Goal: Information Seeking & Learning: Find contact information

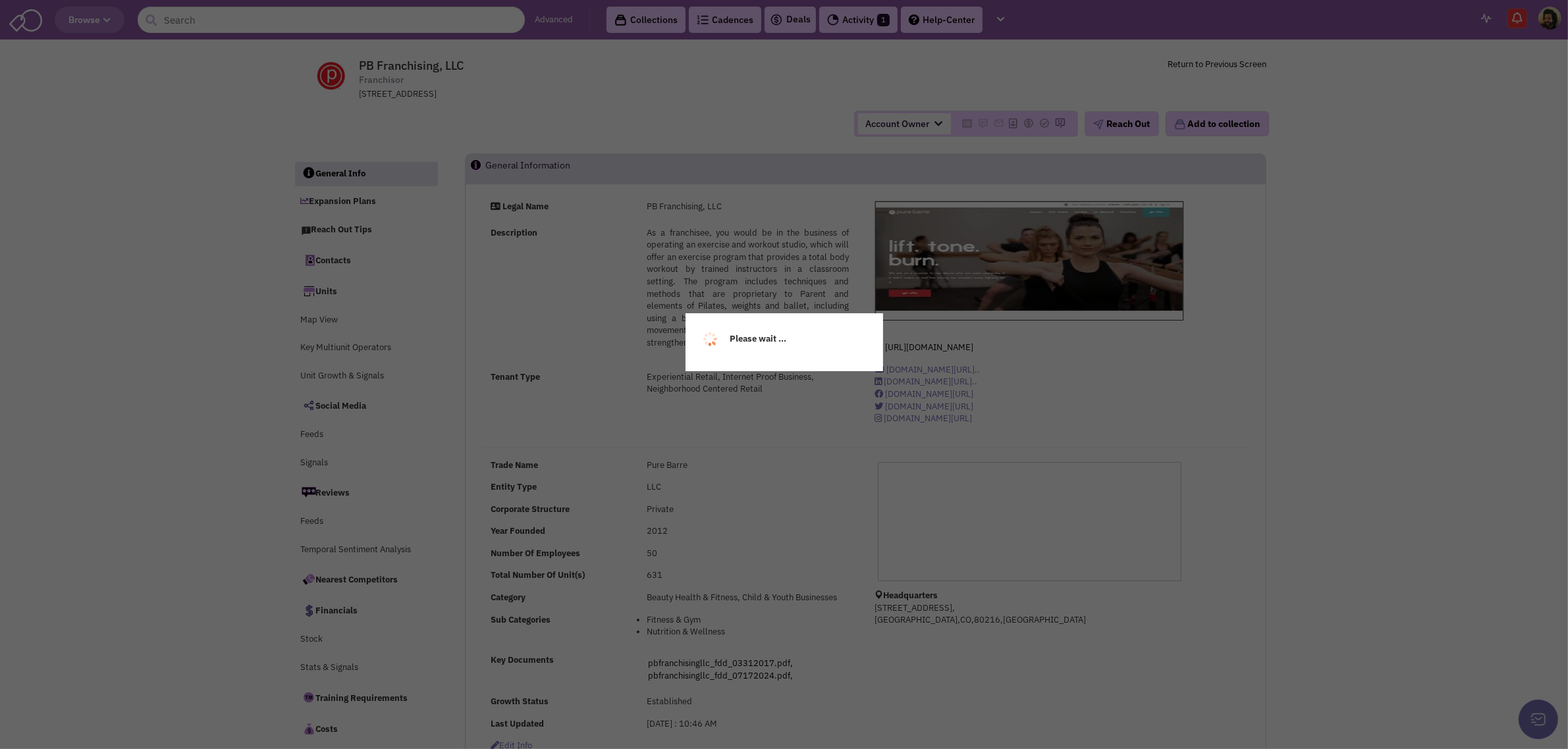
select select
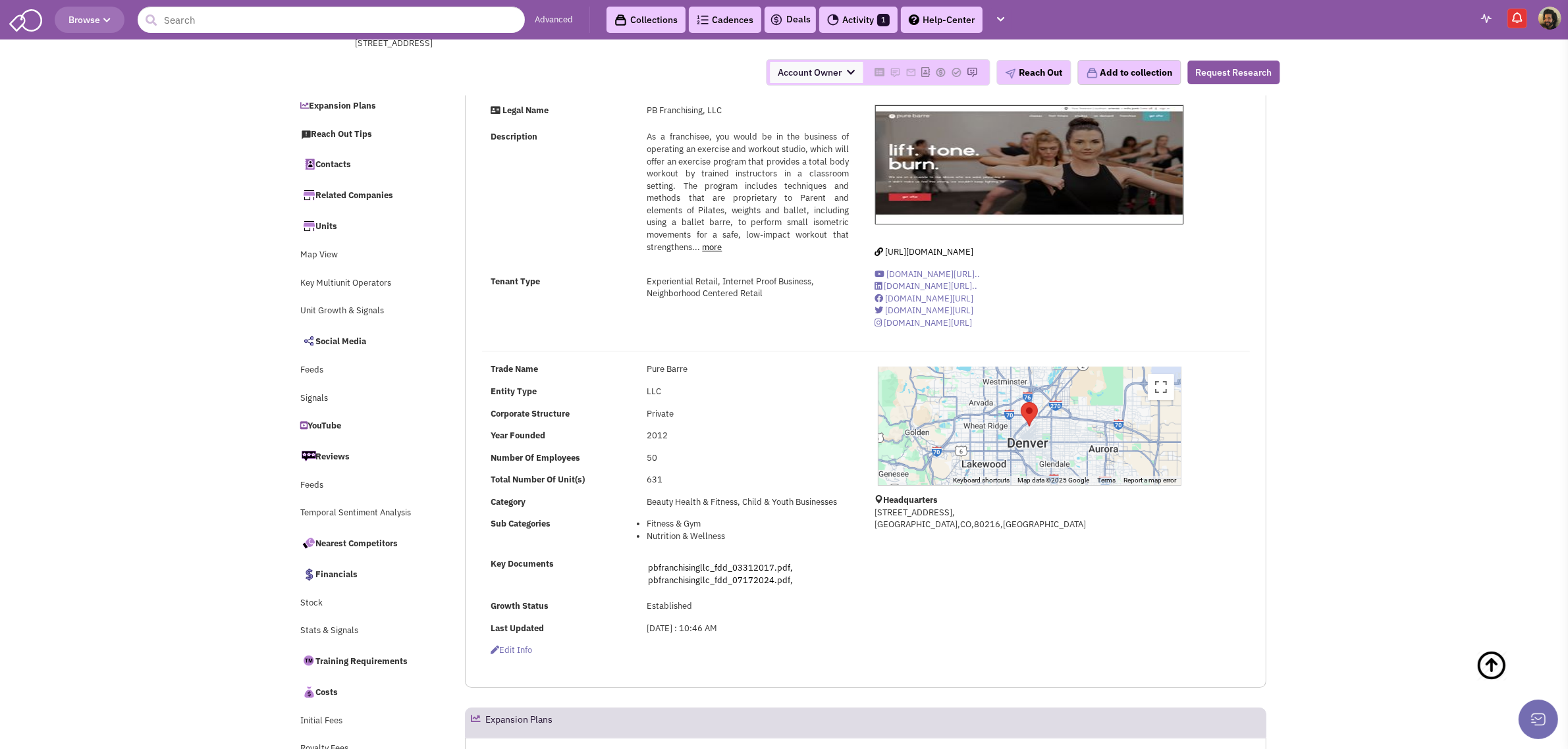
scroll to position [411, 0]
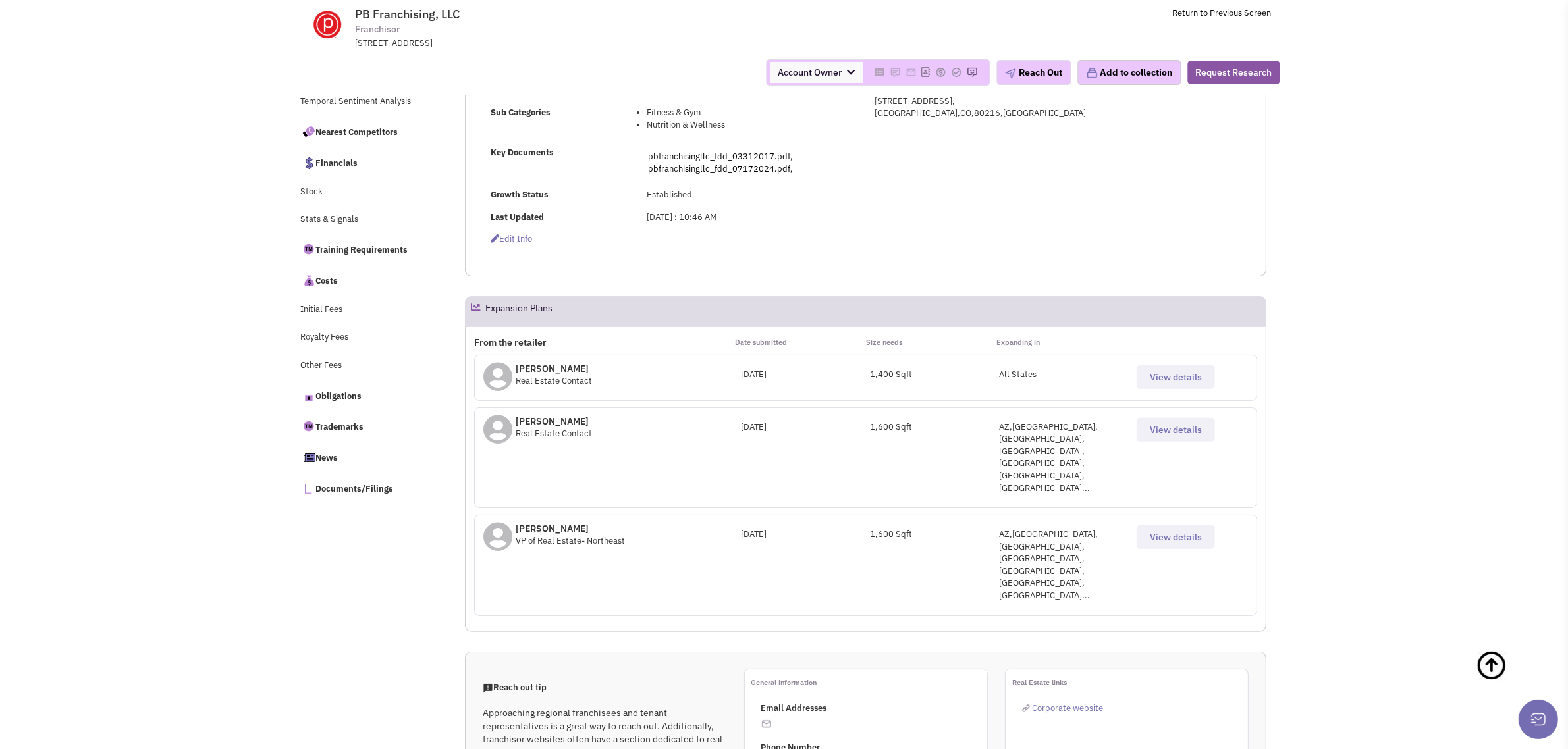
click at [1155, 373] on span "View details" at bounding box center [1175, 377] width 52 height 12
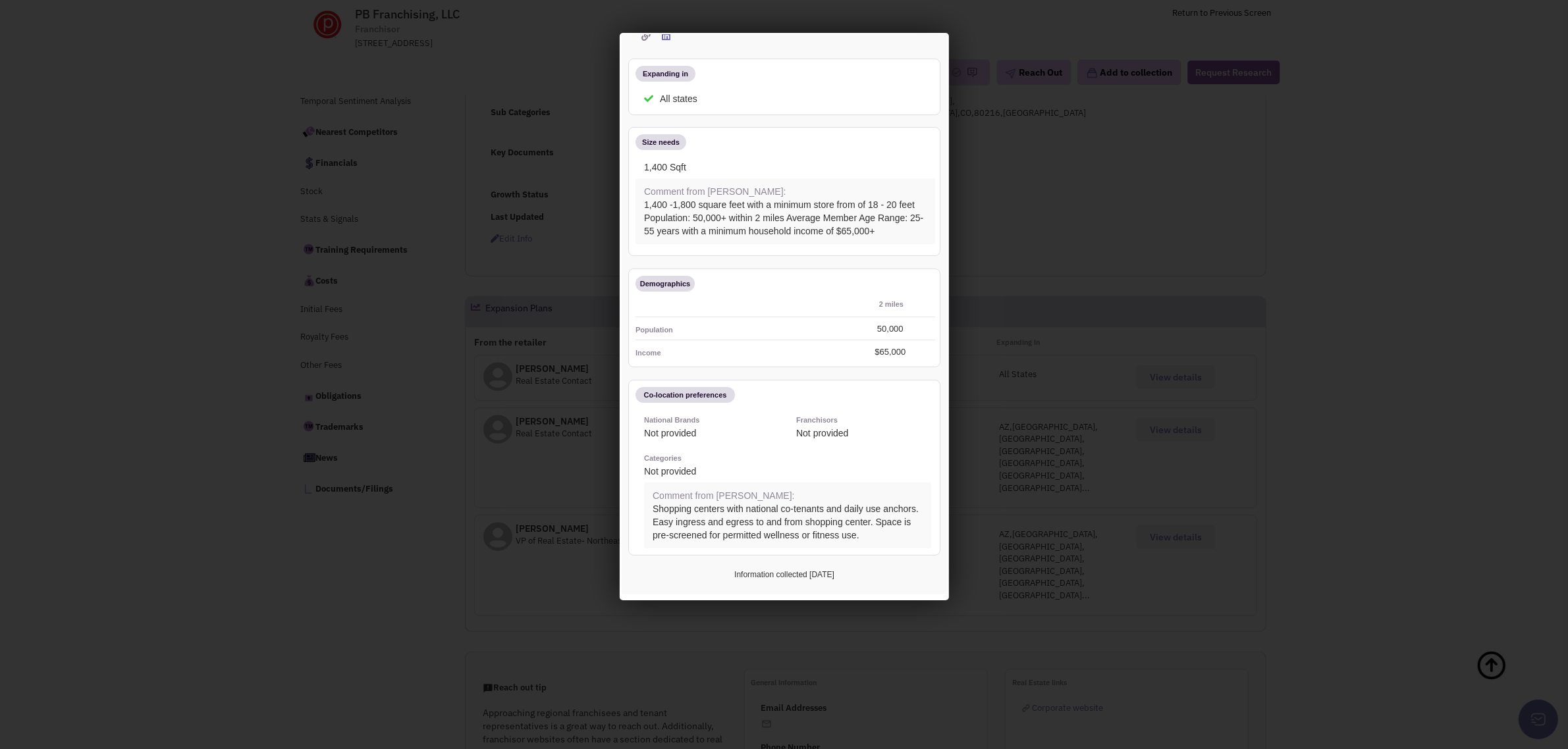
scroll to position [0, 0]
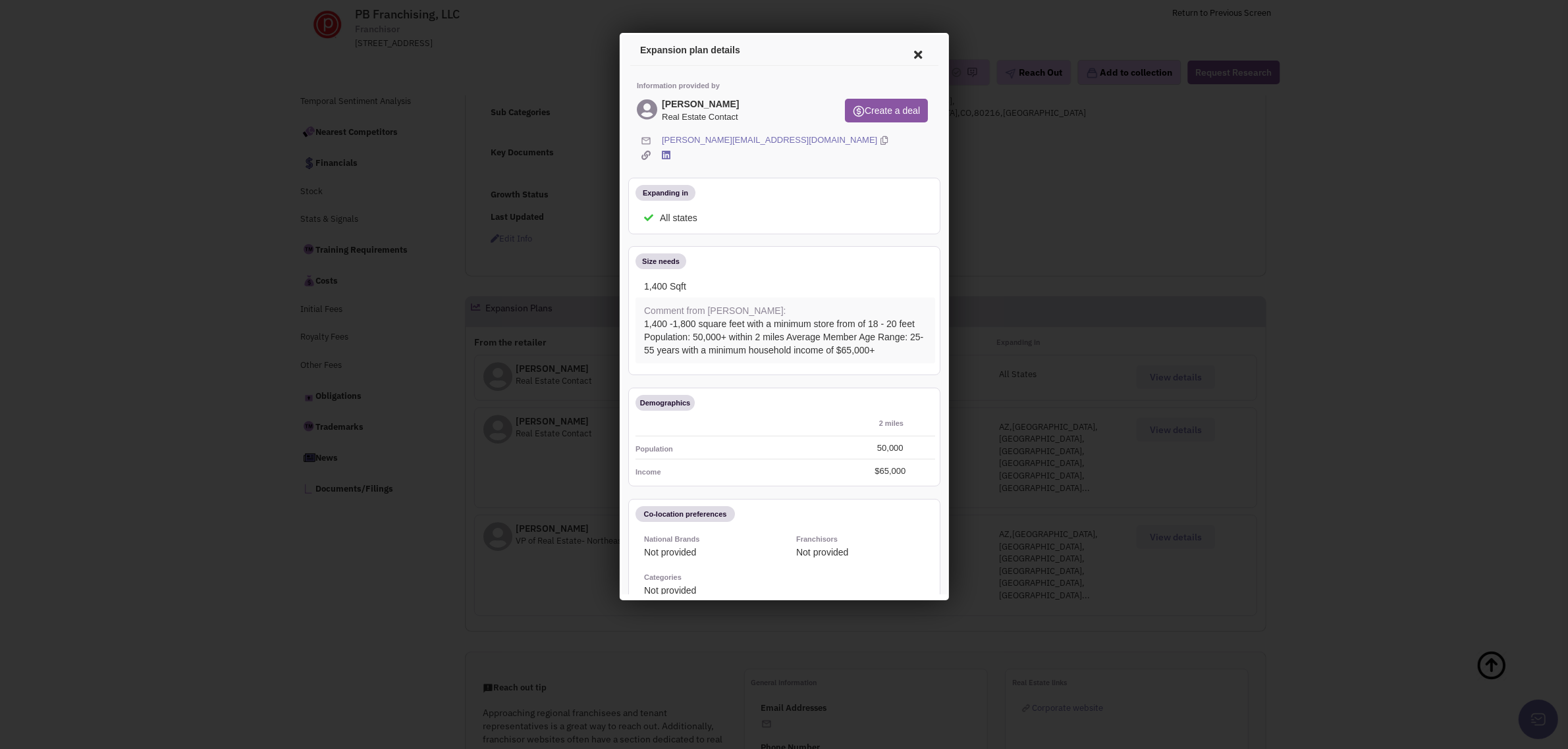
click at [903, 48] on icon at bounding box center [915, 52] width 27 height 32
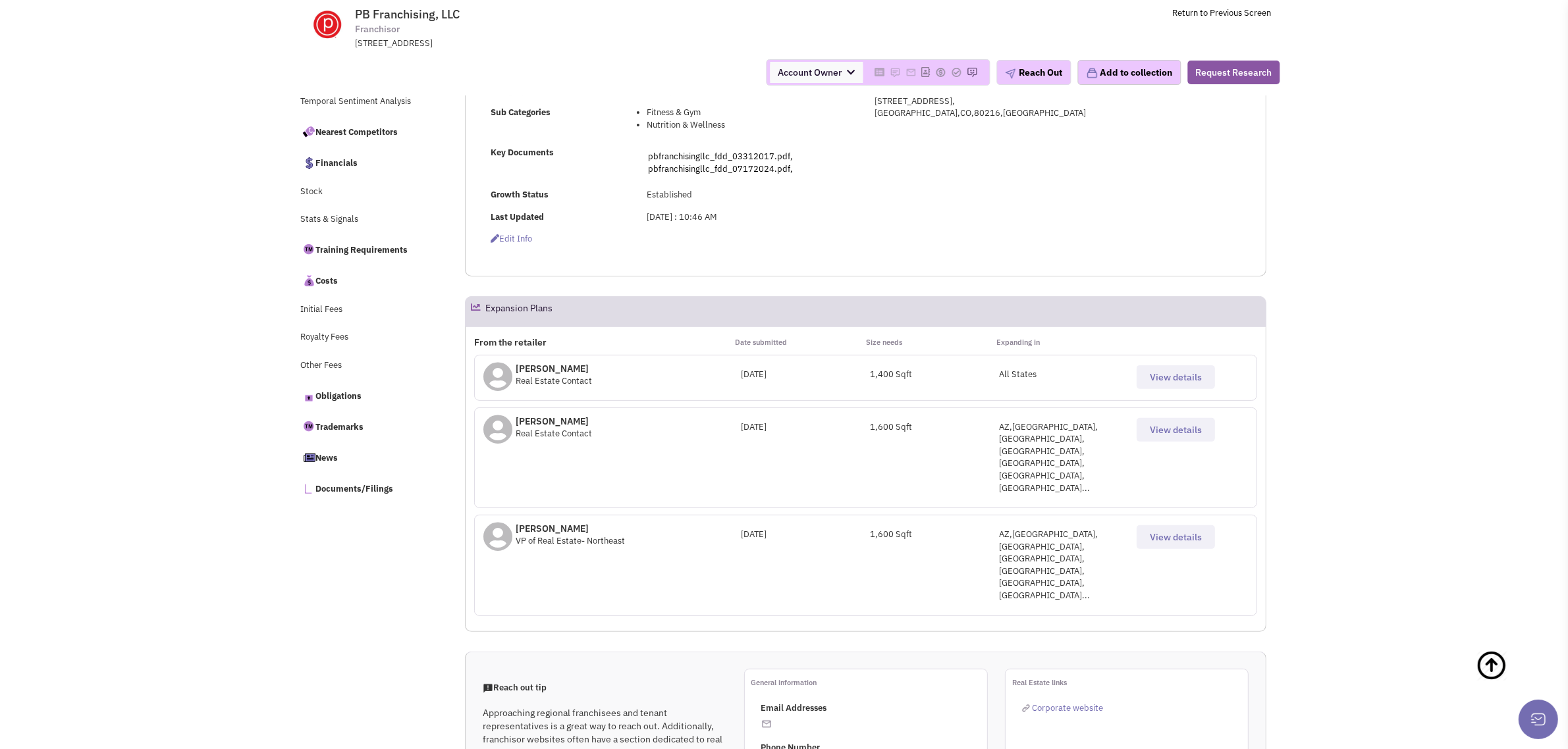
click at [1171, 427] on span "View details" at bounding box center [1175, 430] width 52 height 12
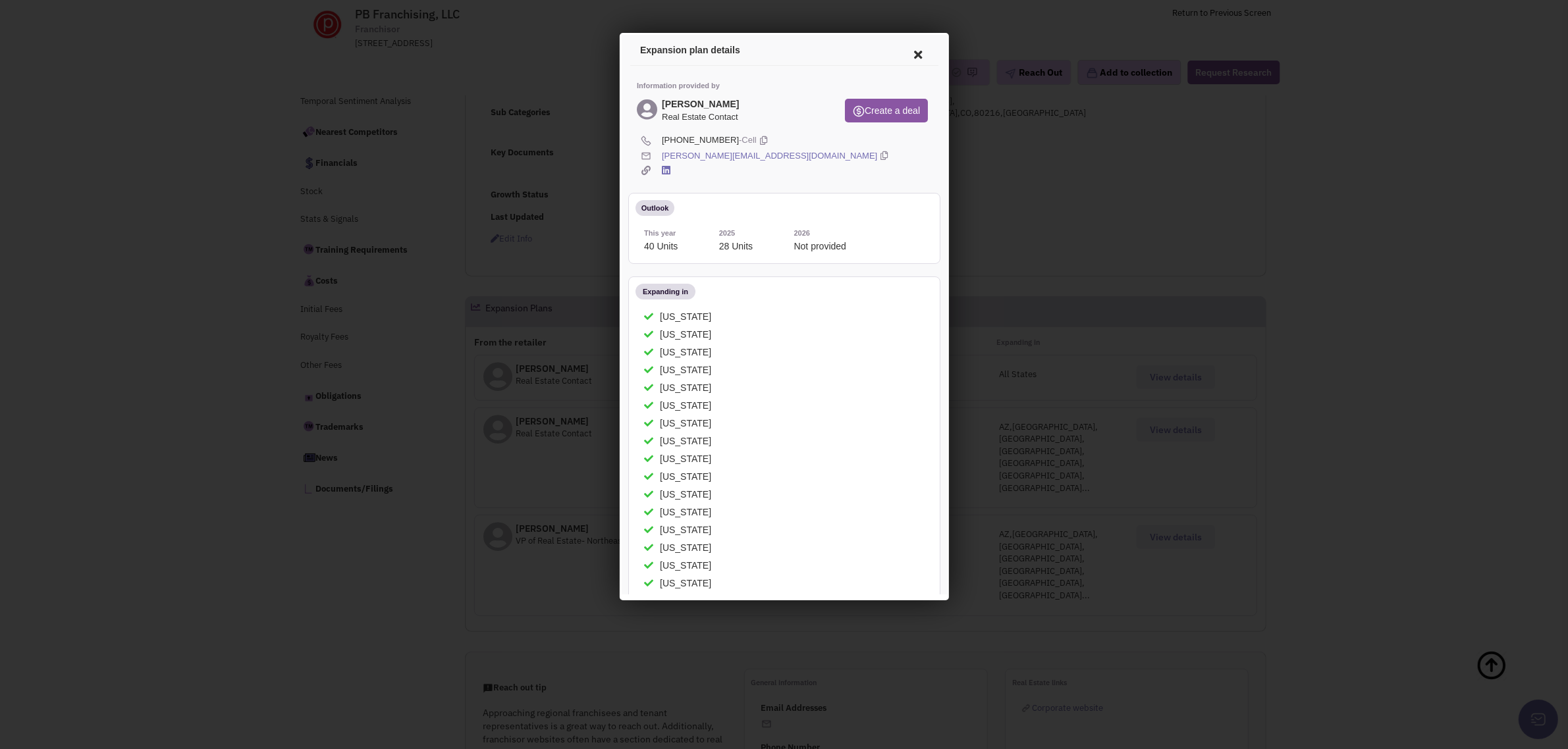
scroll to position [247, 0]
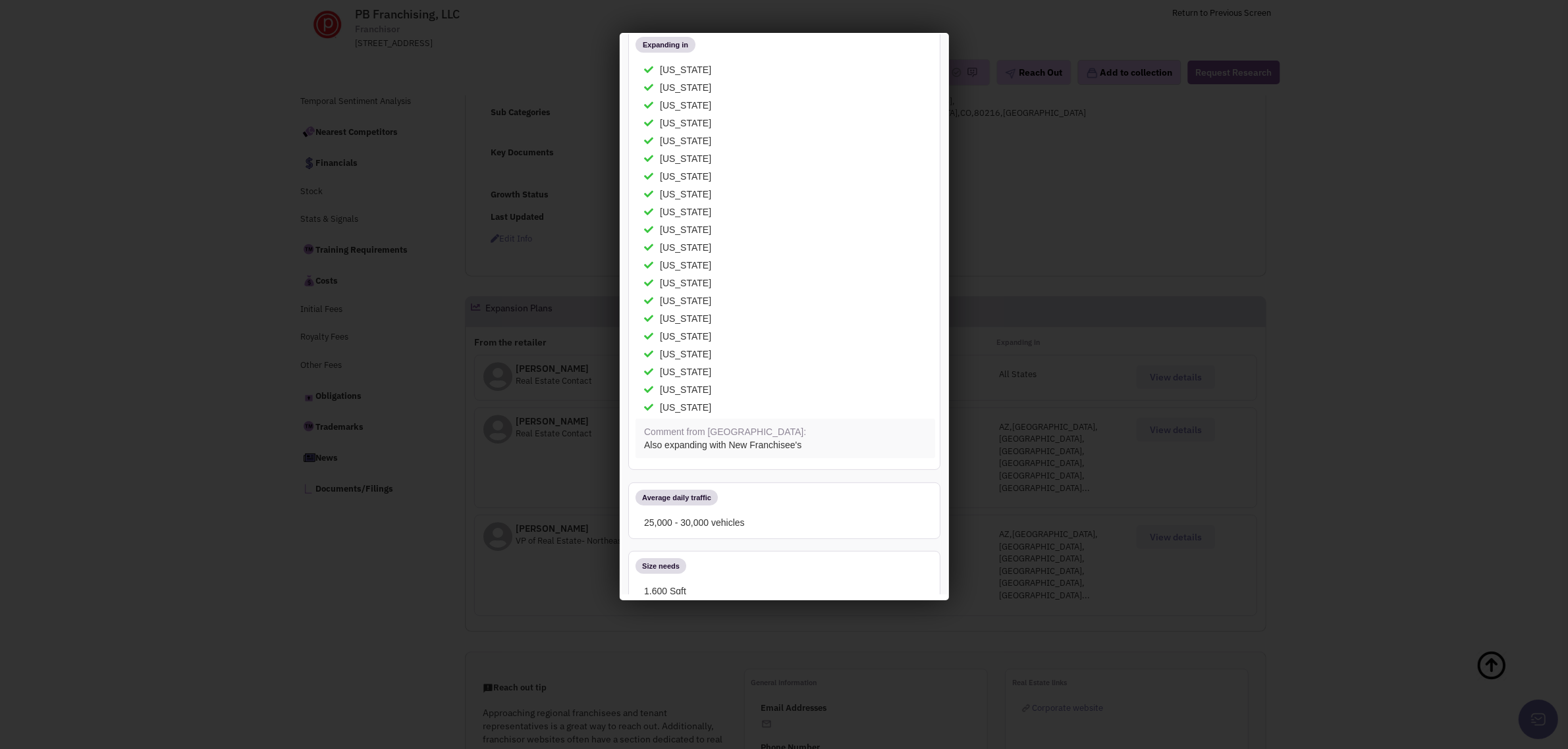
click at [176, 399] on div at bounding box center [784, 374] width 1568 height 749
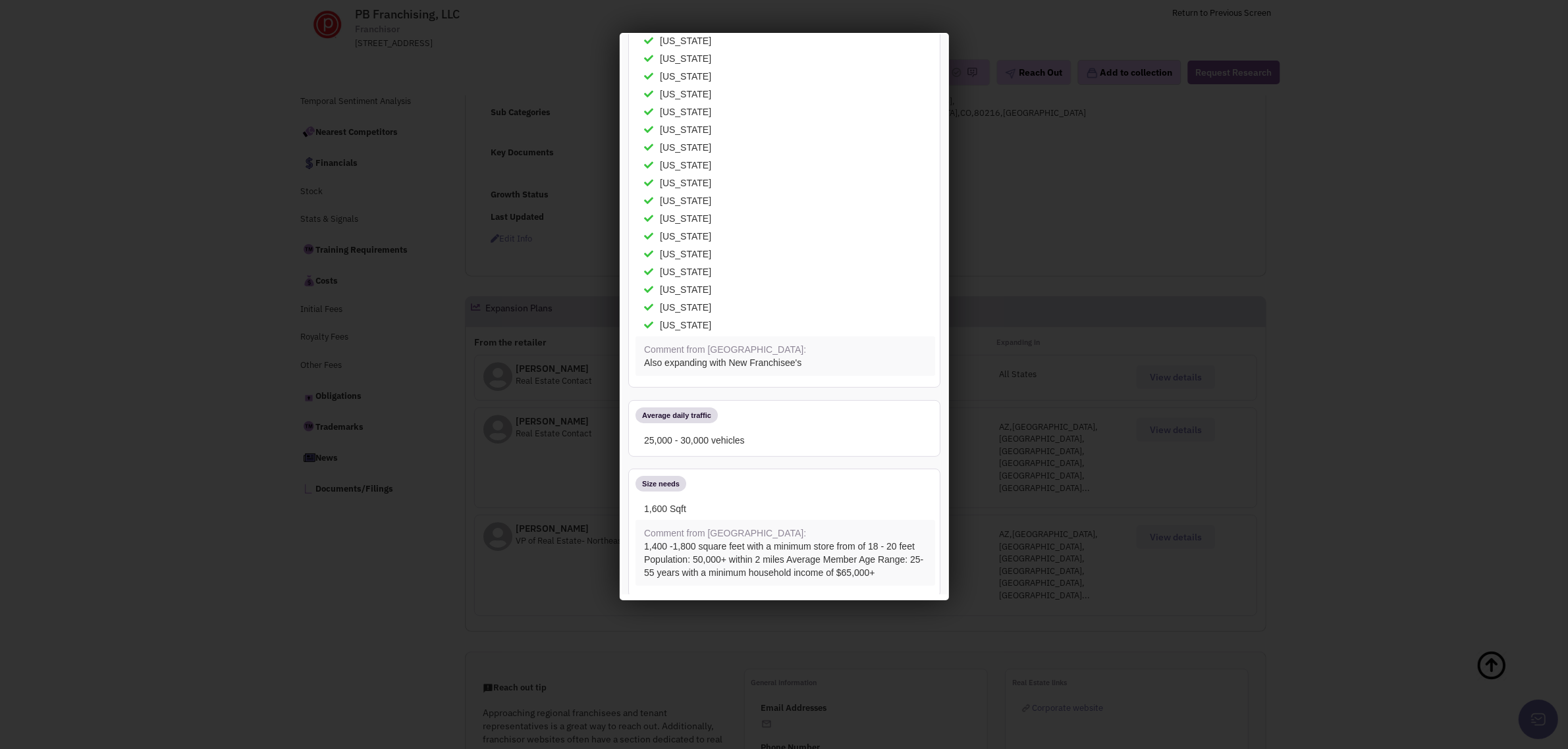
scroll to position [0, 0]
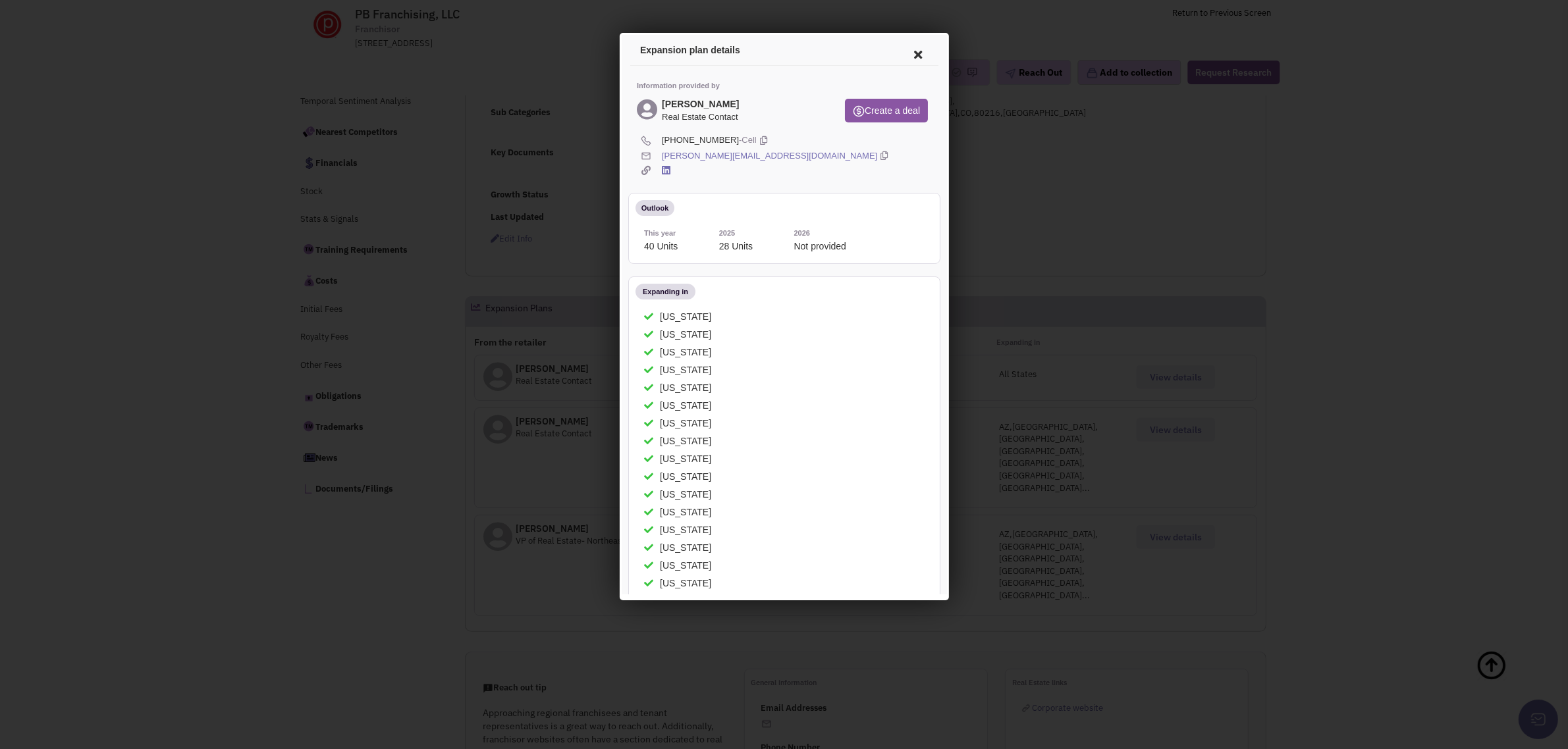
click at [902, 54] on icon at bounding box center [915, 52] width 27 height 32
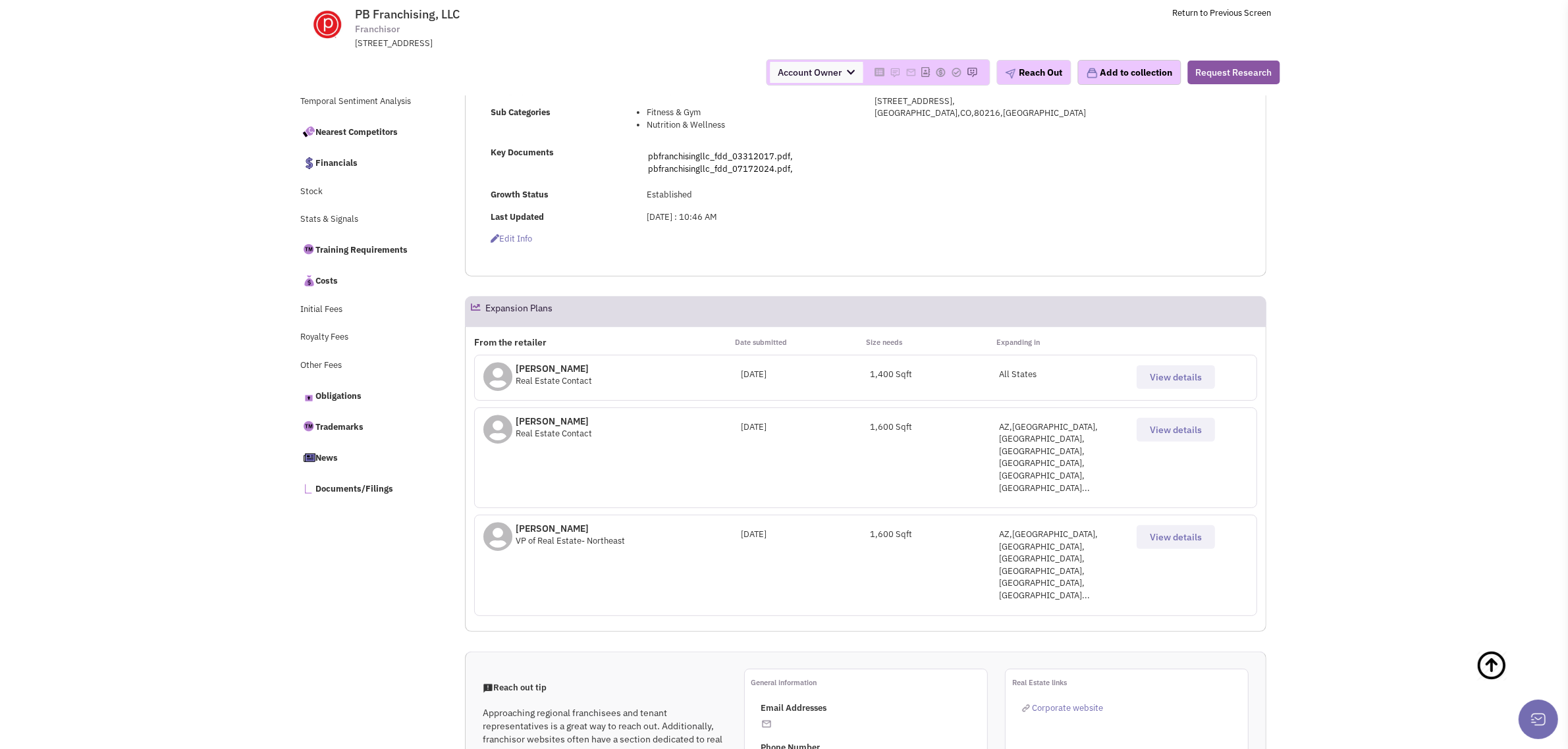
scroll to position [989, 0]
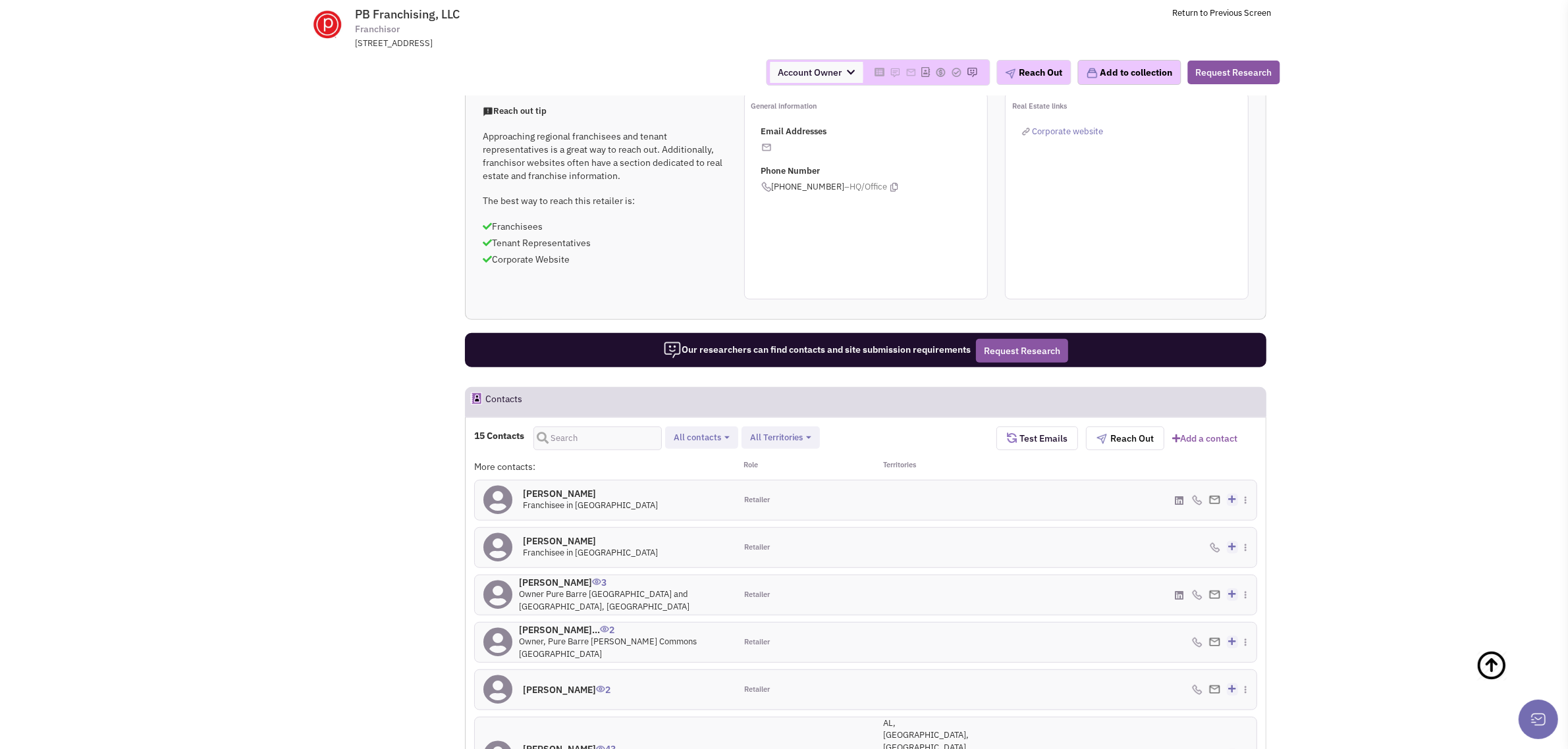
click at [702, 432] on span "All contacts" at bounding box center [697, 437] width 47 height 11
click at [686, 505] on span at bounding box center [684, 509] width 9 height 9
click at [683, 507] on input "Site selection decision makers" at bounding box center [683, 507] width 0 height 0
select select "4"
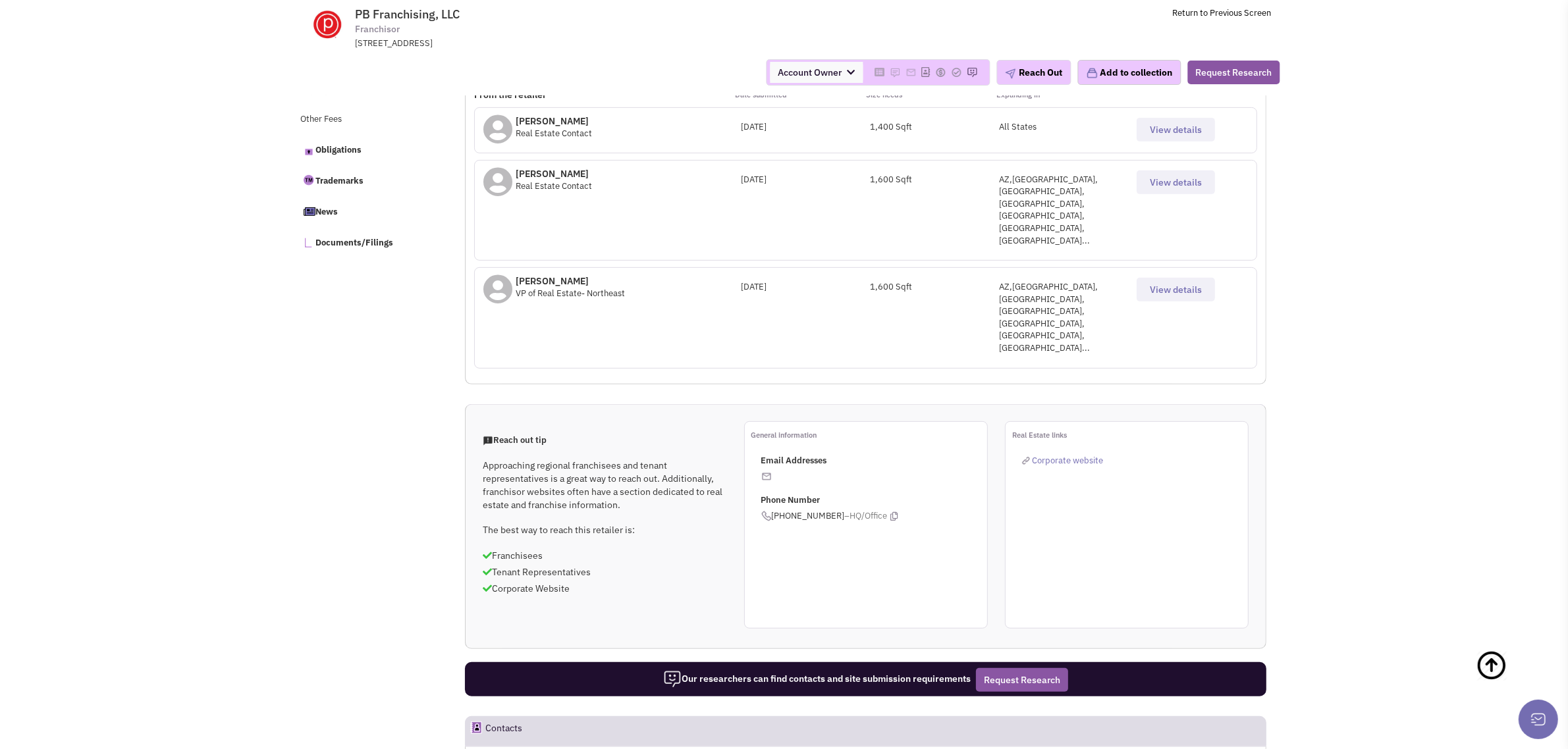
scroll to position [906, 0]
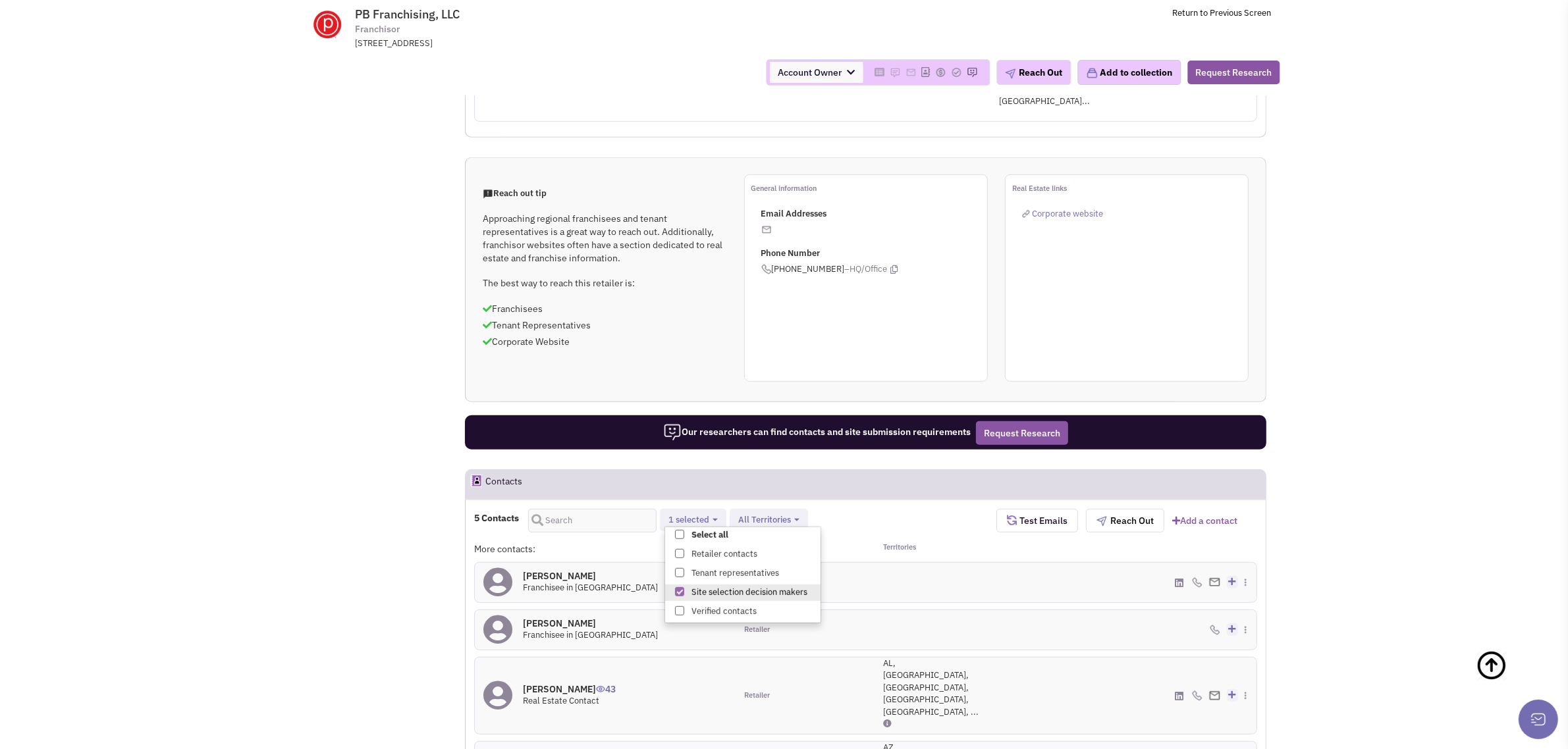
click at [1213, 692] on img at bounding box center [1214, 696] width 11 height 8
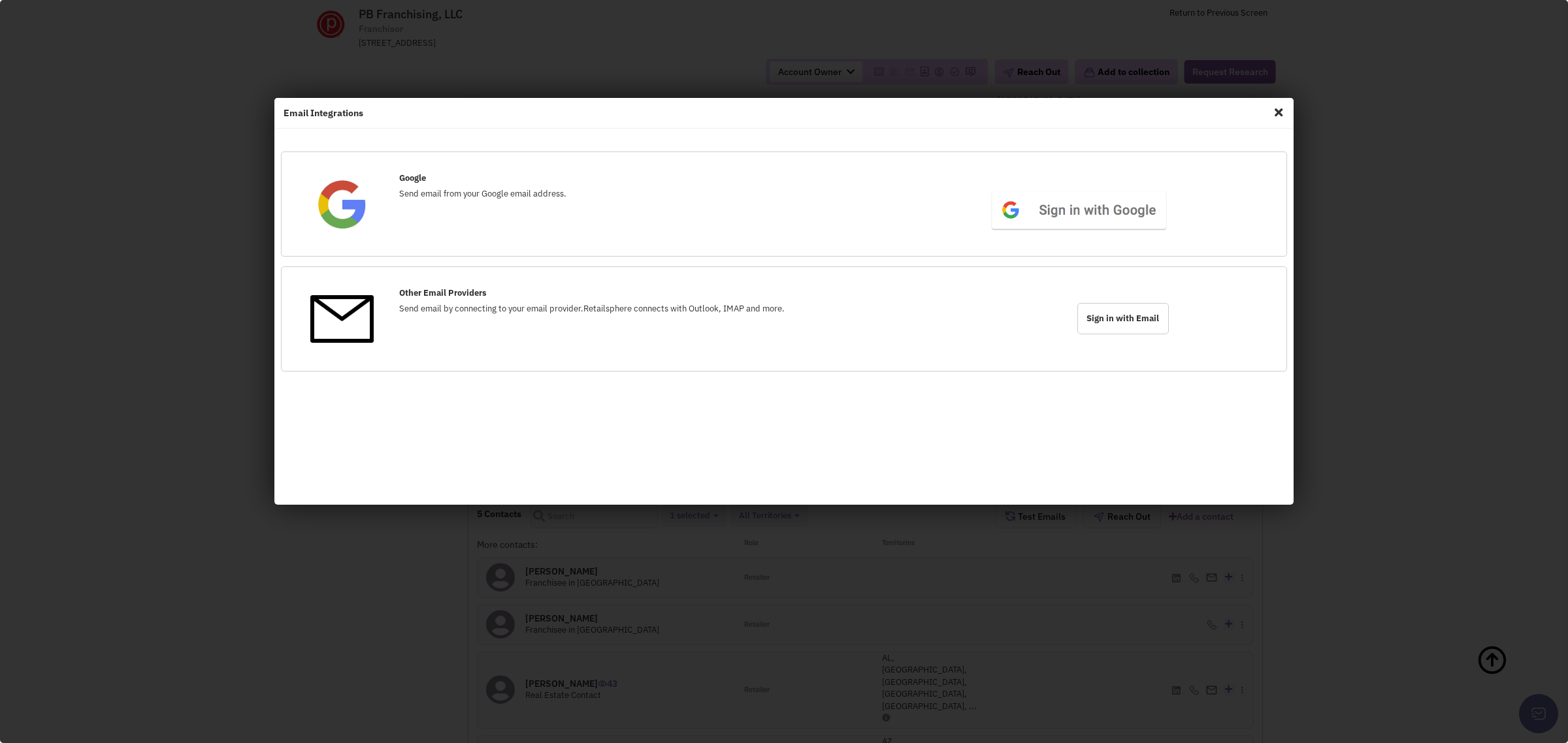
click at [1284, 106] on span "Close" at bounding box center [1278, 111] width 17 height 21
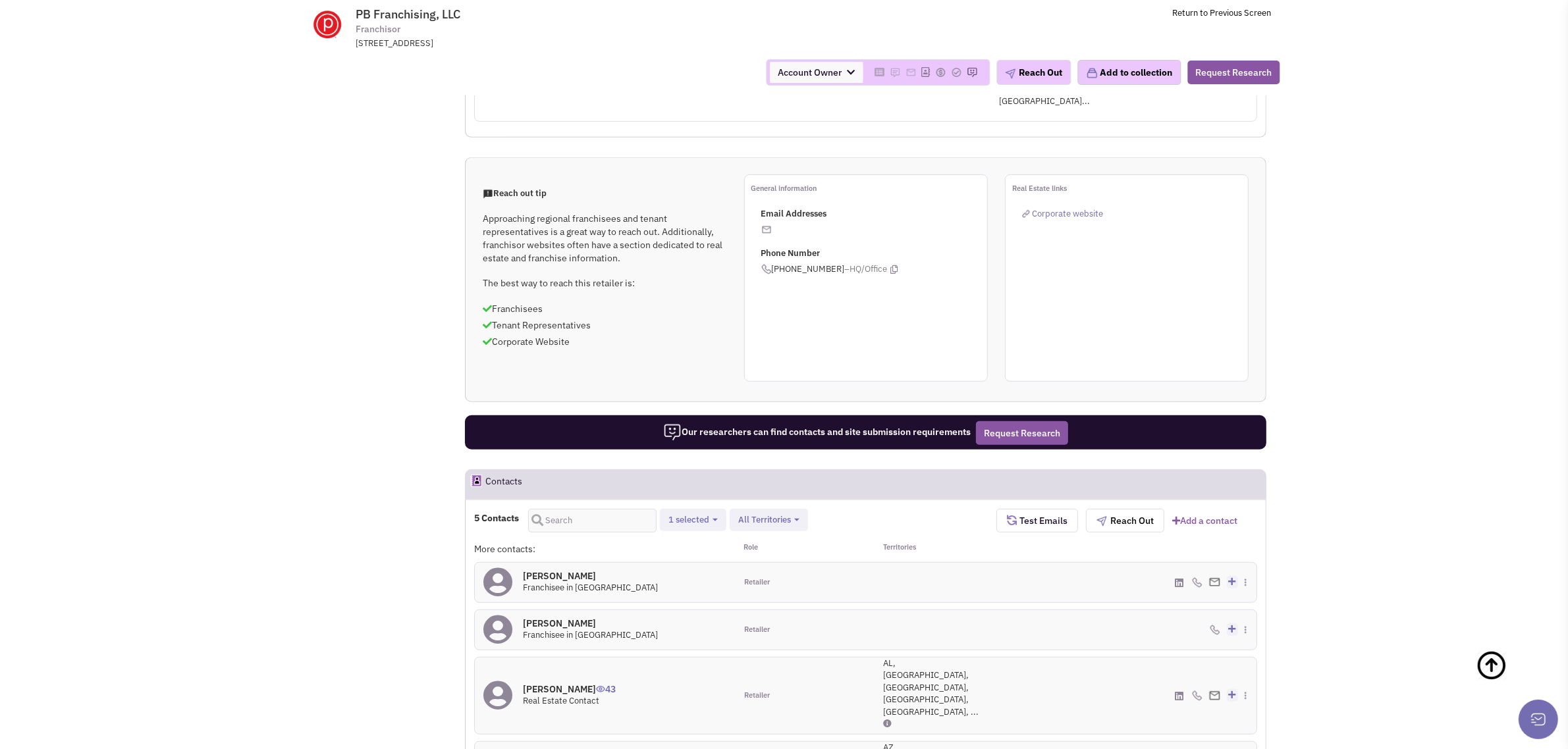
click at [558, 683] on h4 "Wayne Thompson 43" at bounding box center [569, 689] width 93 height 12
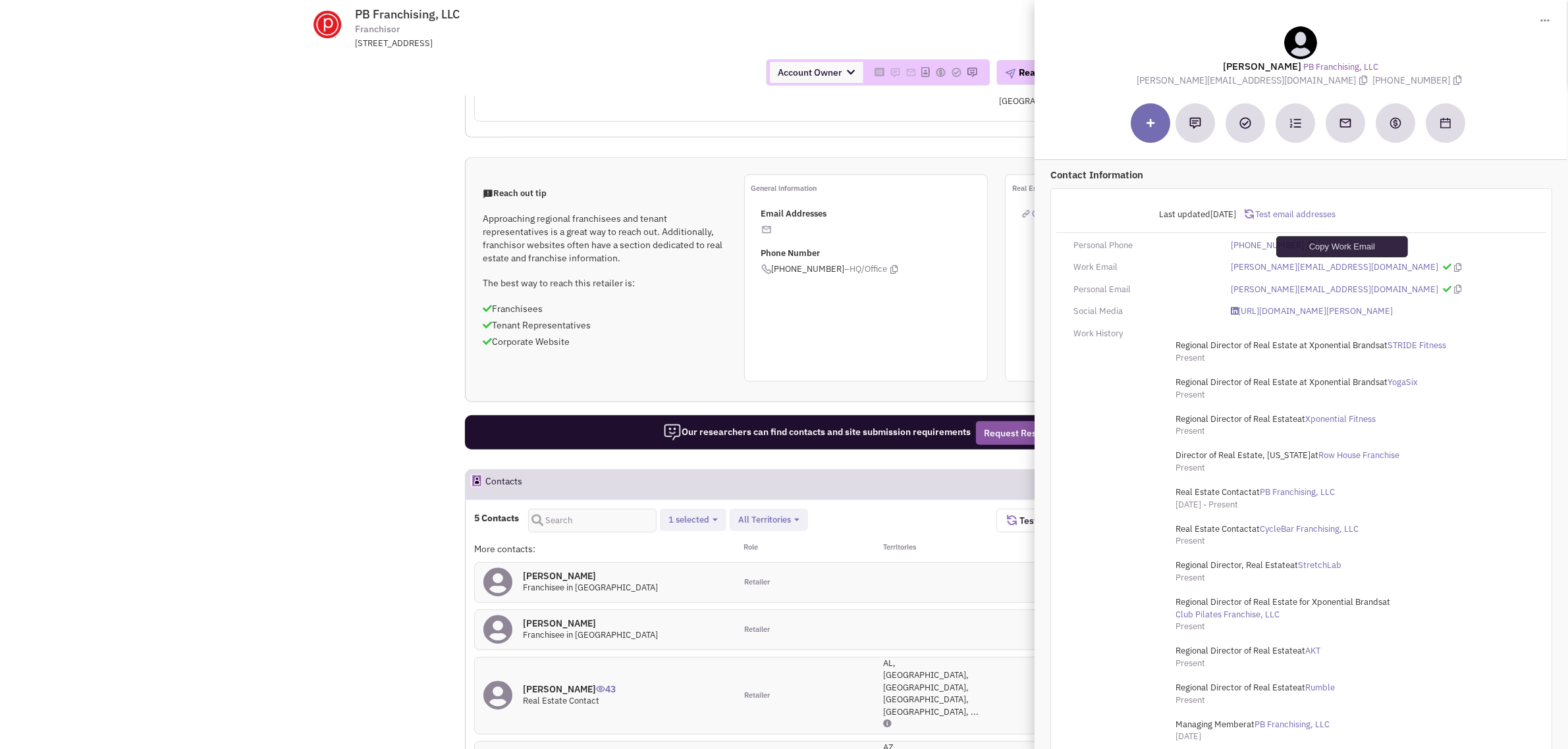
click at [1454, 268] on icon at bounding box center [1457, 267] width 7 height 8
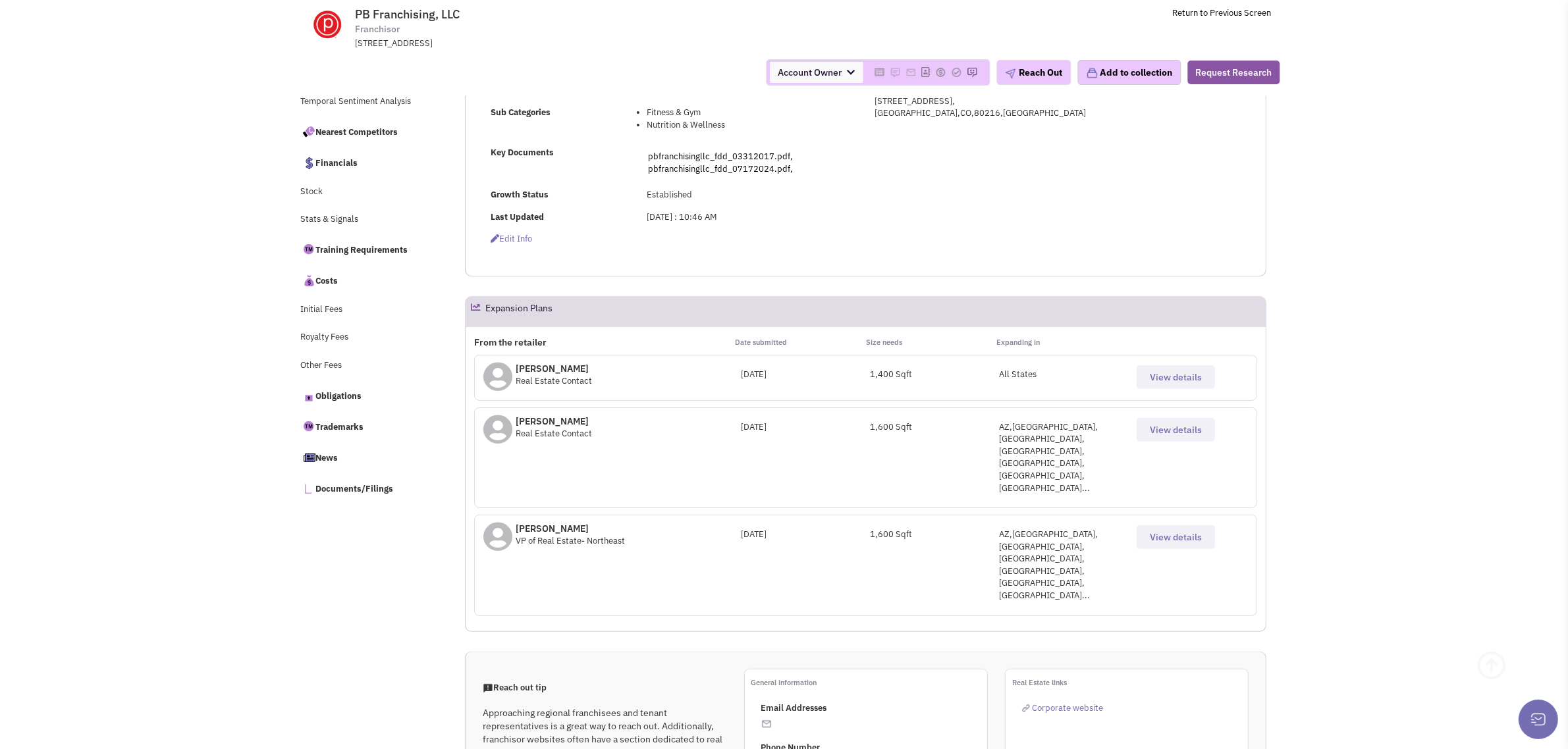
scroll to position [576, 0]
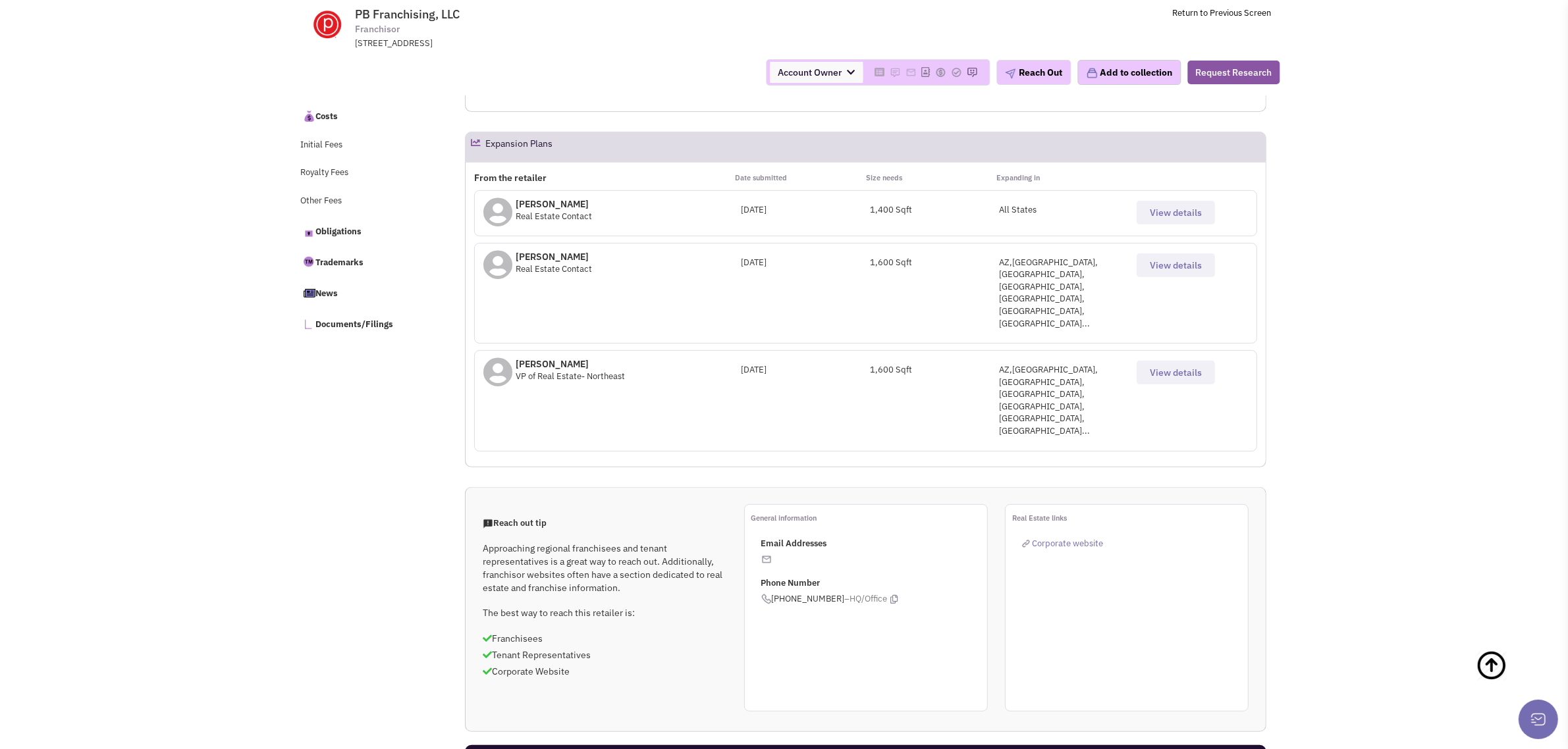
click at [1170, 260] on span "View details" at bounding box center [1175, 265] width 52 height 12
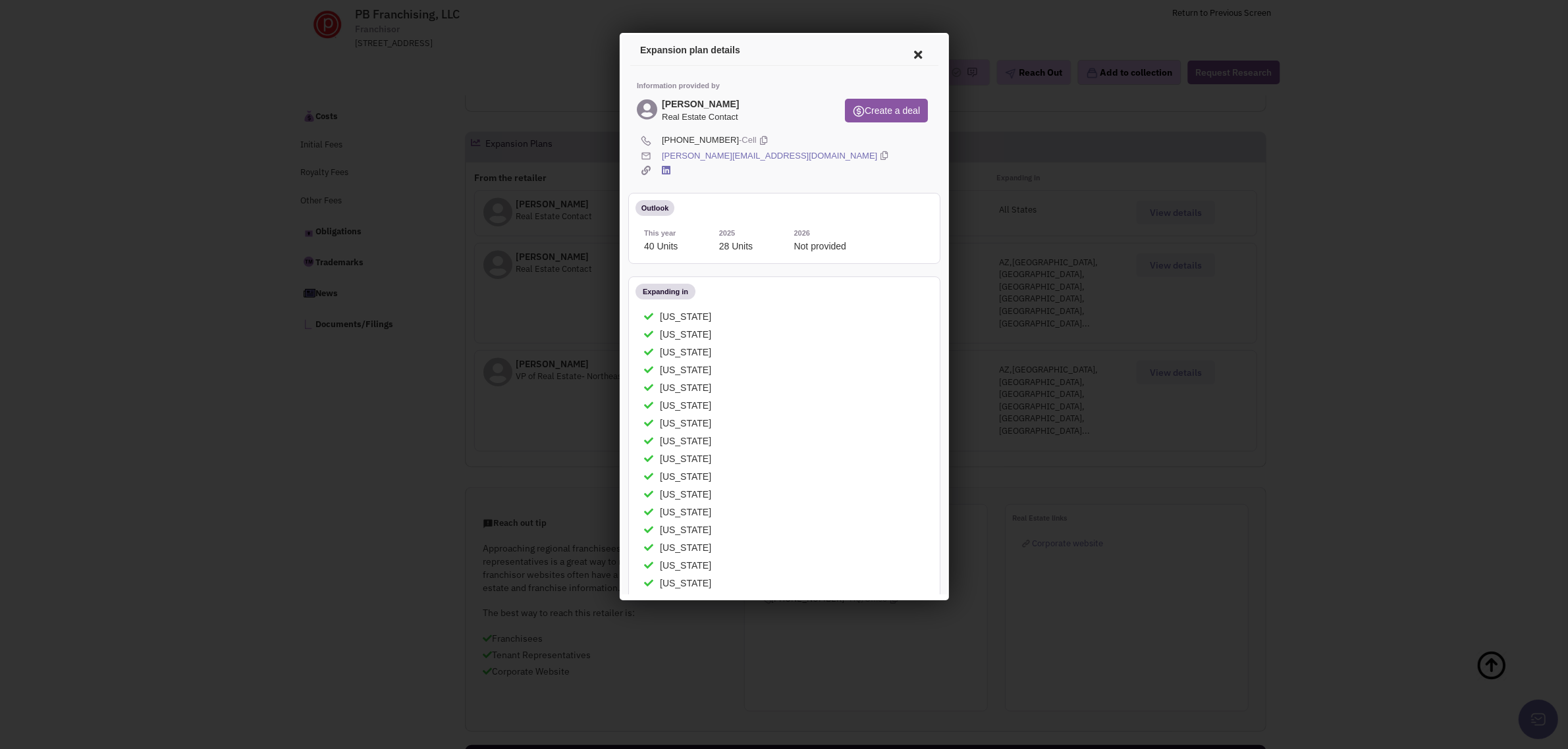
scroll to position [0, 0]
click at [878, 150] on icon at bounding box center [881, 154] width 7 height 12
drag, startPoint x: 742, startPoint y: 136, endPoint x: 843, endPoint y: 141, distance: 101.1
click at [757, 136] on icon at bounding box center [761, 138] width 7 height 12
click at [901, 54] on icon at bounding box center [915, 52] width 27 height 32
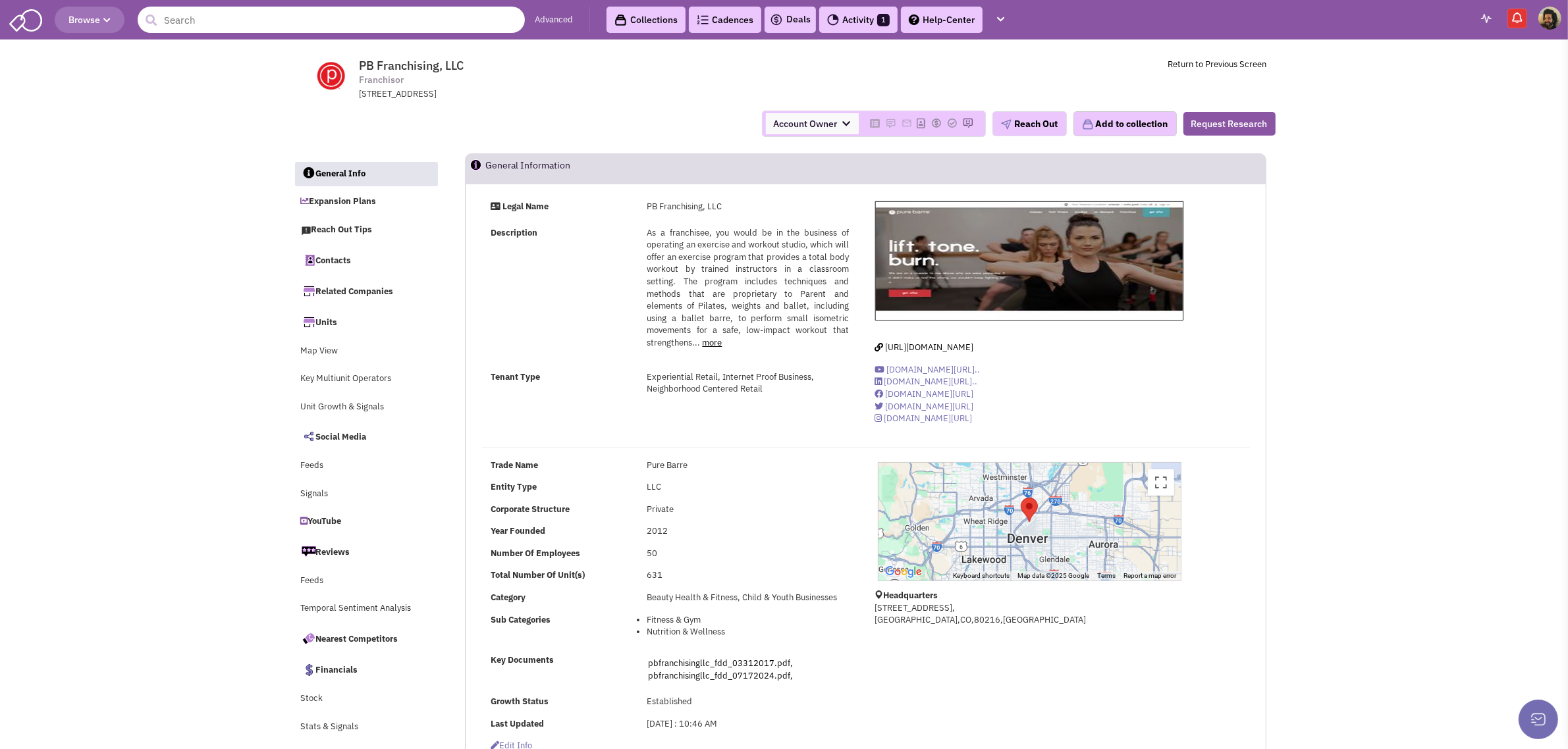
click at [231, 25] on input "text" at bounding box center [330, 20] width 387 height 27
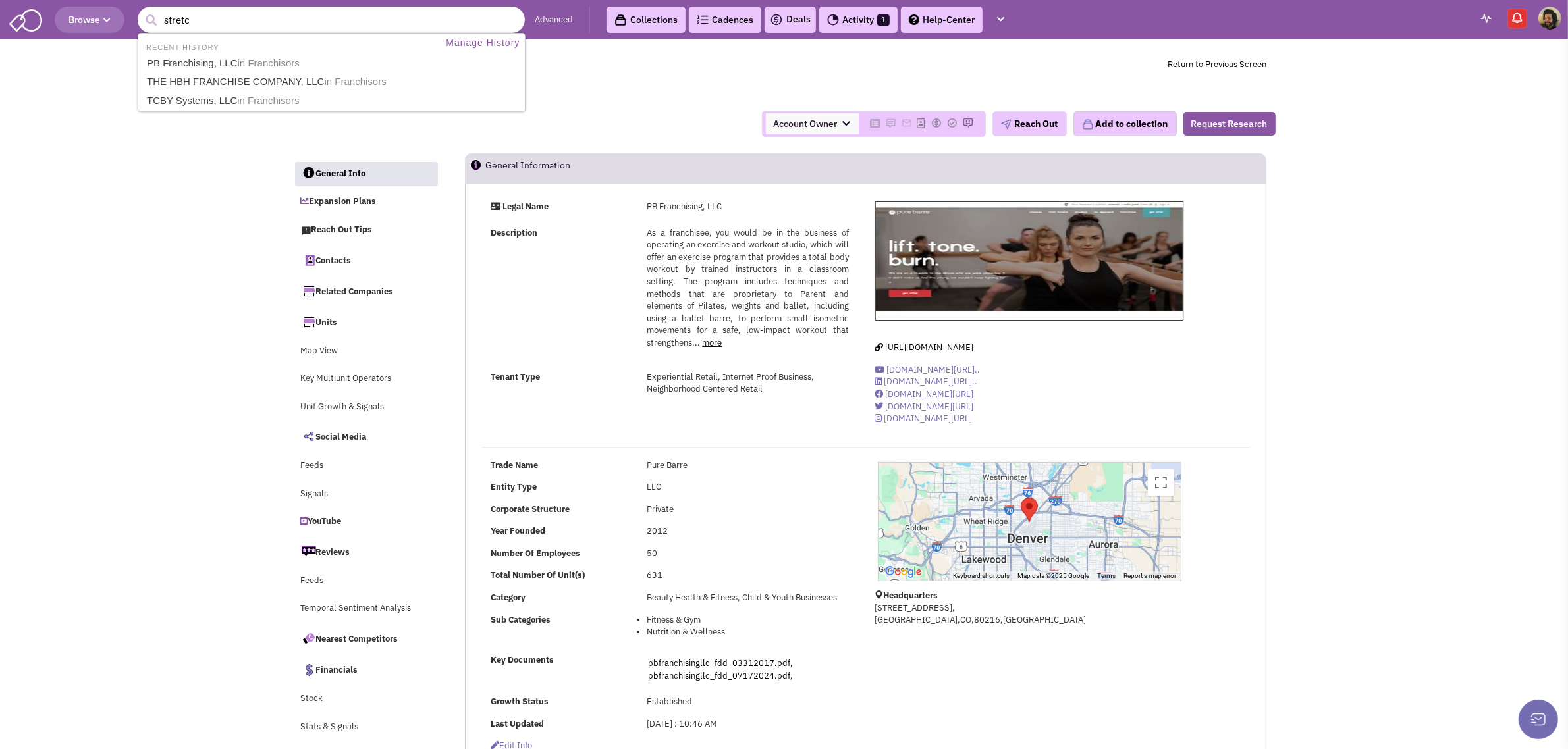
type input "stretch"
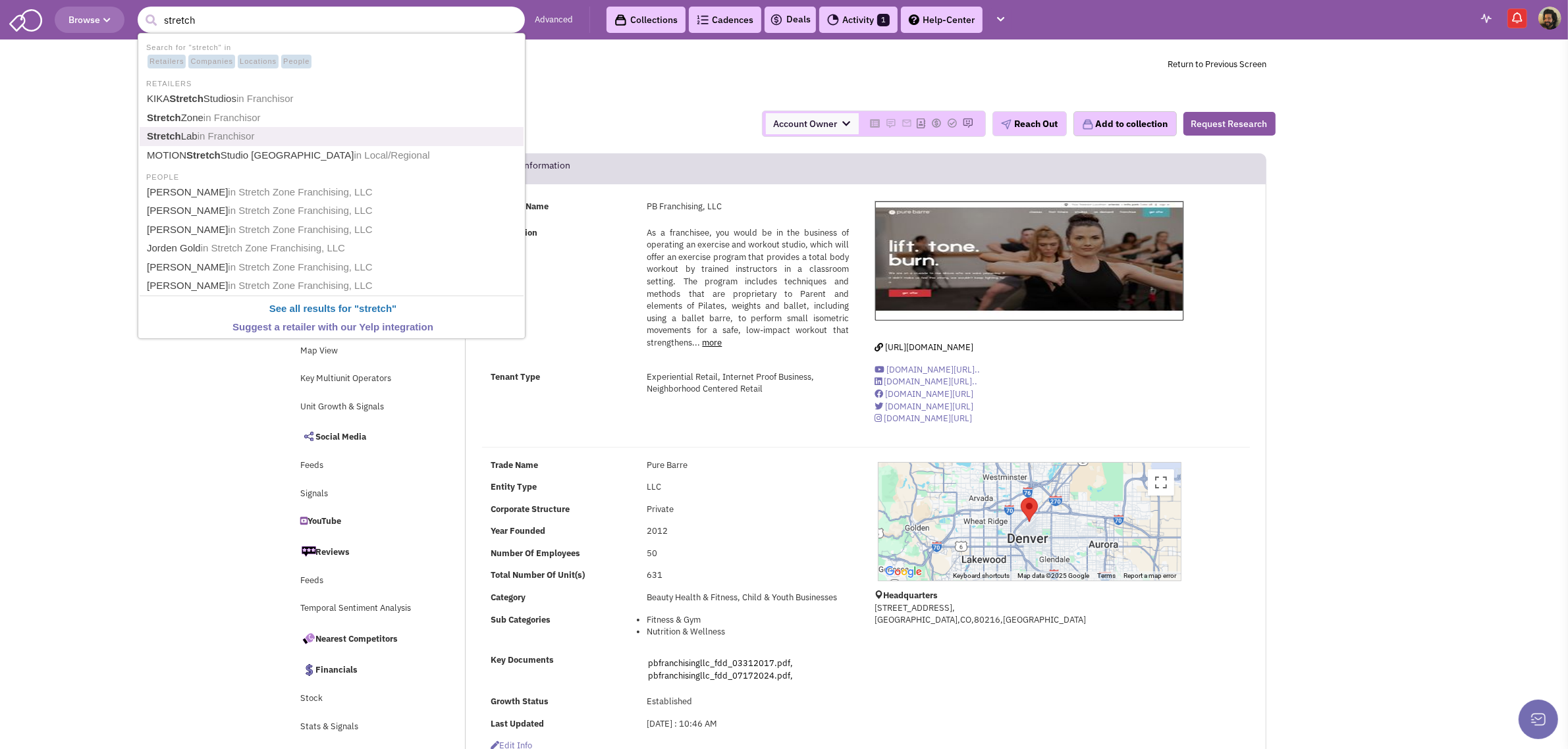
click at [231, 137] on span "in Franchisor" at bounding box center [226, 136] width 57 height 11
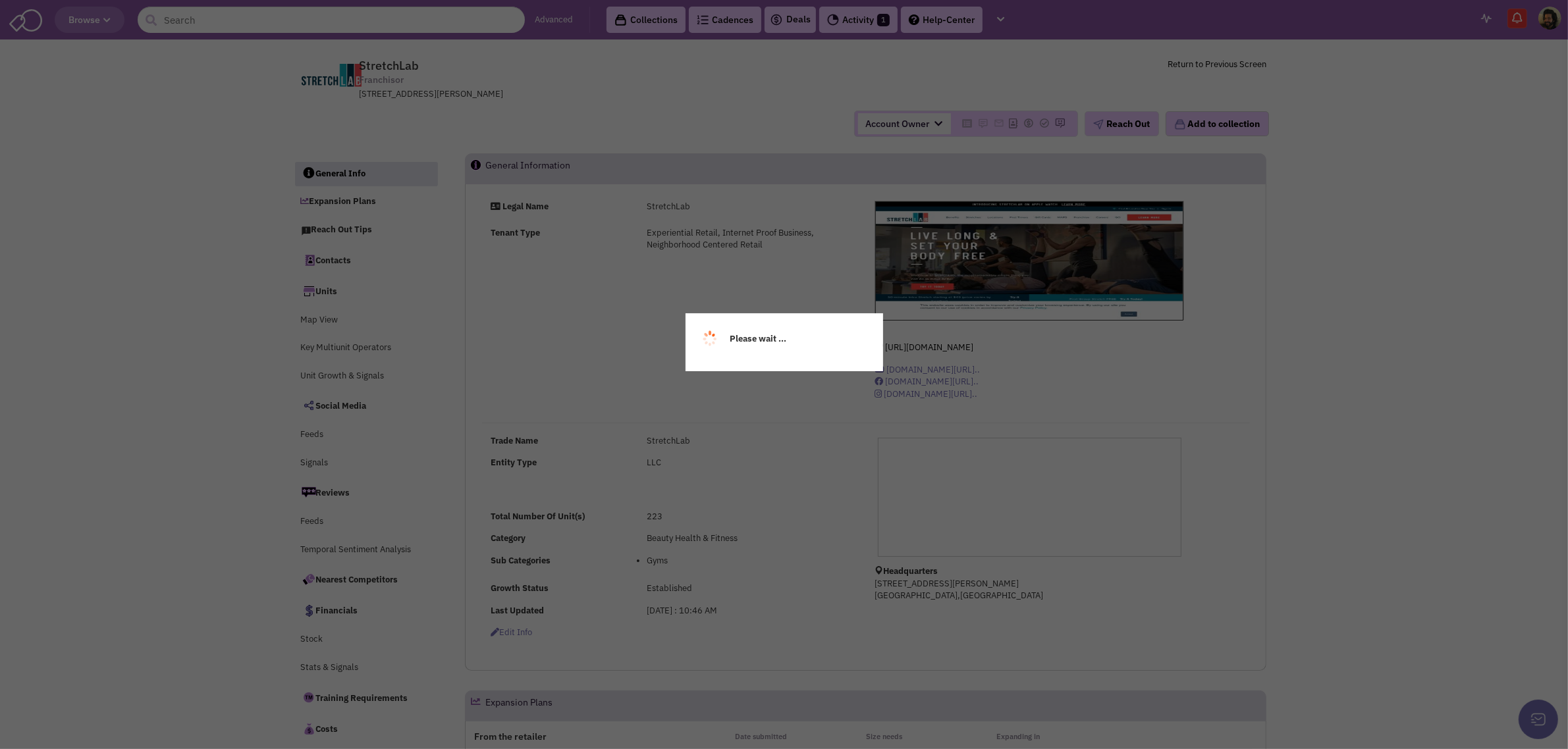
select select
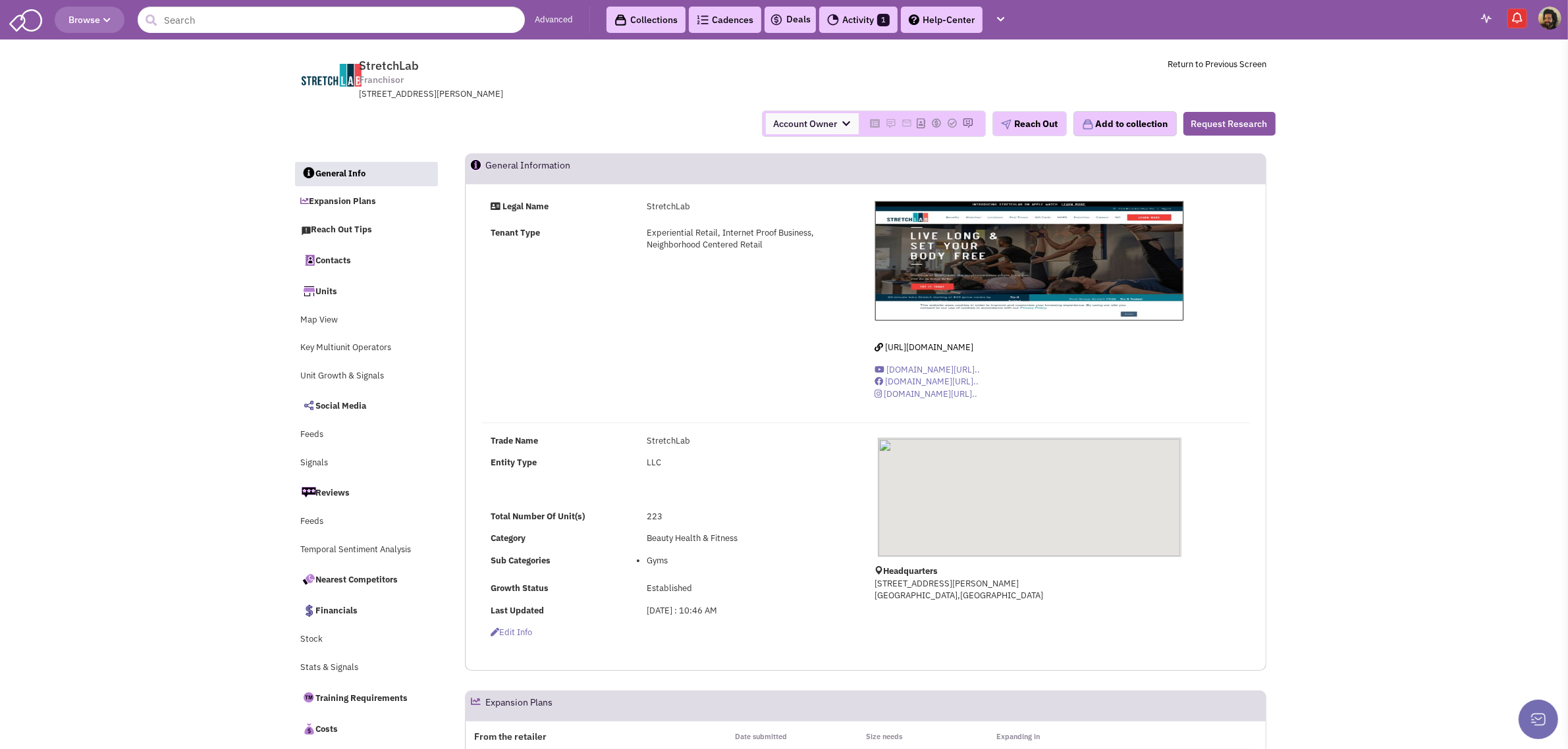
select select
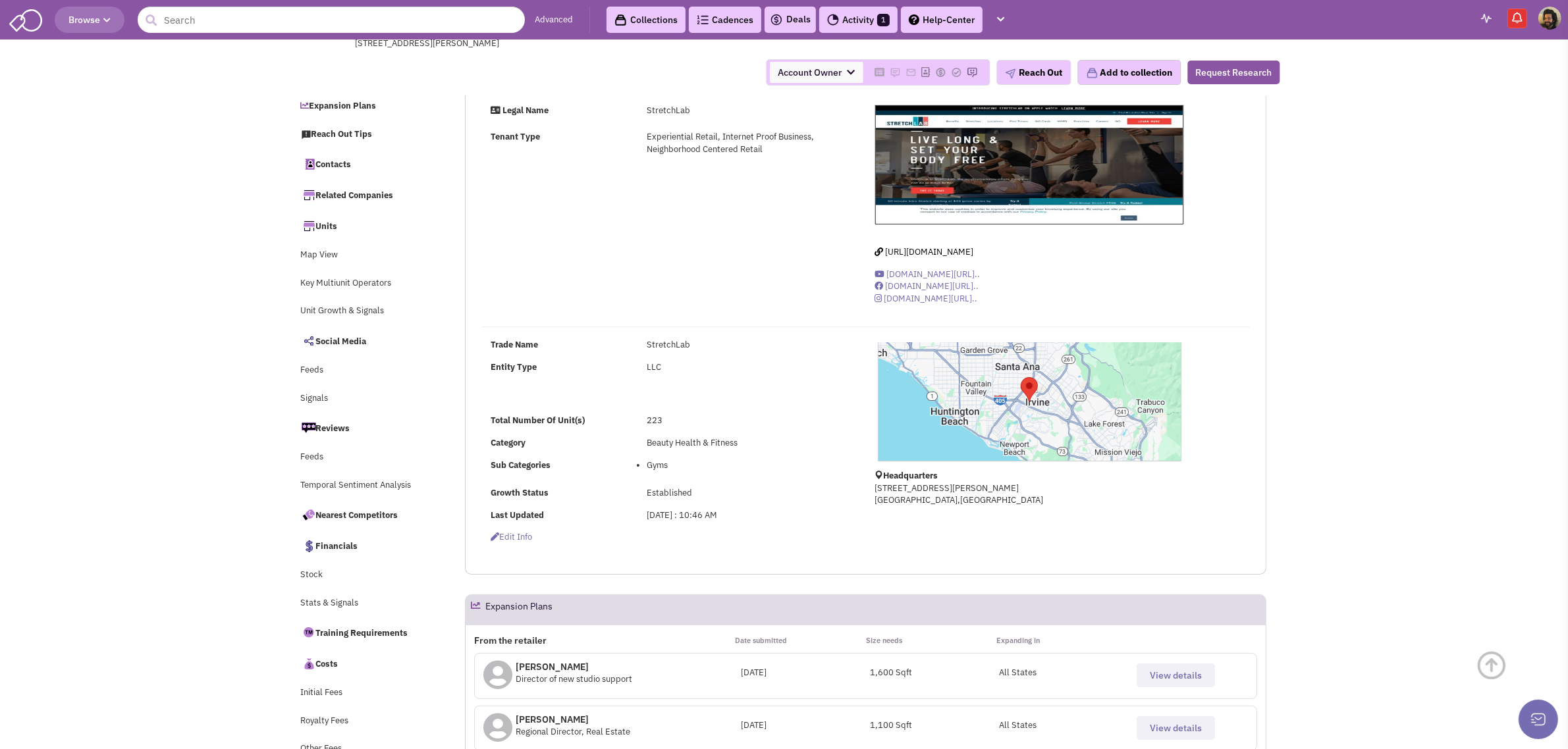
scroll to position [247, 0]
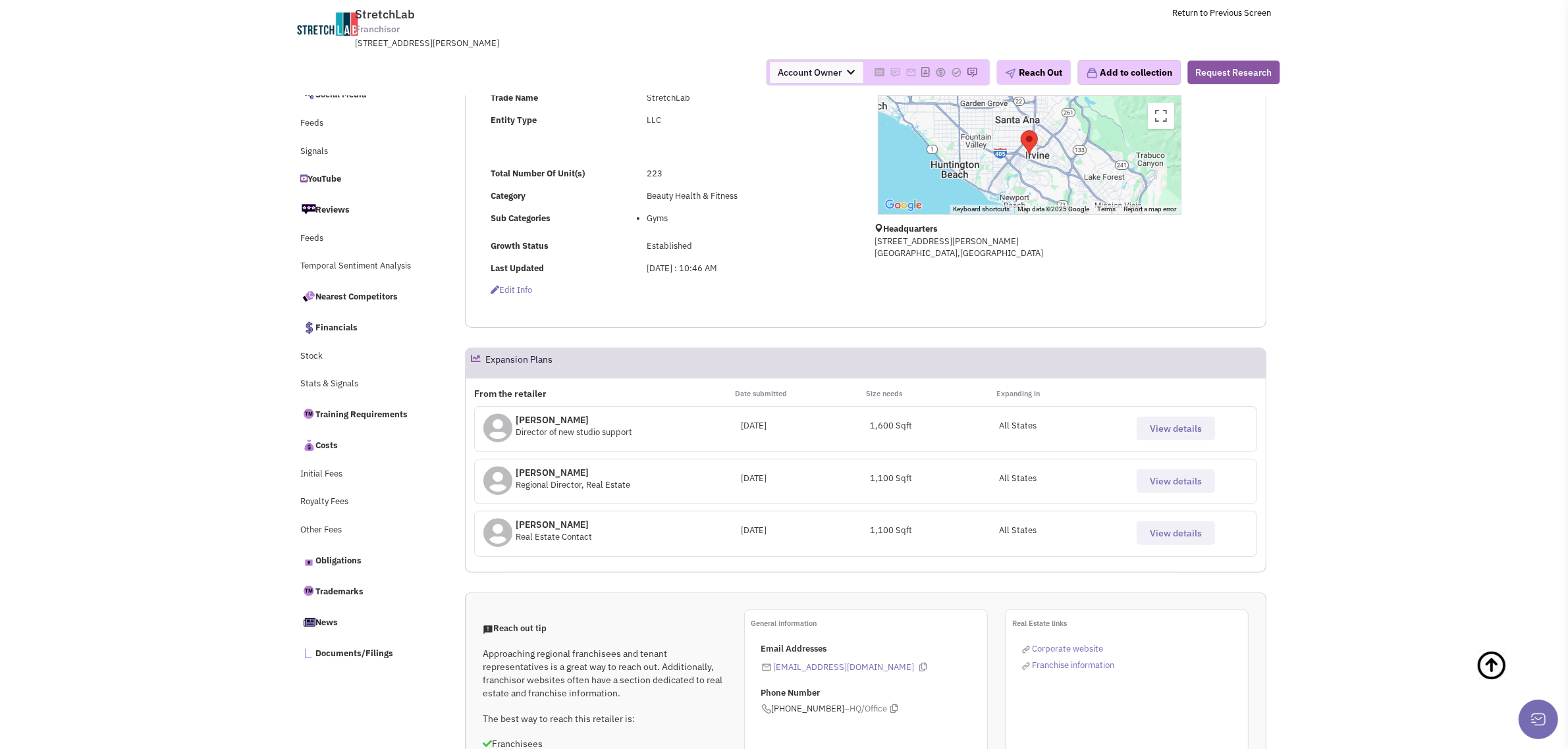
click at [1167, 484] on span "View details" at bounding box center [1175, 481] width 52 height 12
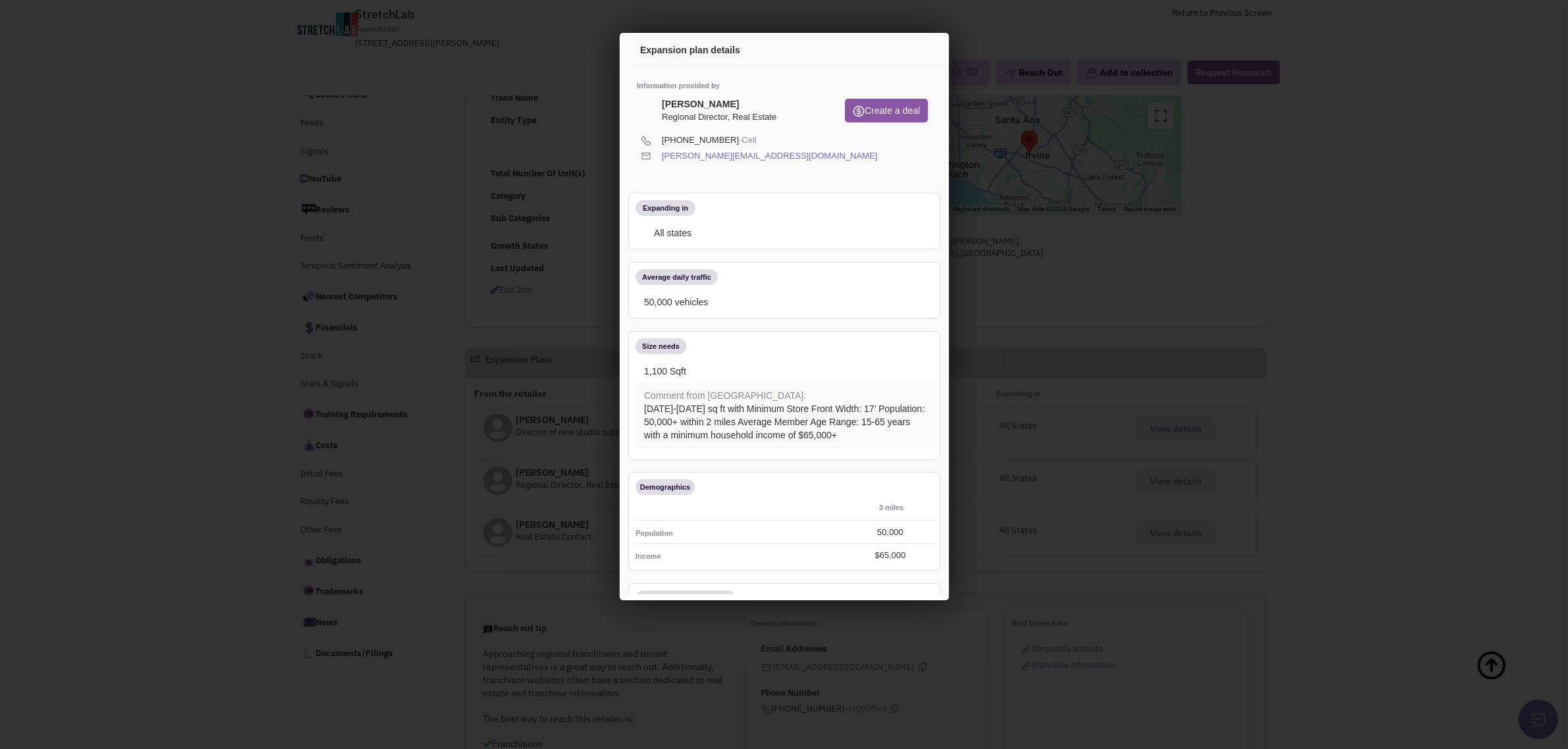
scroll to position [0, 0]
click at [902, 52] on icon at bounding box center [915, 52] width 27 height 32
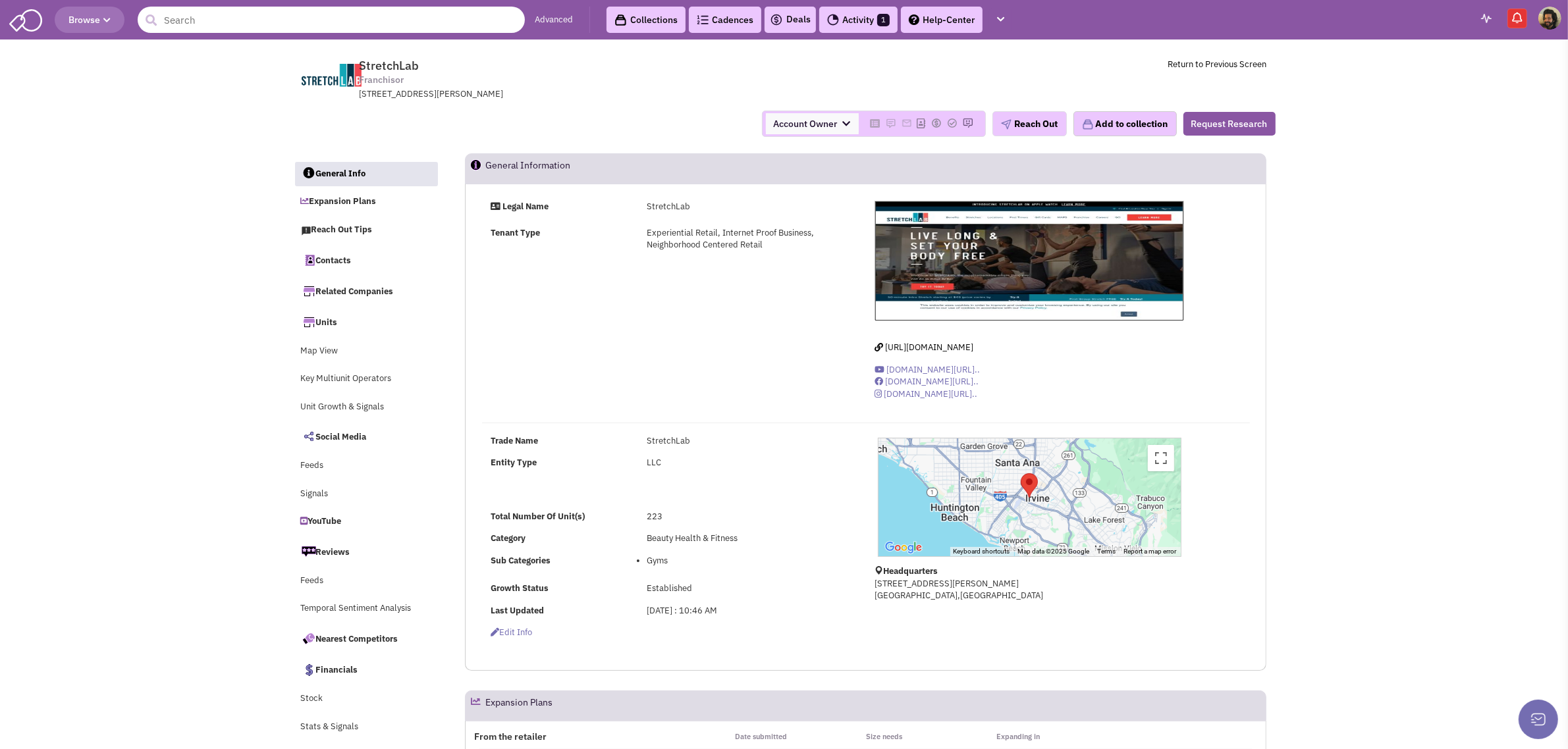
click at [336, 14] on input "text" at bounding box center [330, 20] width 387 height 27
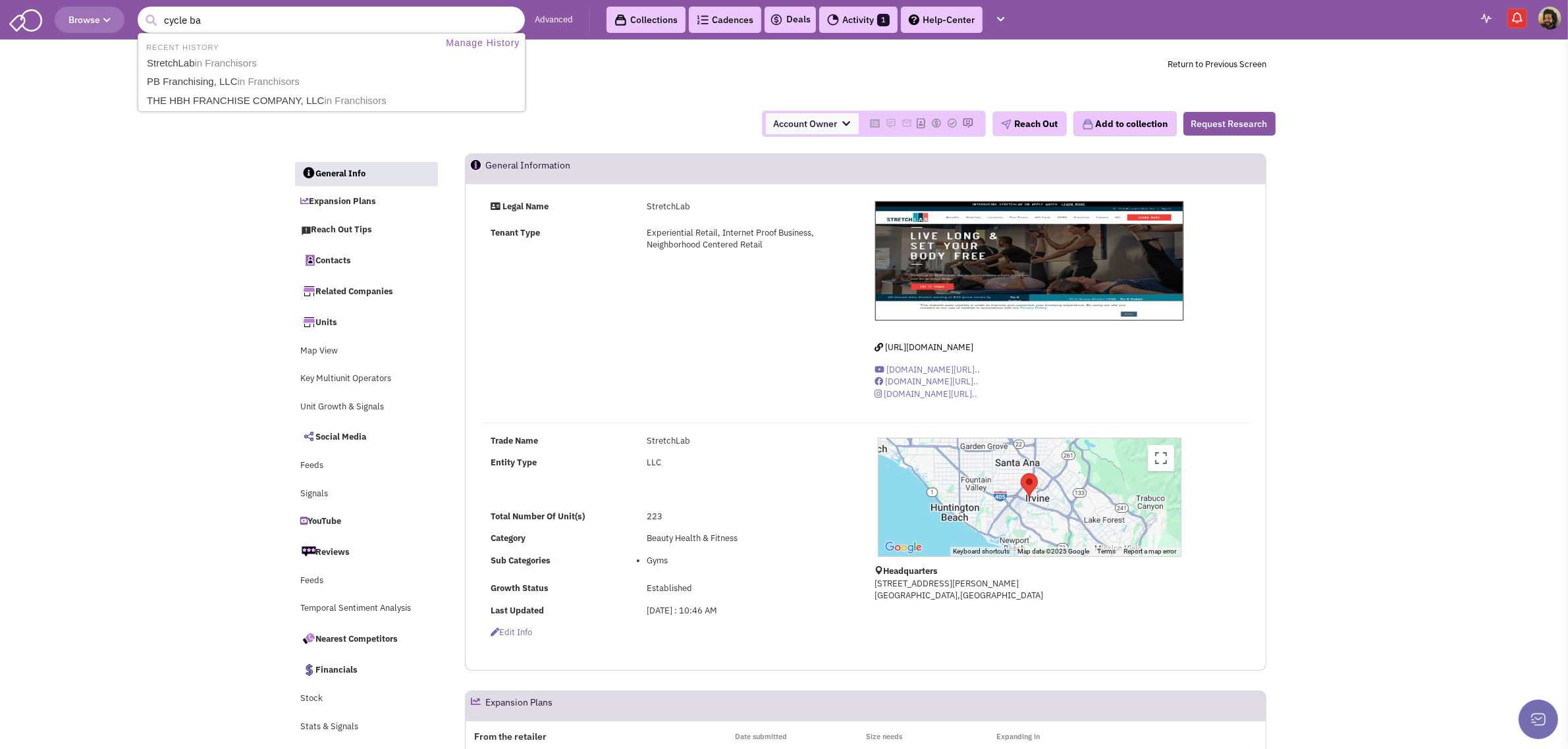
type input "cycle bar"
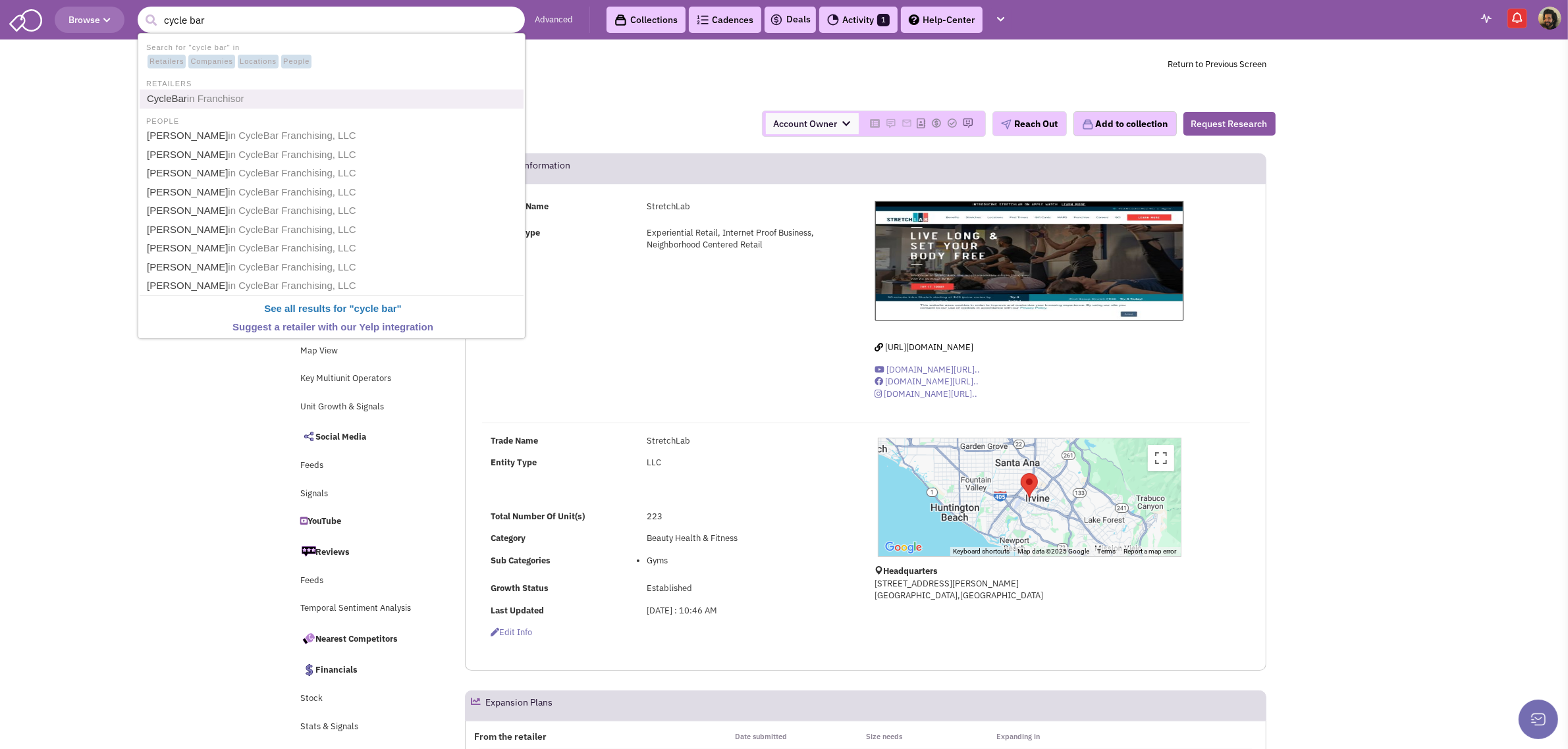
click at [172, 97] on link "CycleBar in Franchisor" at bounding box center [333, 98] width 380 height 17
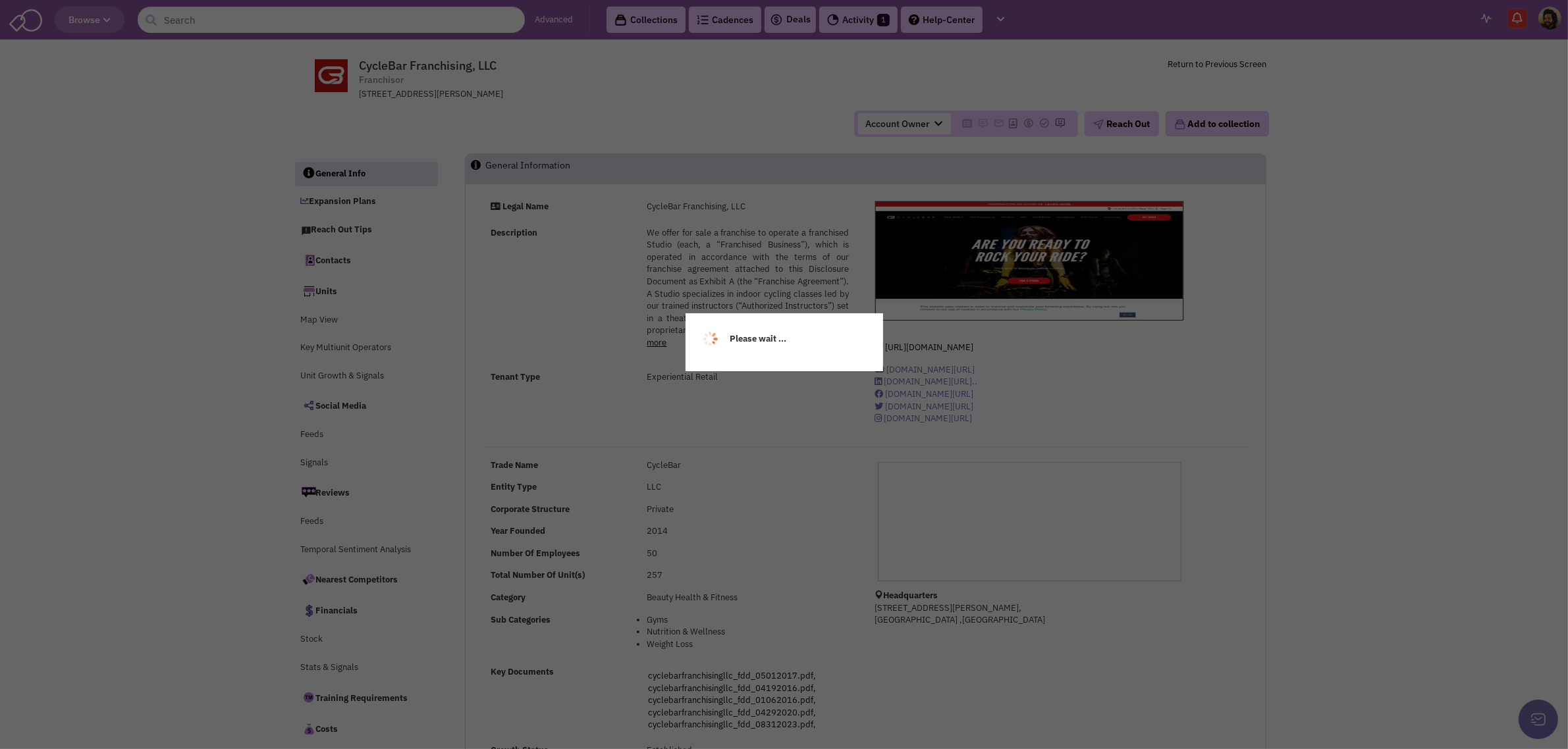
select select
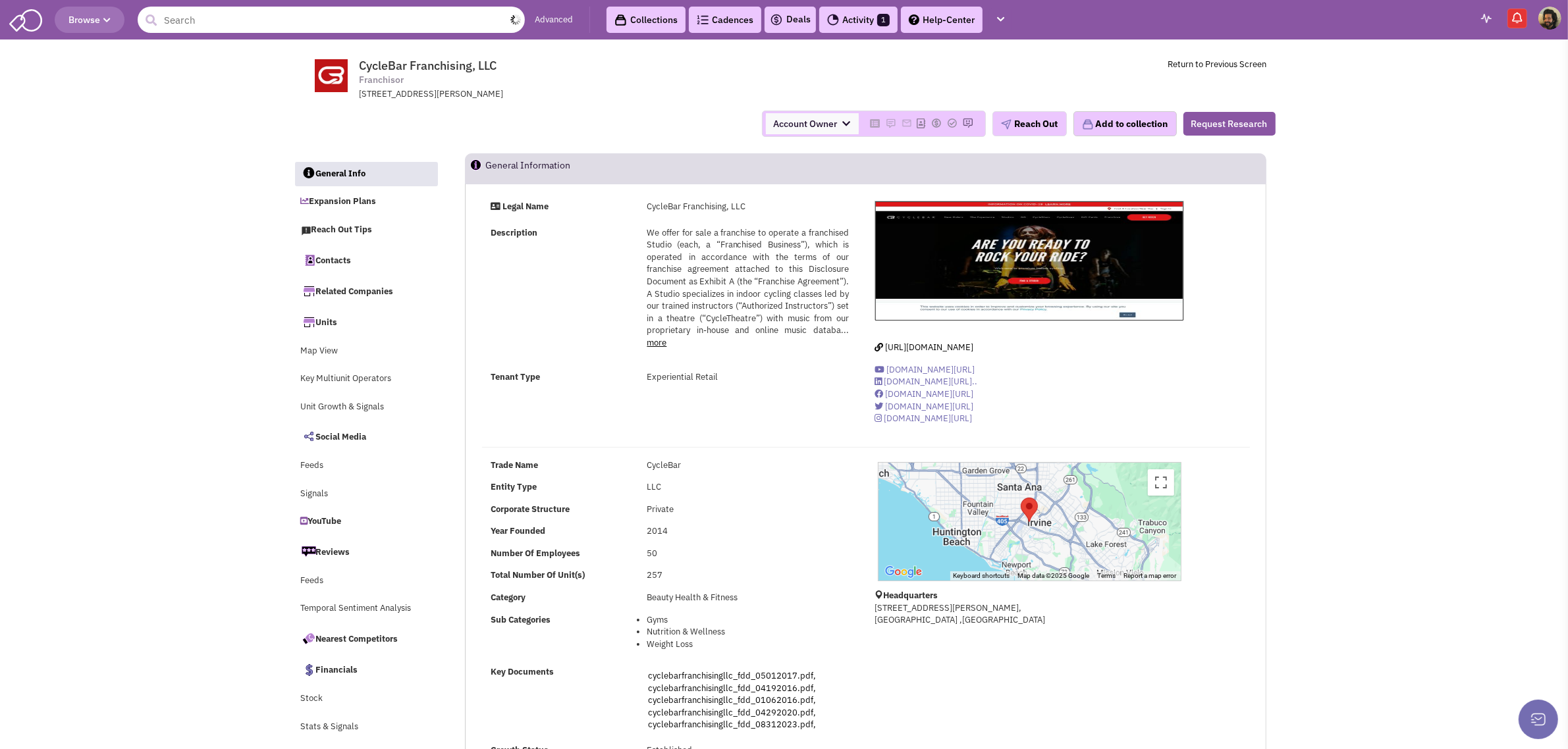
click at [251, 23] on input "text" at bounding box center [330, 20] width 387 height 27
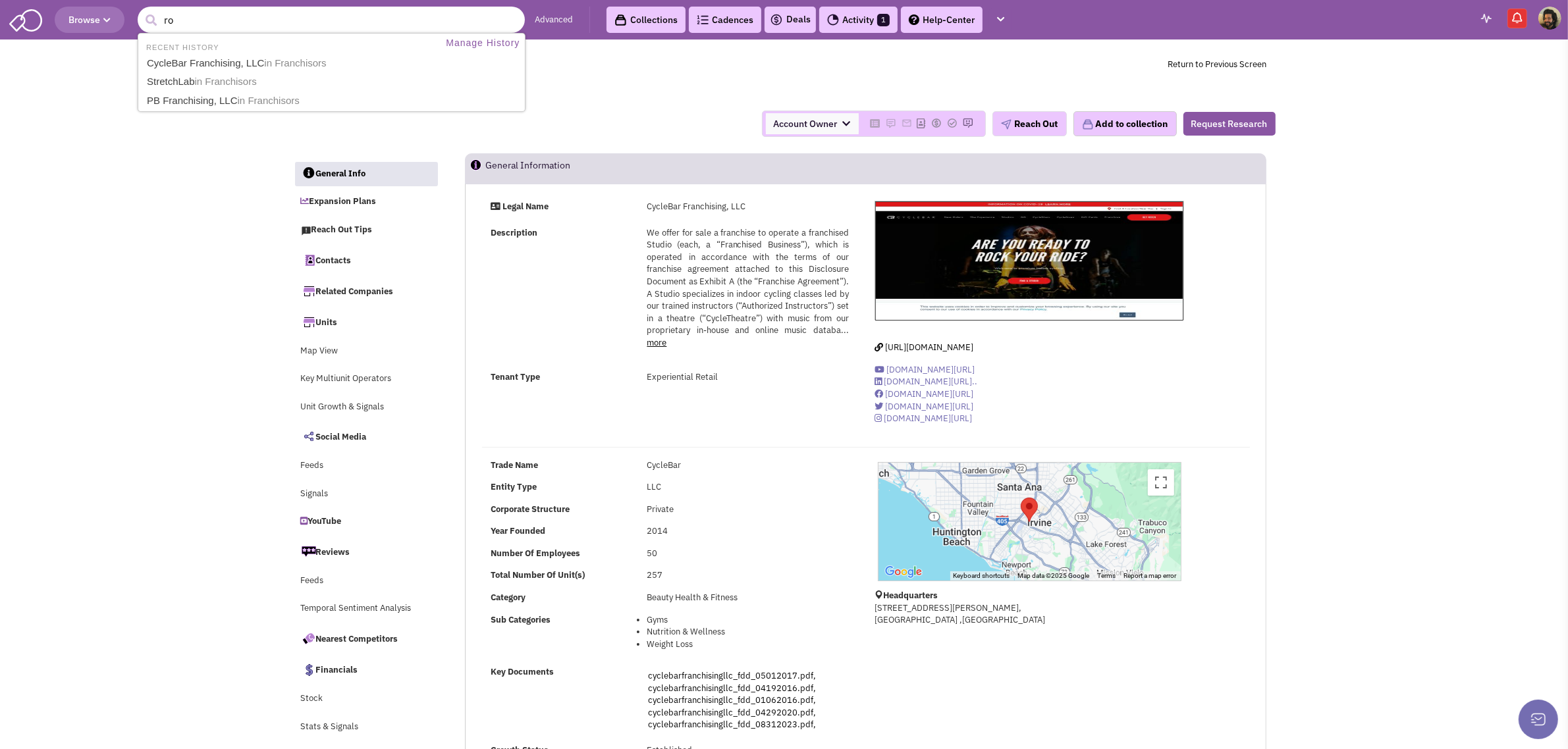
type input "row"
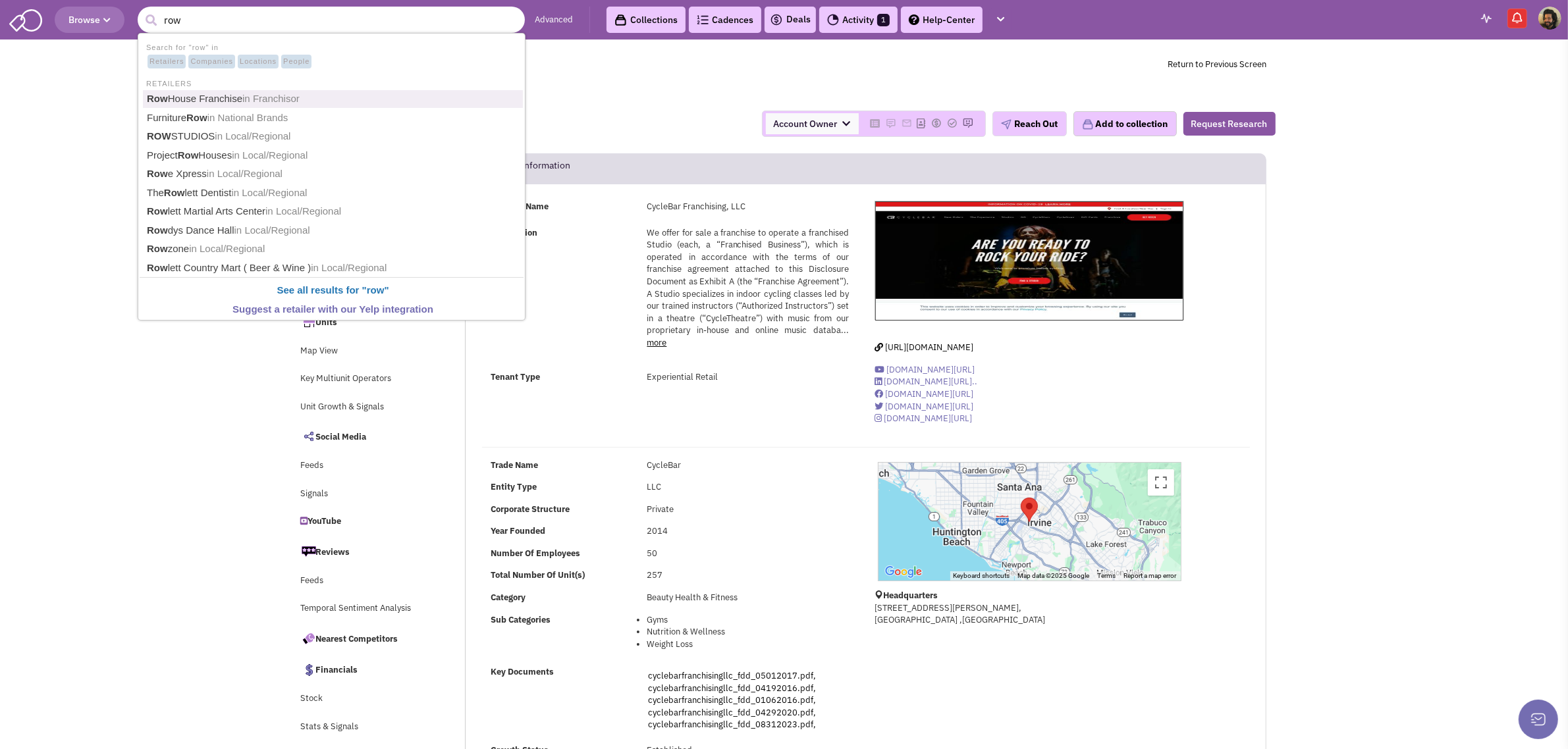
click at [231, 99] on link "Row House Franchise in Franchisor" at bounding box center [333, 98] width 380 height 17
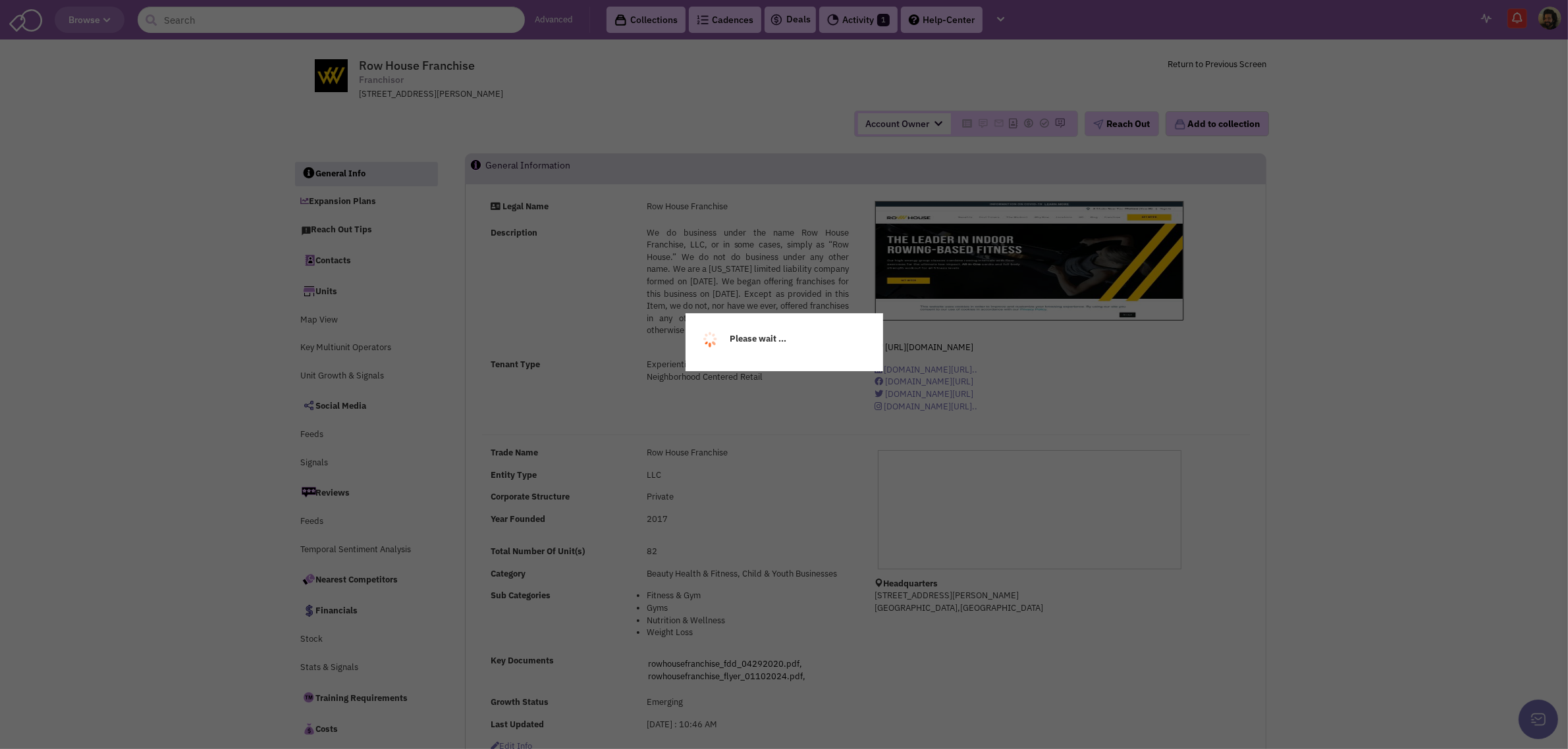
select select
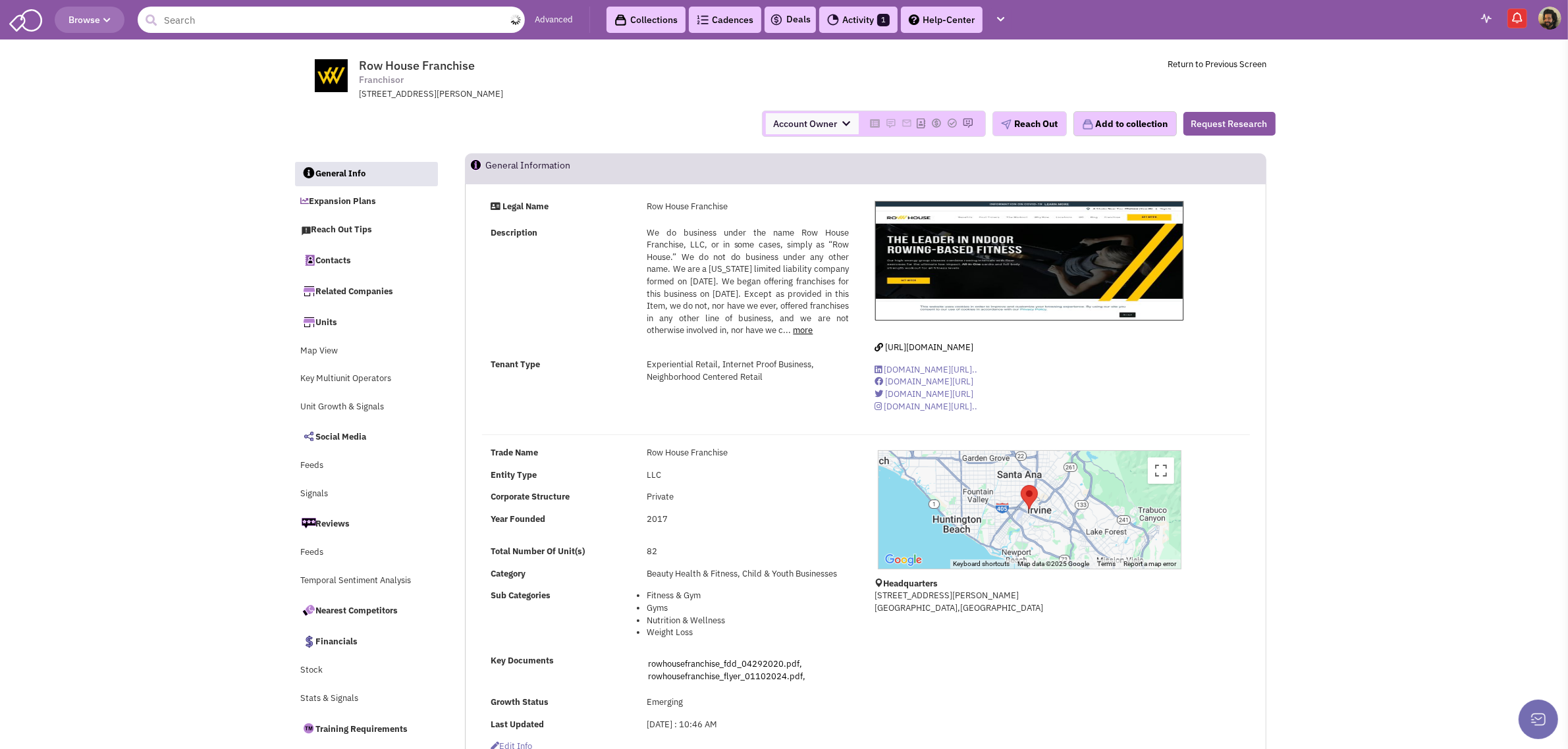
click at [235, 27] on input "text" at bounding box center [330, 20] width 387 height 27
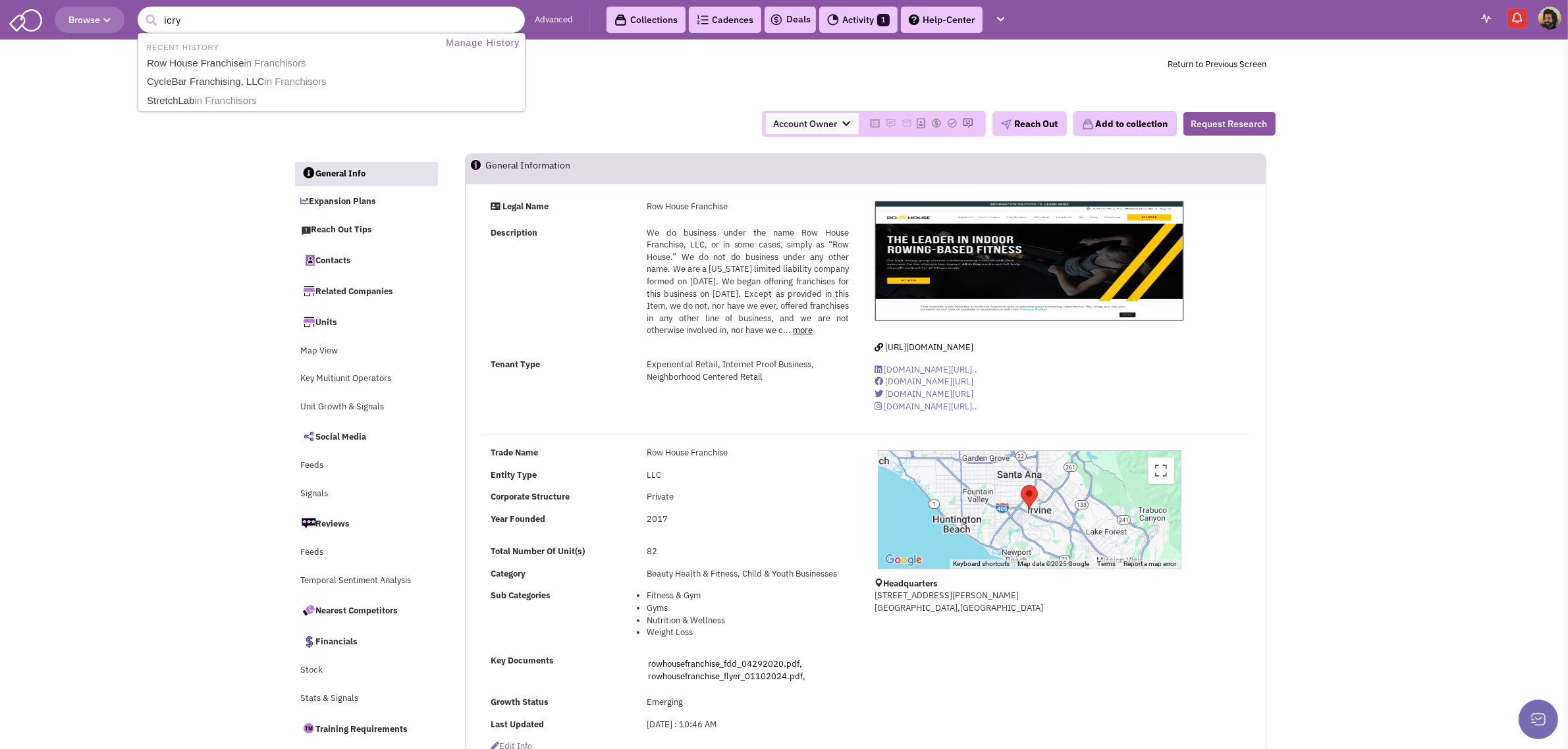
type input "icryo"
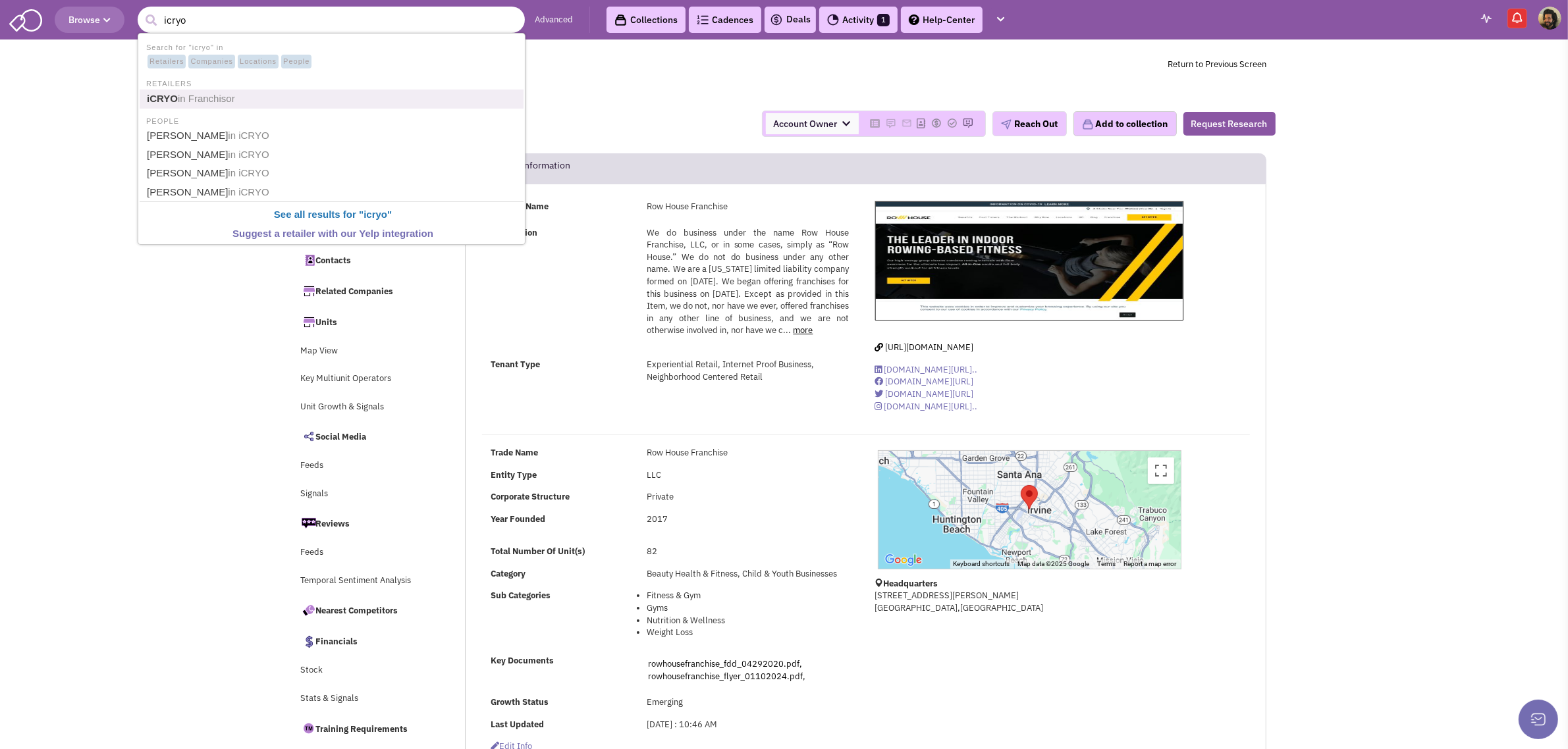
click at [202, 97] on span "in Franchisor" at bounding box center [206, 98] width 57 height 11
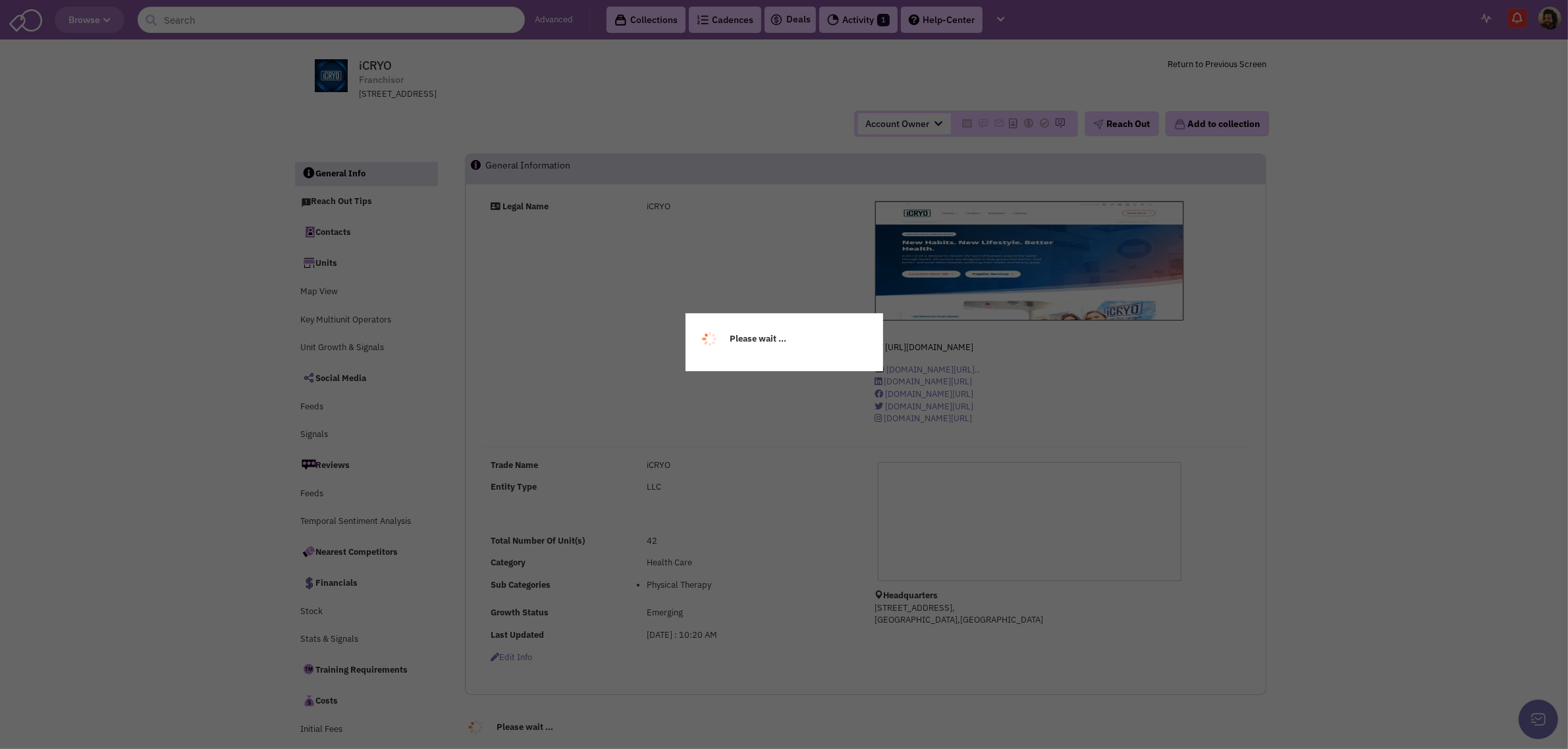
select select
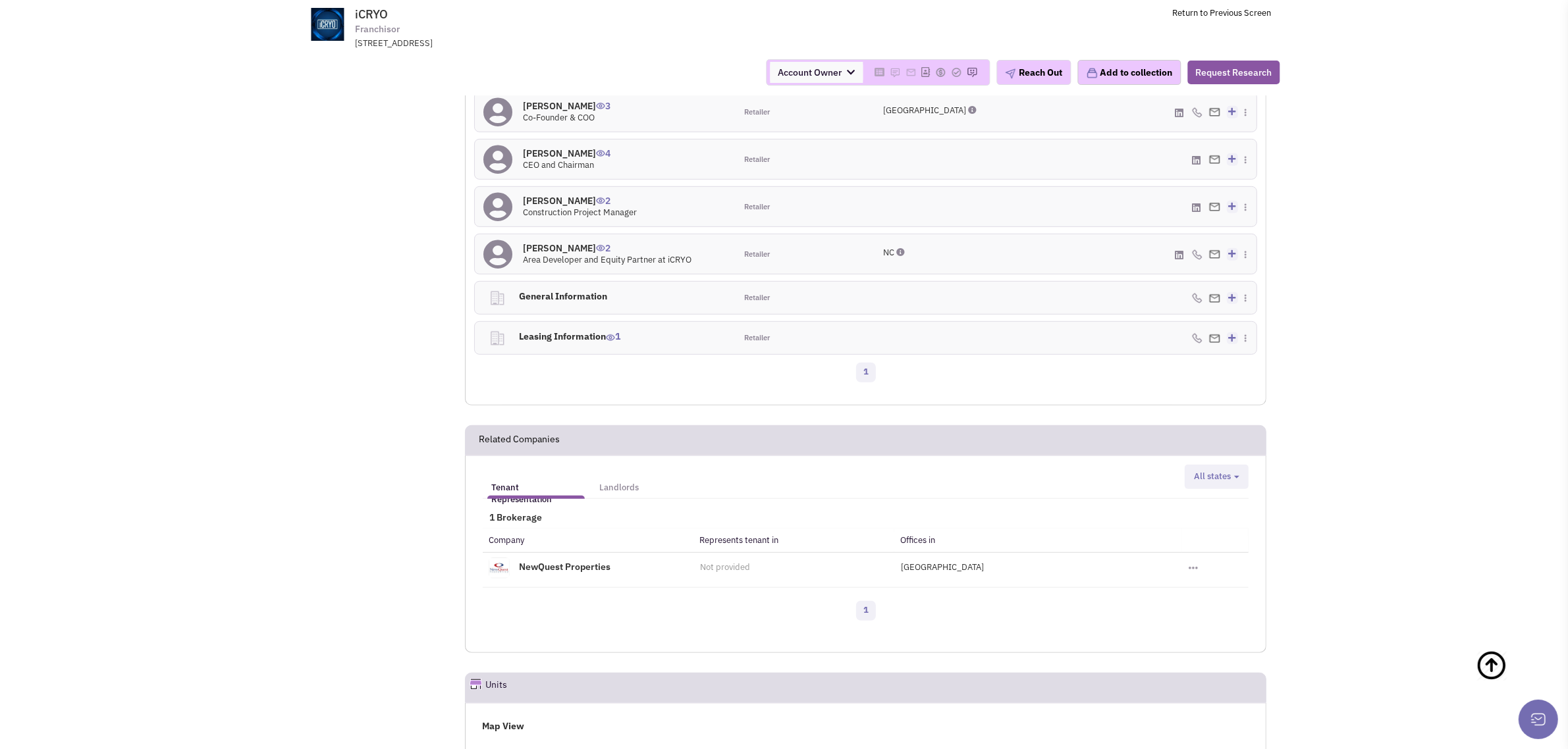
scroll to position [603, 0]
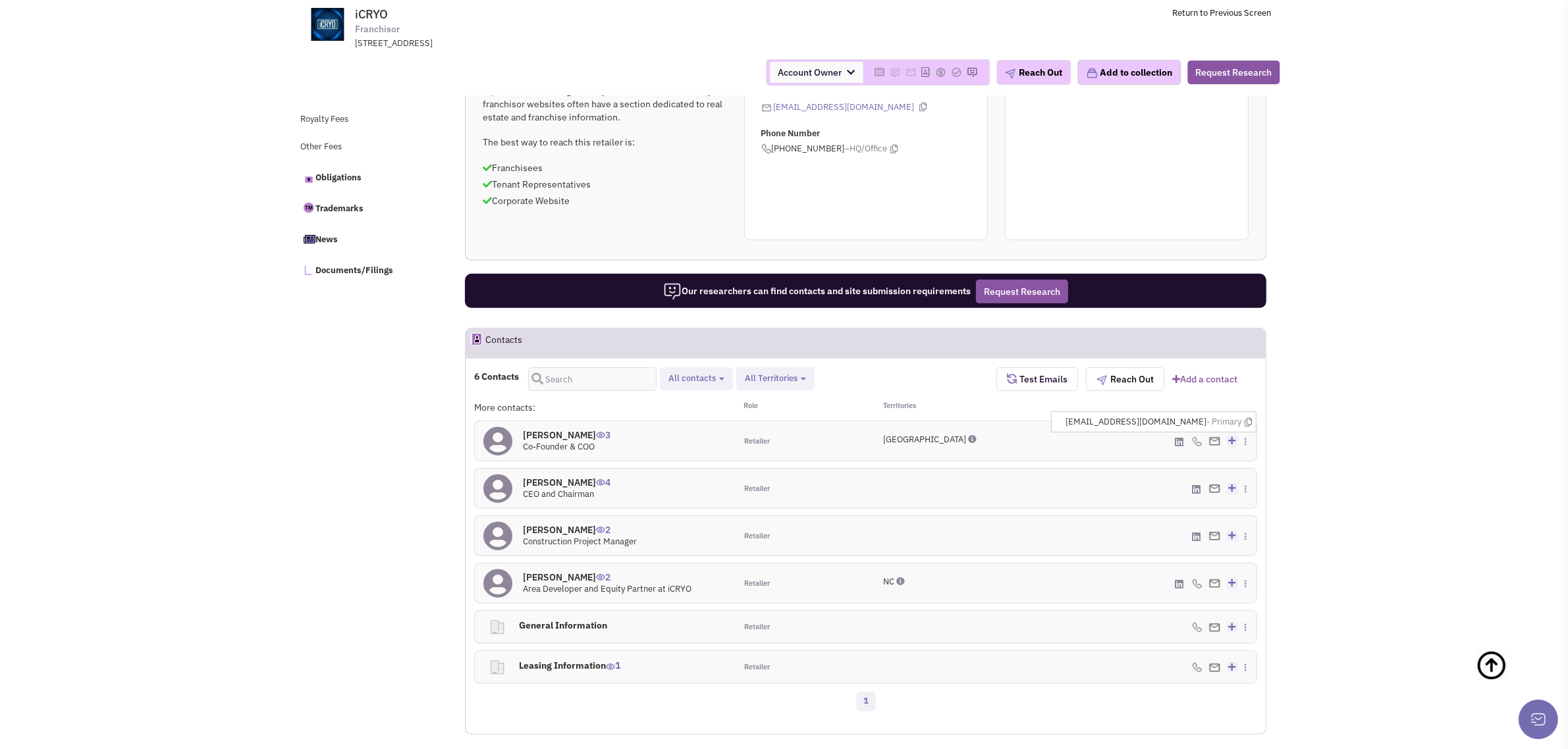
click at [1212, 443] on img at bounding box center [1214, 441] width 11 height 8
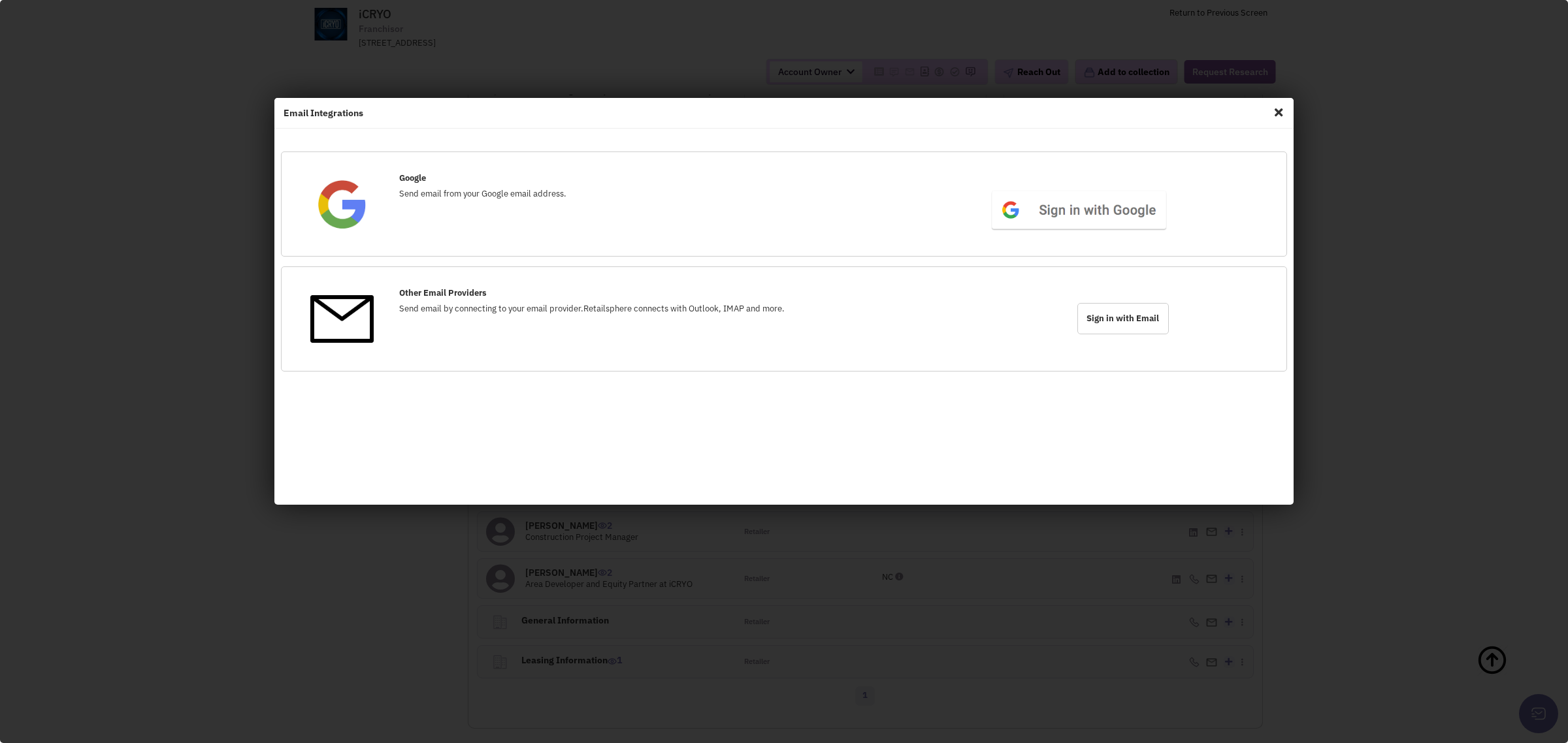
click at [1281, 115] on span "Close" at bounding box center [1278, 111] width 17 height 21
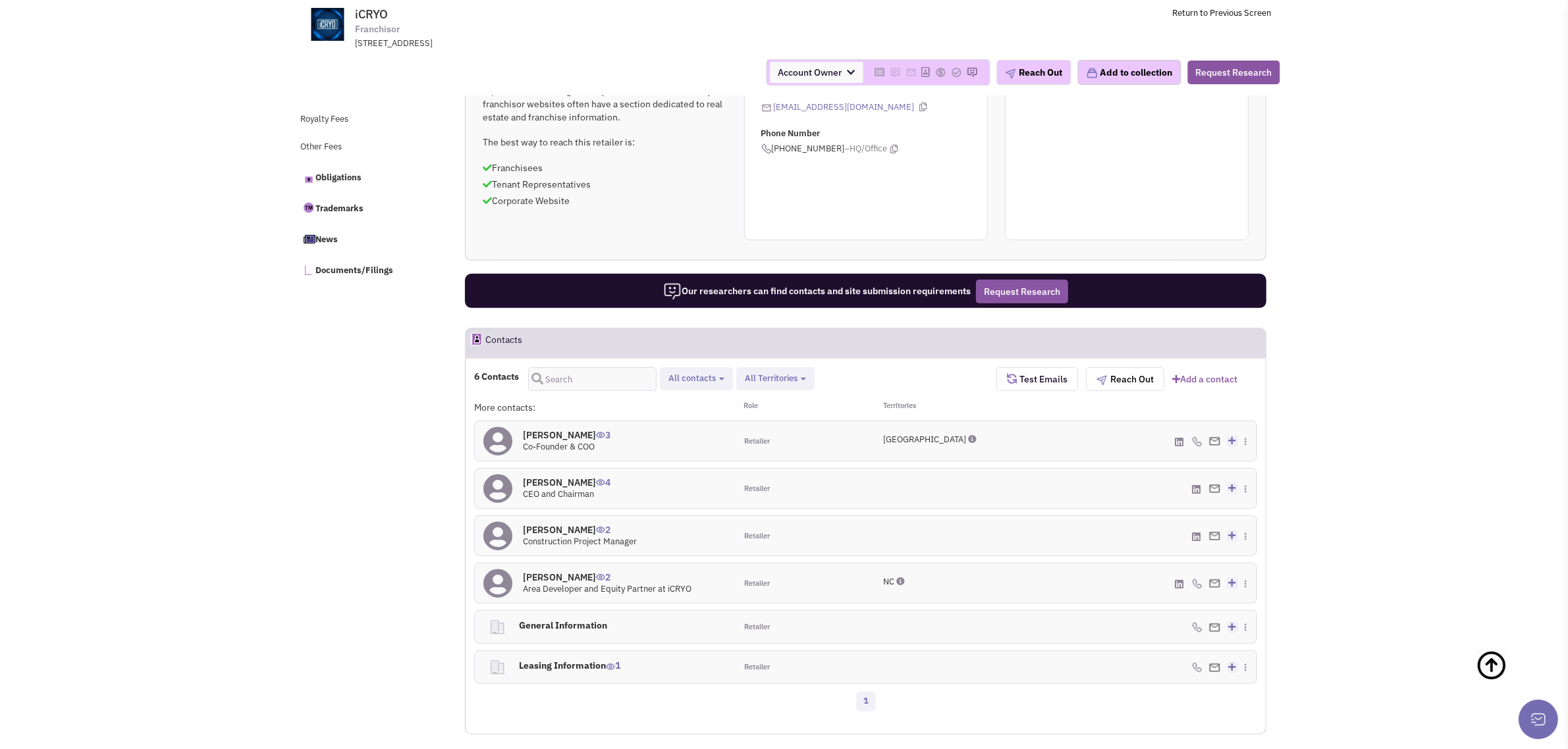
click at [541, 433] on h4 "[PERSON_NAME] 3" at bounding box center [566, 435] width 87 height 12
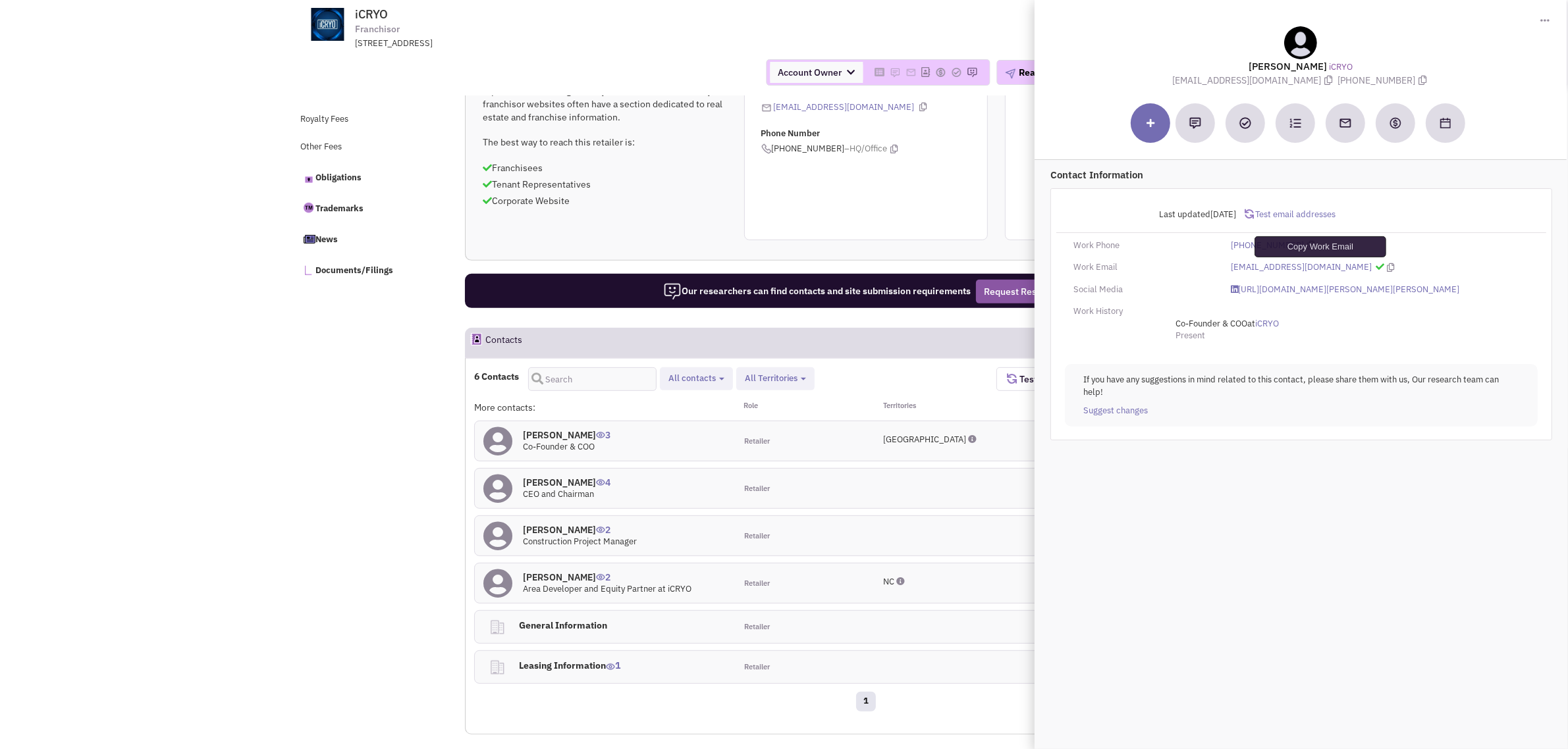
click at [1387, 263] on icon at bounding box center [1391, 267] width 7 height 8
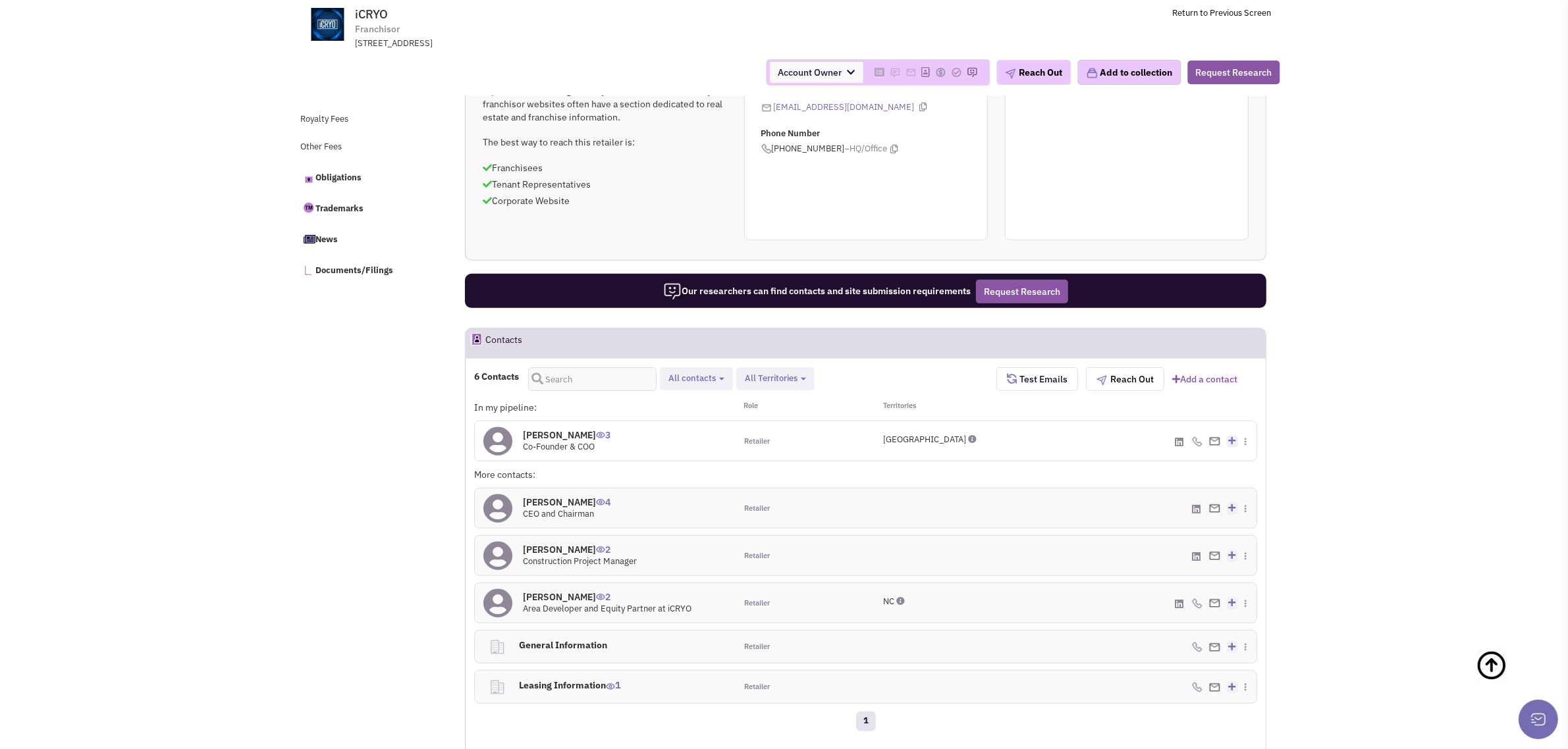
click at [708, 383] on span "All contacts" at bounding box center [692, 378] width 47 height 11
click at [682, 432] on span at bounding box center [679, 431] width 9 height 9
click at [678, 429] on input "Site selection decision makers" at bounding box center [678, 429] width 0 height 0
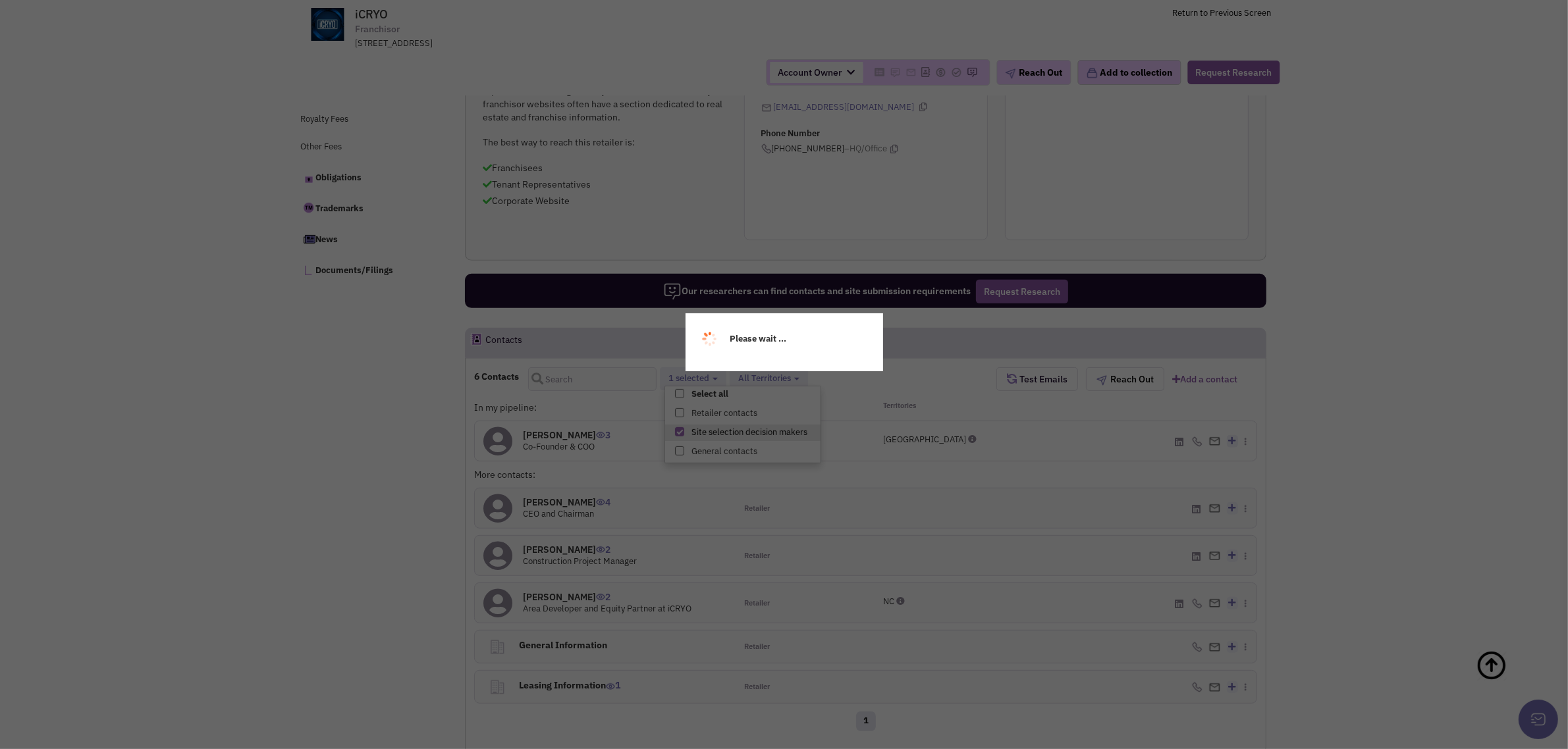
scroll to position [12, 0]
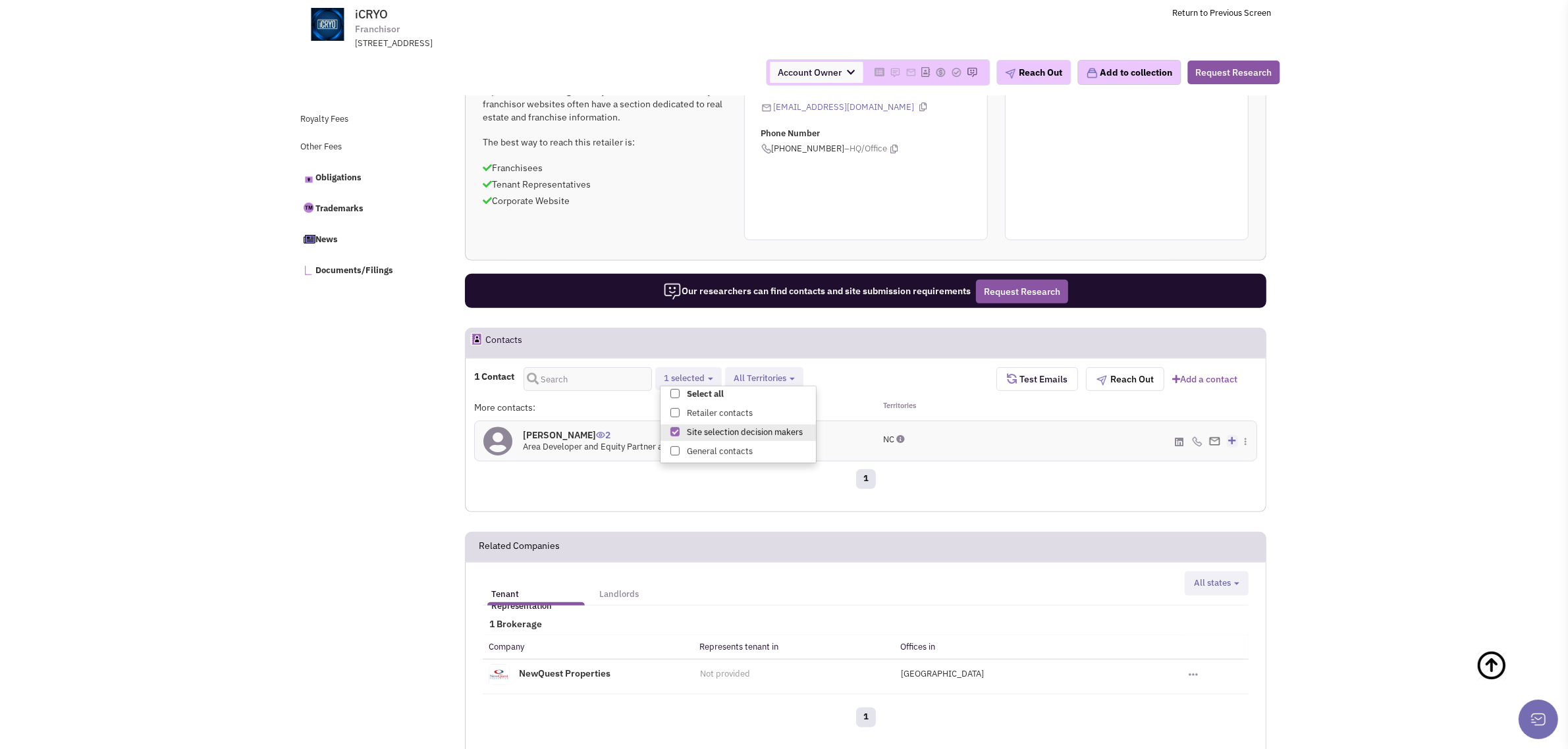
click at [683, 379] on span "1 selected" at bounding box center [683, 378] width 41 height 11
click at [673, 393] on span at bounding box center [674, 394] width 9 height 9
click at [673, 391] on input "Select all" at bounding box center [673, 391] width 0 height 0
select select "1"
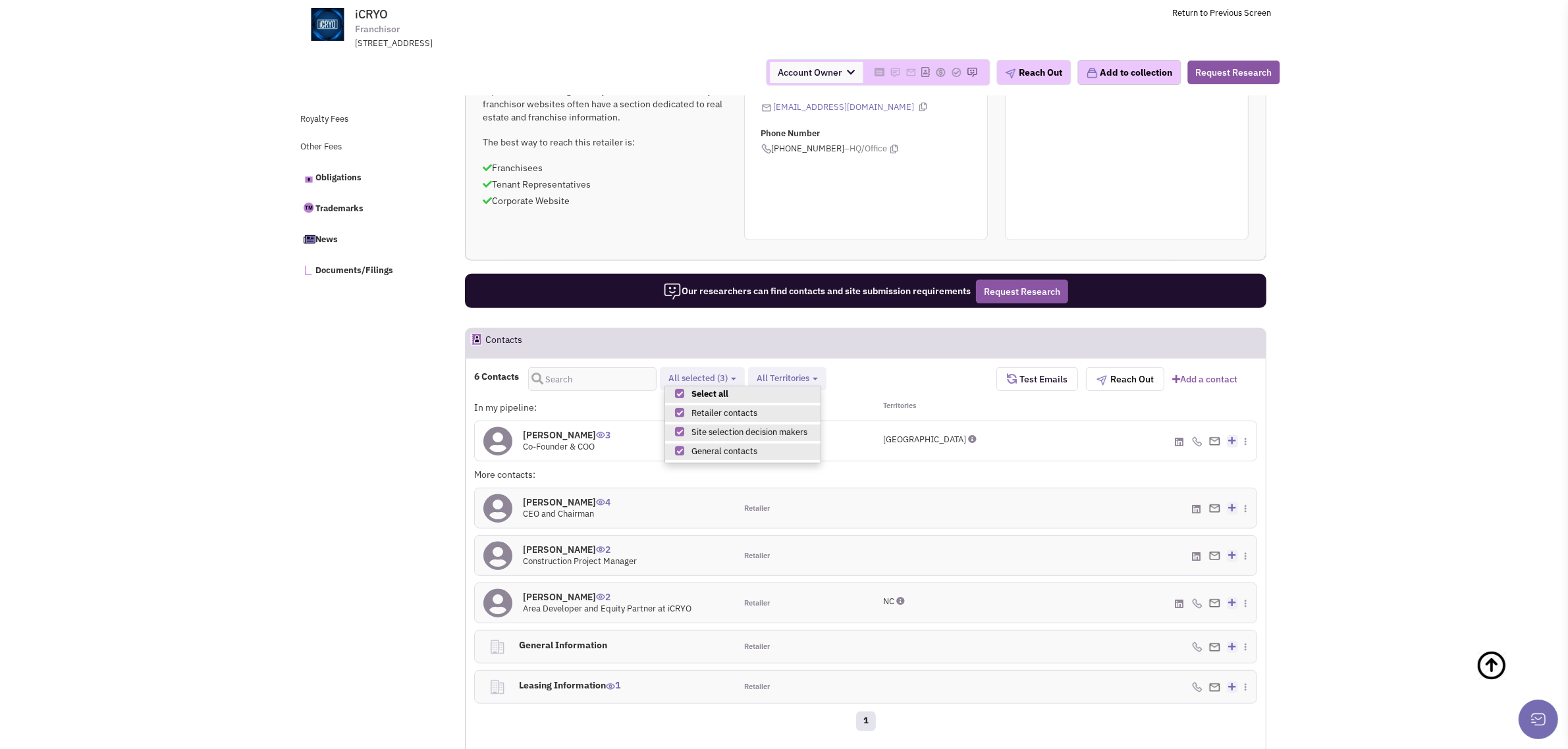
click at [563, 434] on h4 "[PERSON_NAME] 3" at bounding box center [566, 435] width 87 height 12
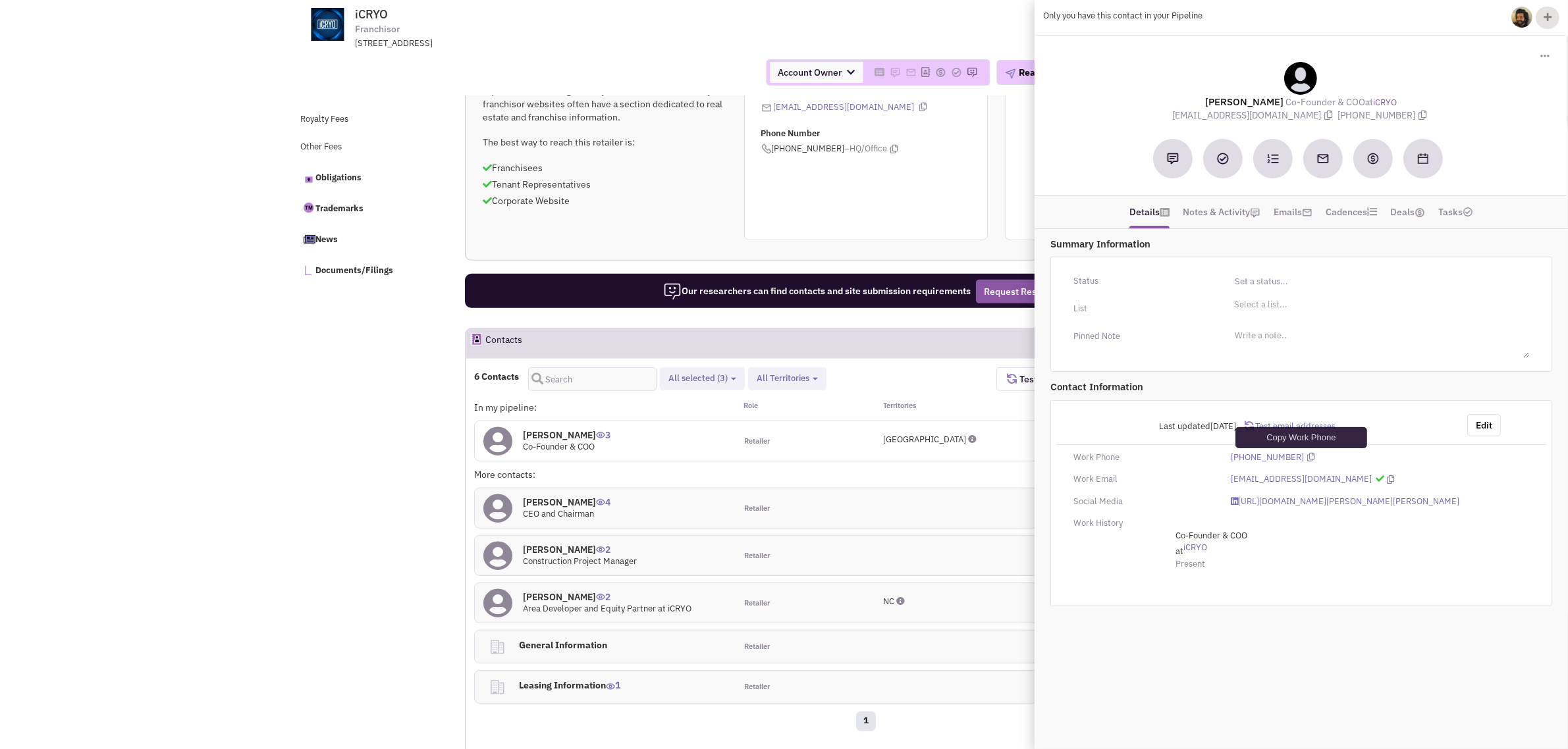
click at [1307, 459] on icon at bounding box center [1311, 457] width 7 height 8
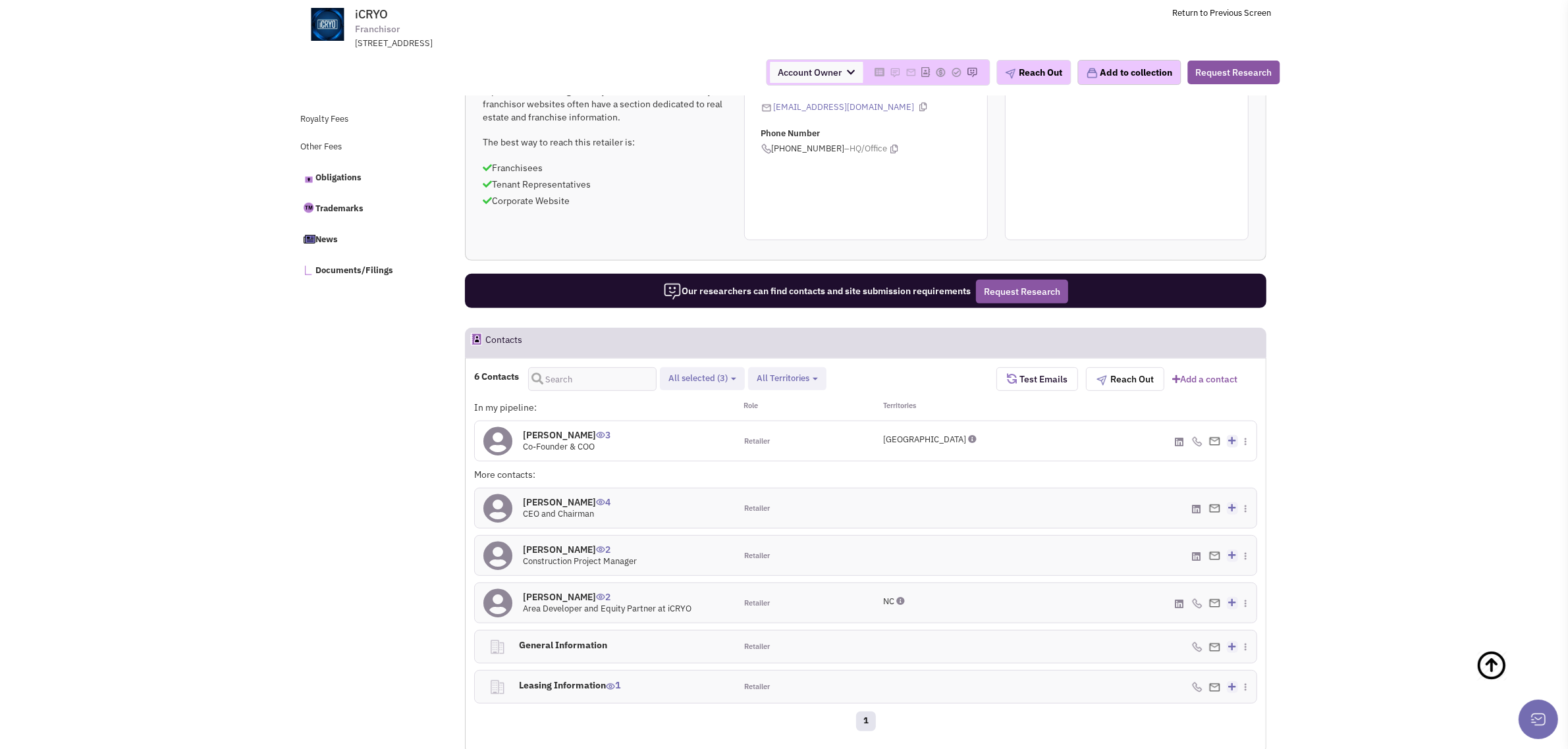
scroll to position [0, 0]
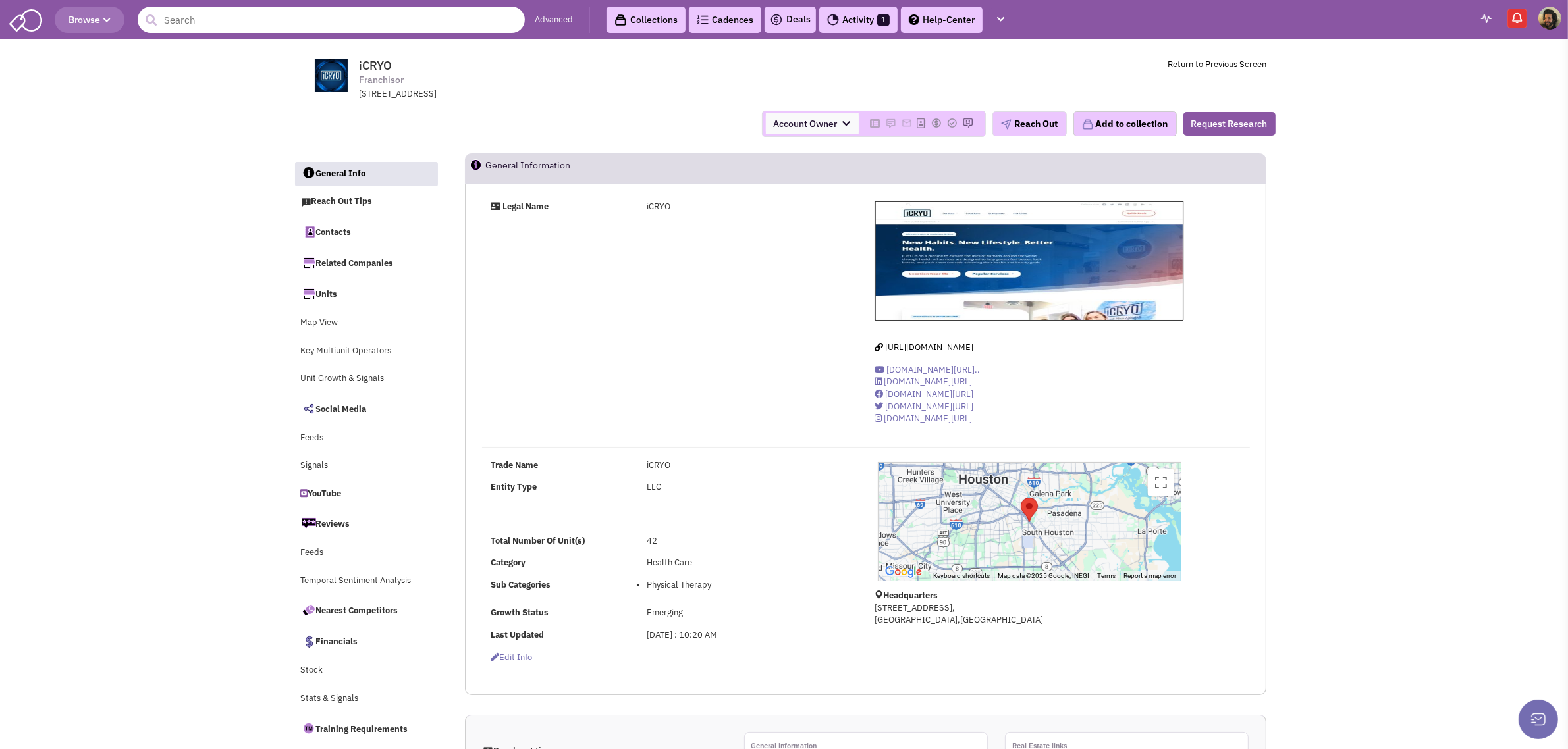
click at [227, 23] on input "text" at bounding box center [330, 20] width 387 height 27
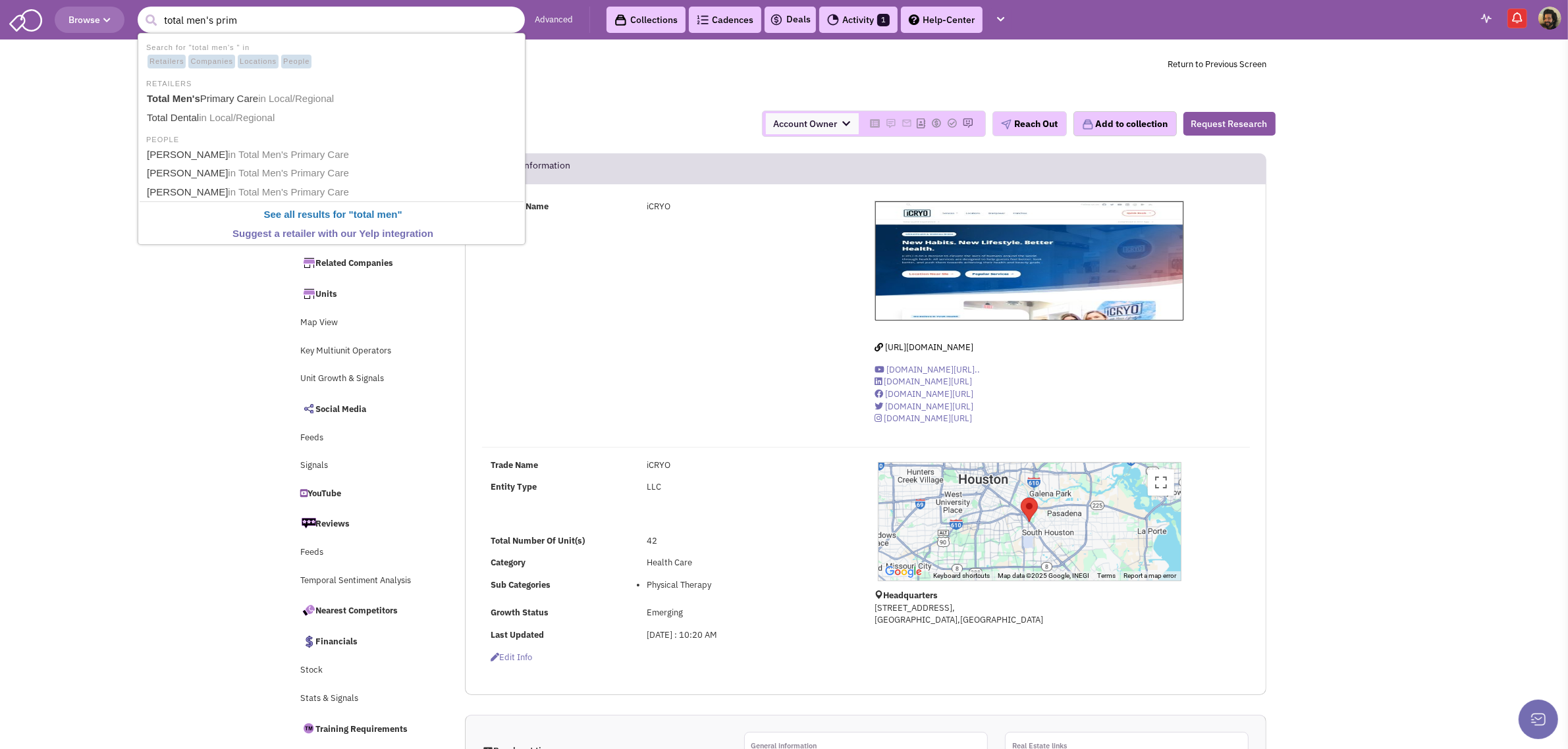
type input "total men's prima"
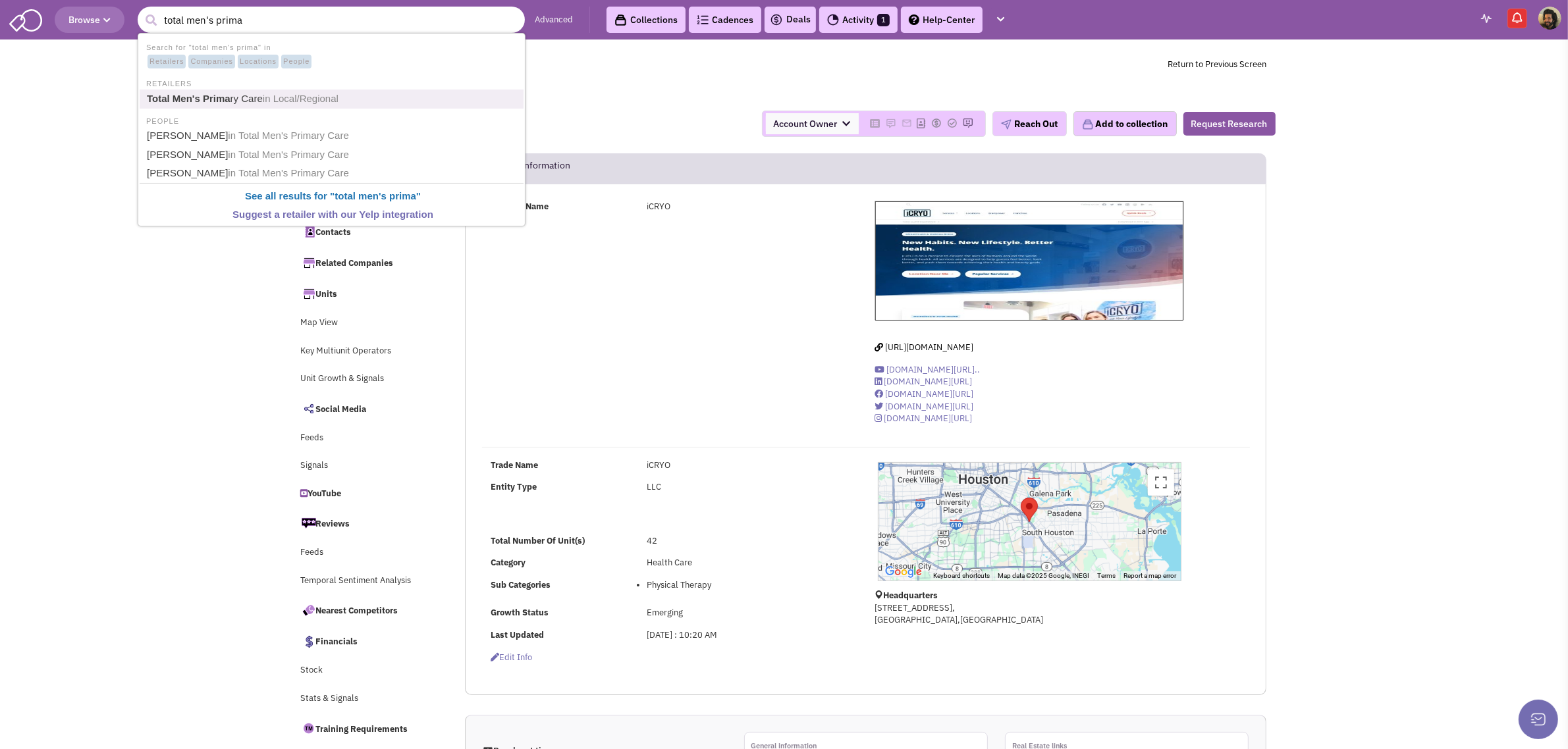
click at [325, 97] on span "in Local/Regional" at bounding box center [300, 98] width 76 height 11
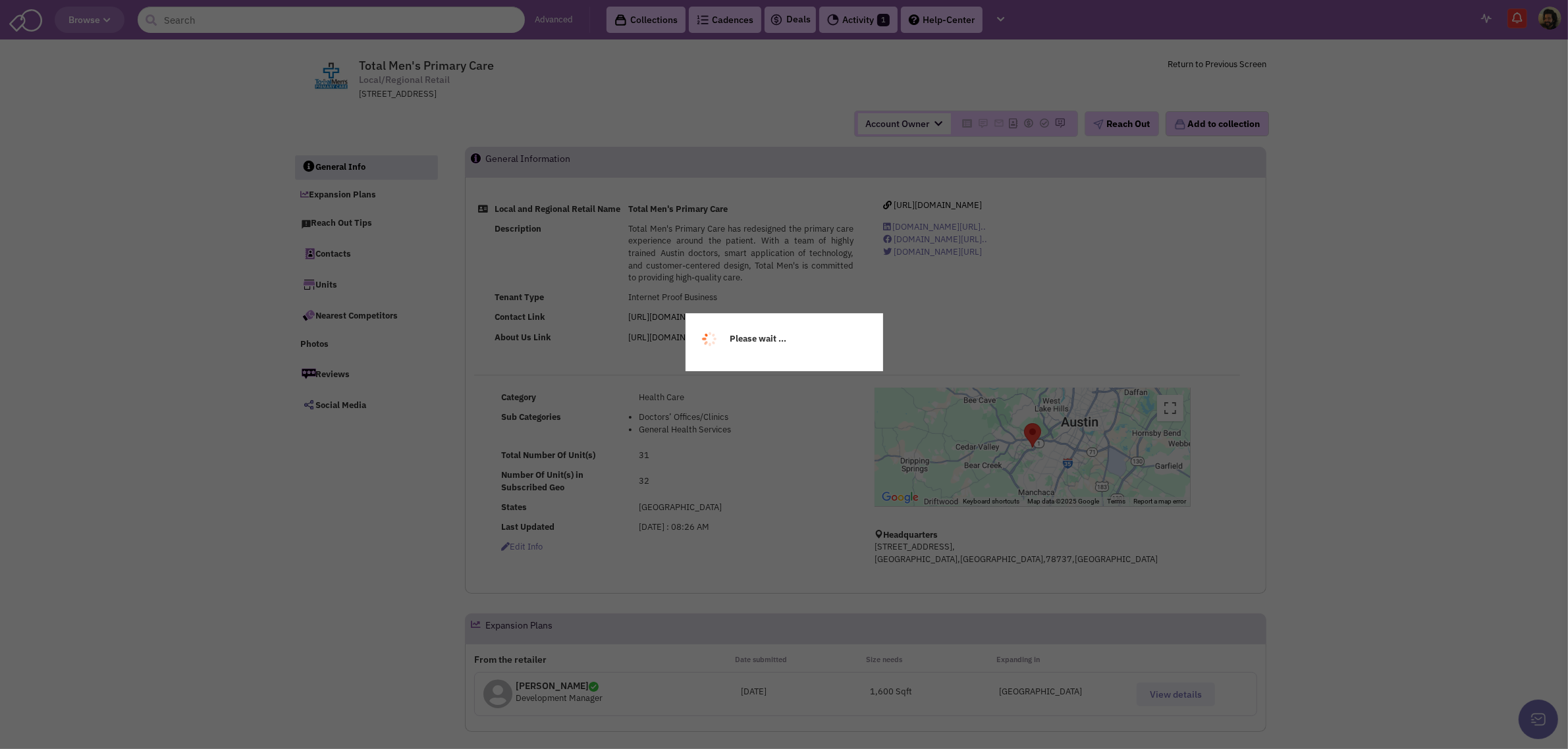
select select
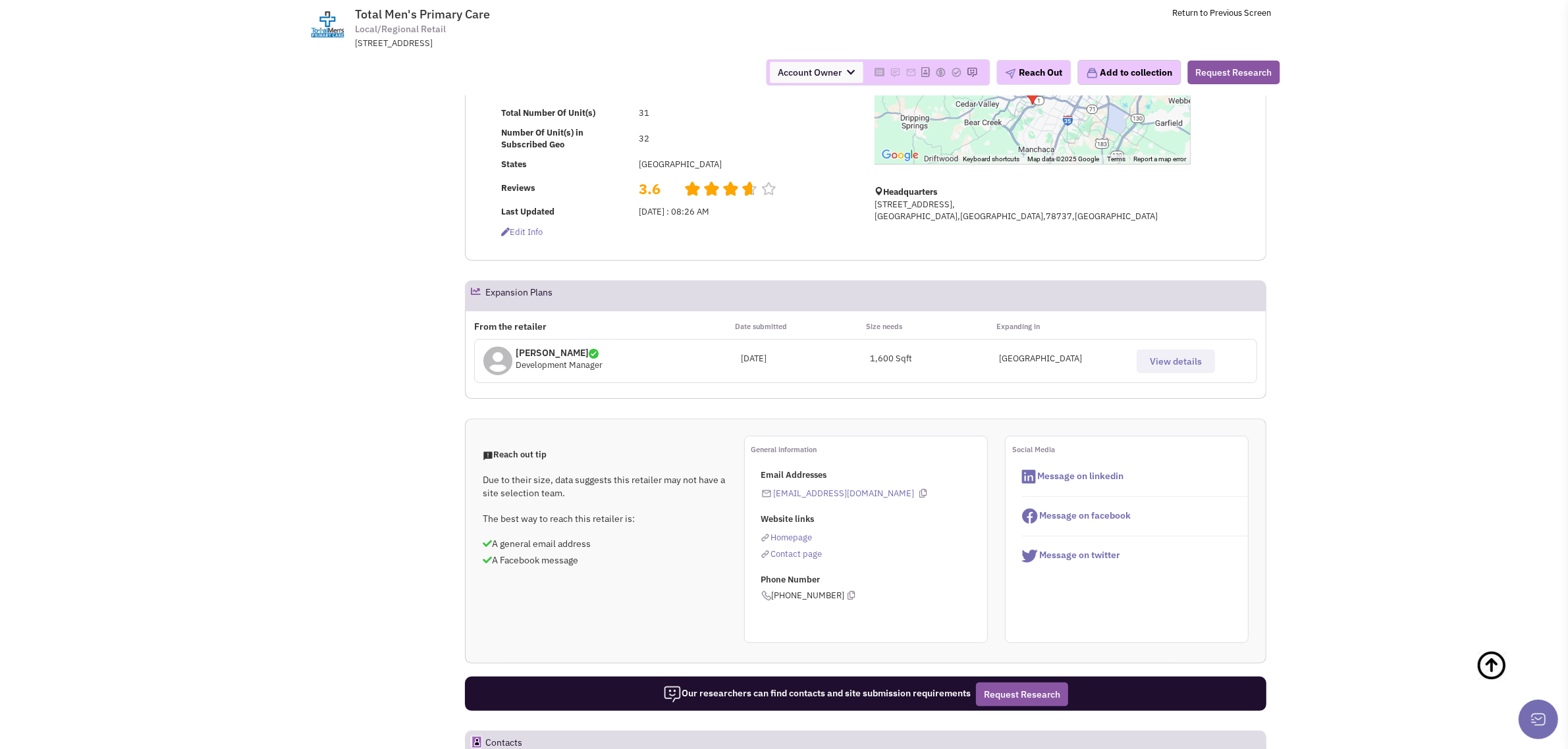
scroll to position [277, 0]
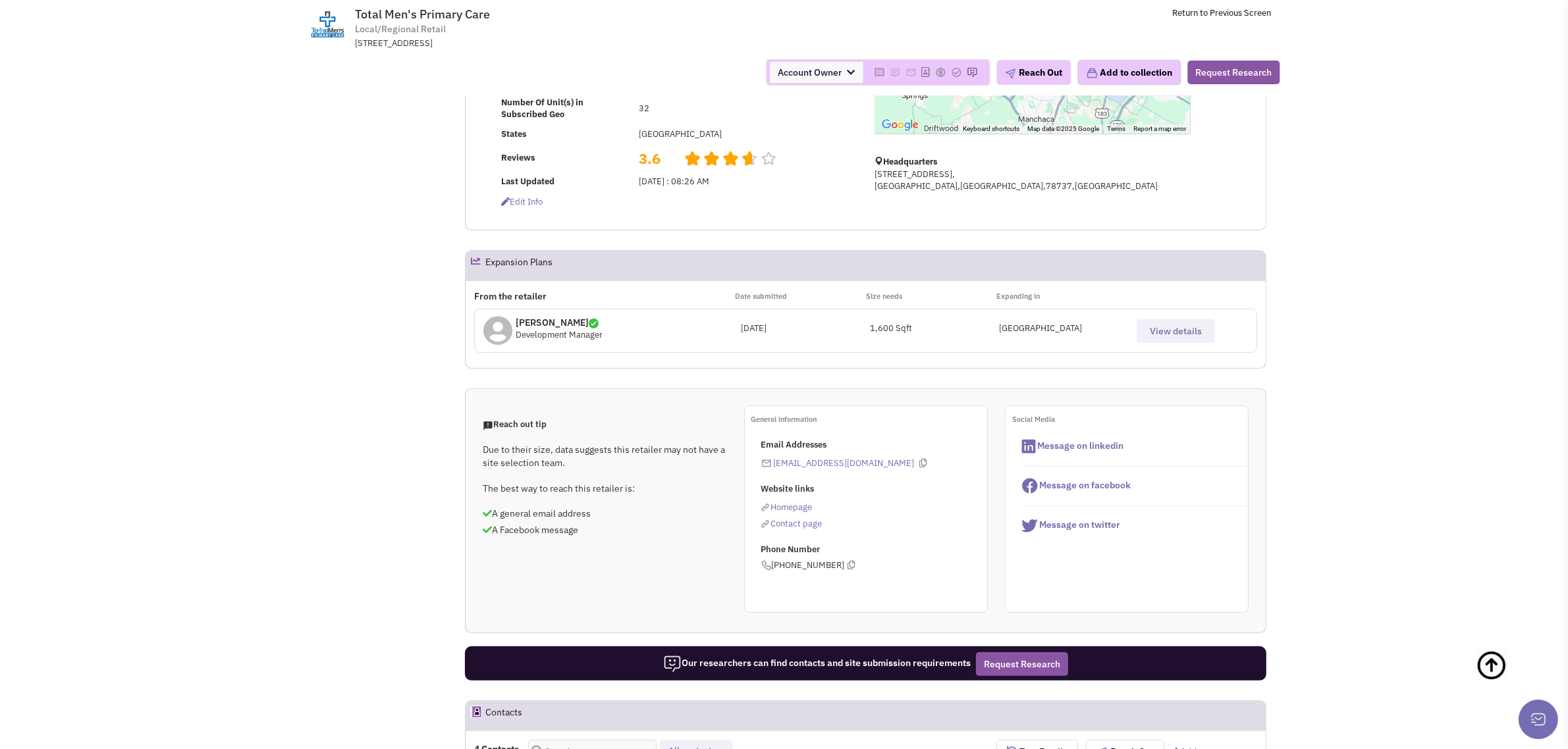
click at [1171, 335] on button "View details" at bounding box center [1176, 331] width 78 height 23
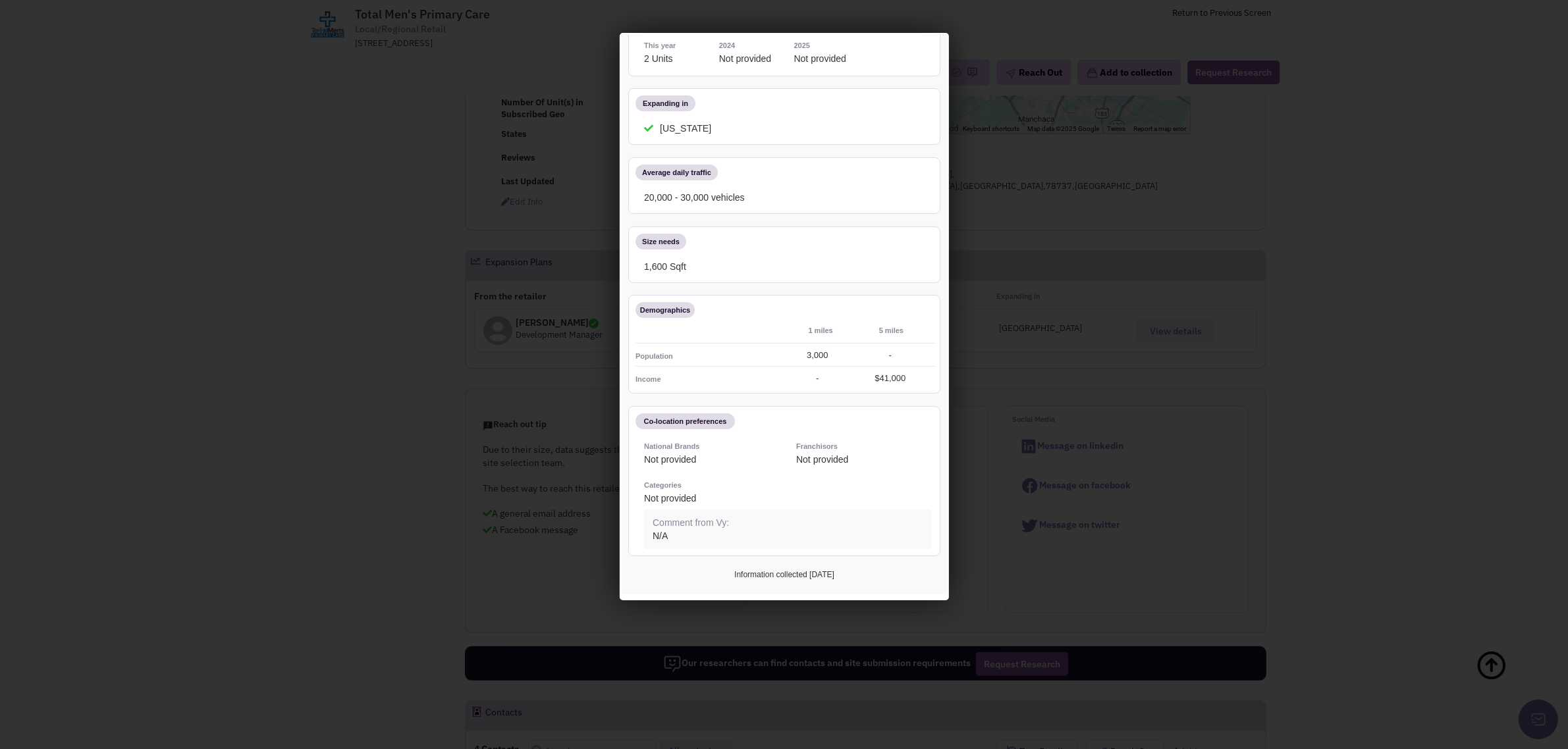
scroll to position [0, 0]
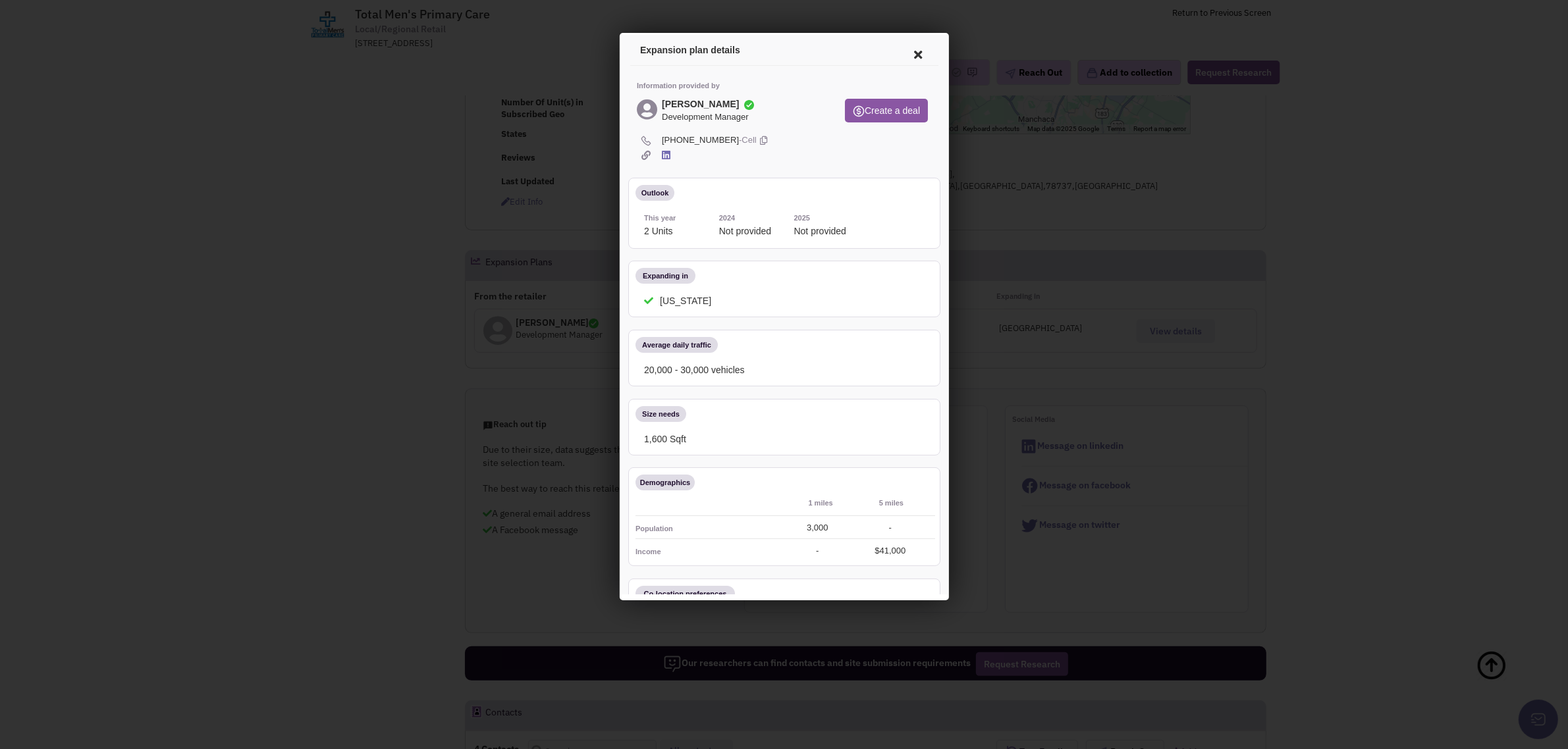
click at [901, 55] on icon at bounding box center [915, 52] width 27 height 32
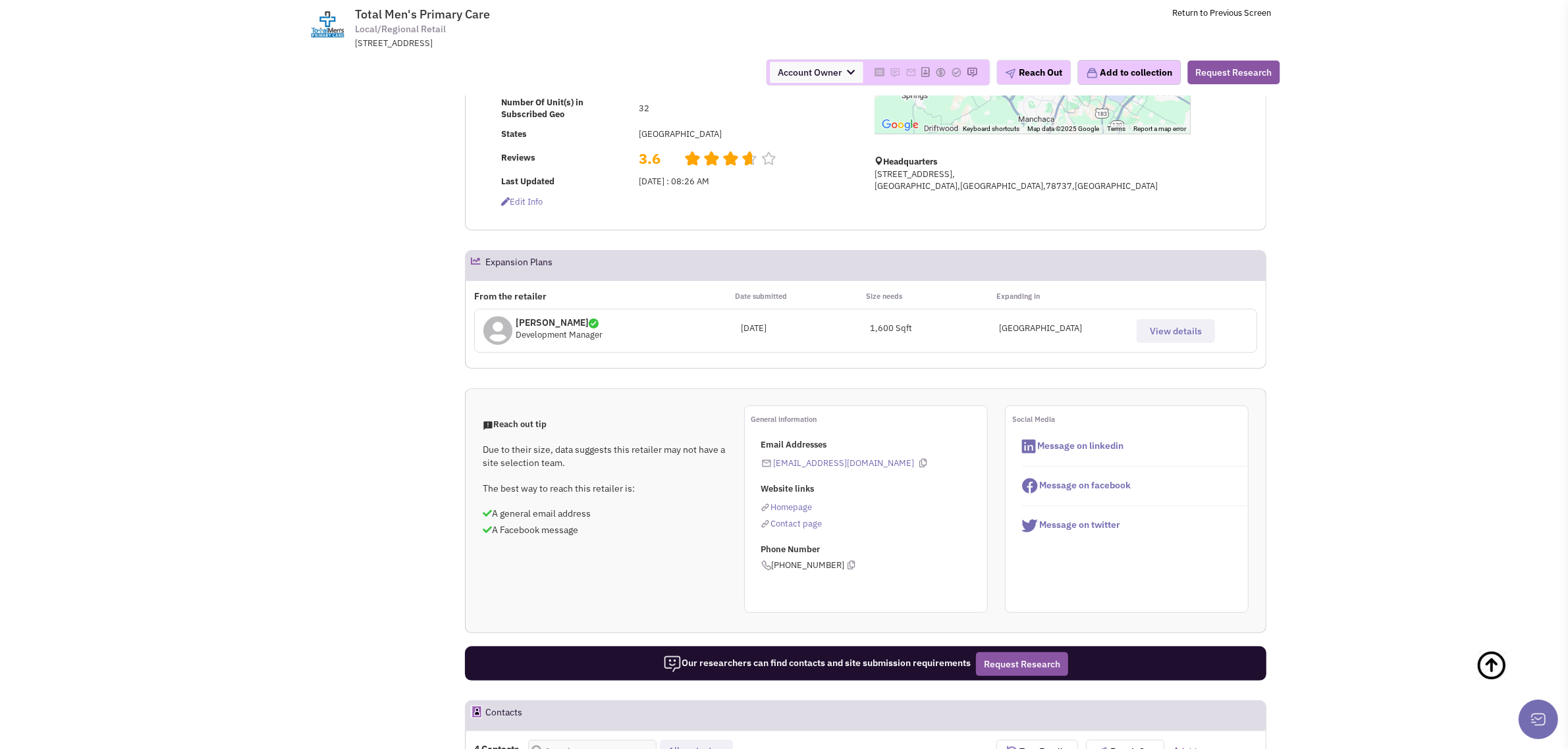
click at [1169, 335] on button "View details" at bounding box center [1176, 331] width 78 height 23
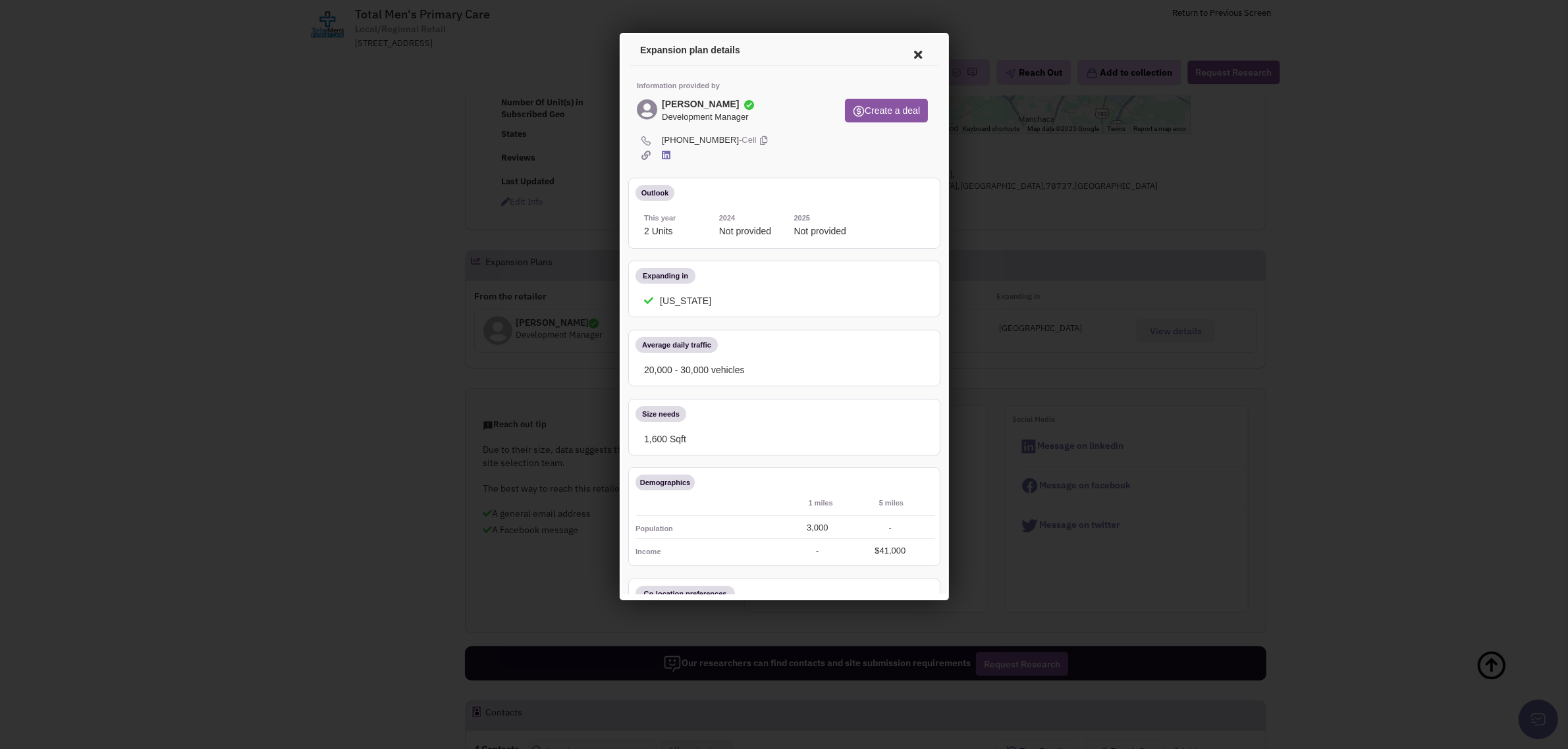
click at [757, 132] on icon at bounding box center [761, 138] width 7 height 12
click at [662, 153] on icon at bounding box center [663, 153] width 8 height 10
click at [906, 52] on icon at bounding box center [915, 52] width 27 height 32
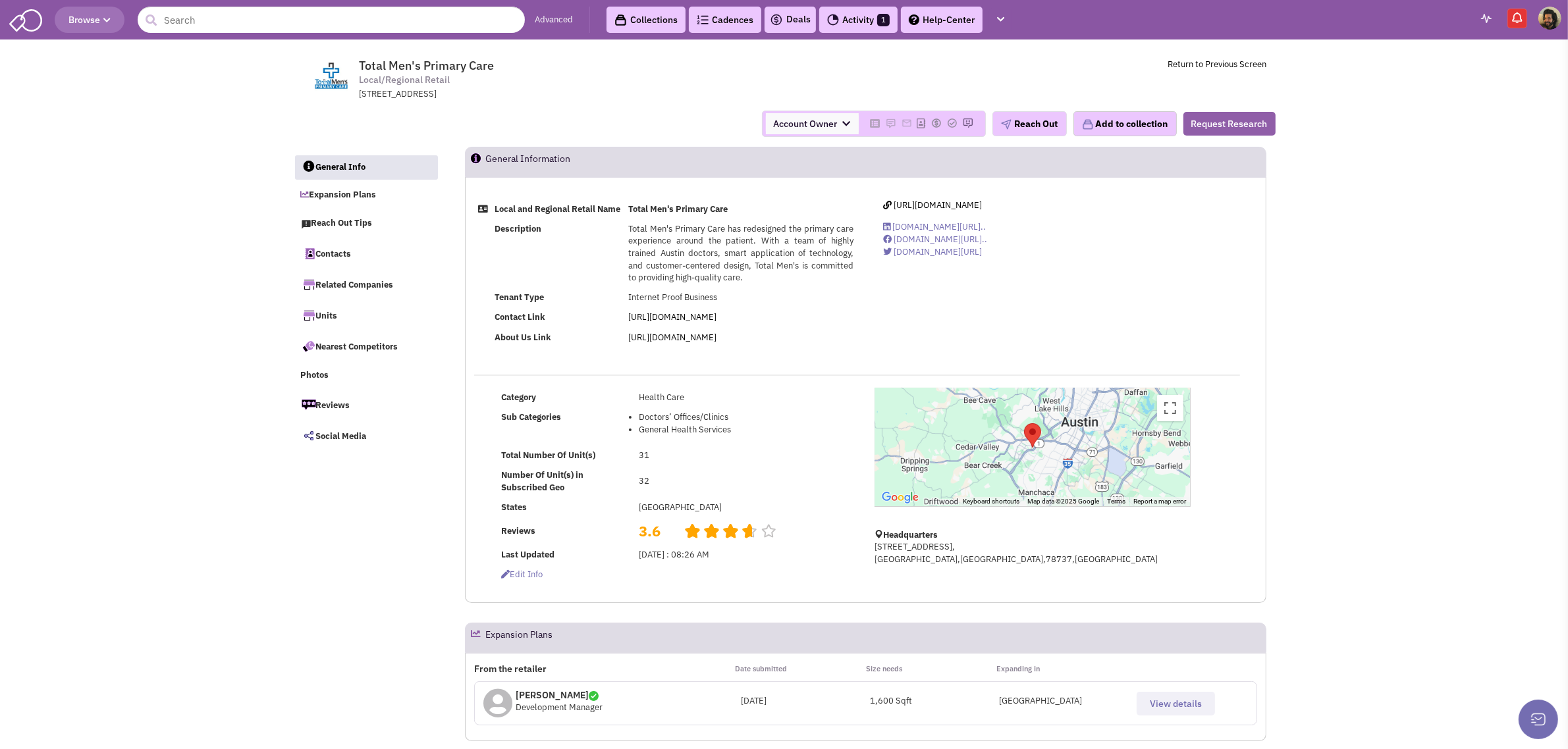
click at [1228, 124] on button "Request Research" at bounding box center [1229, 123] width 92 height 23
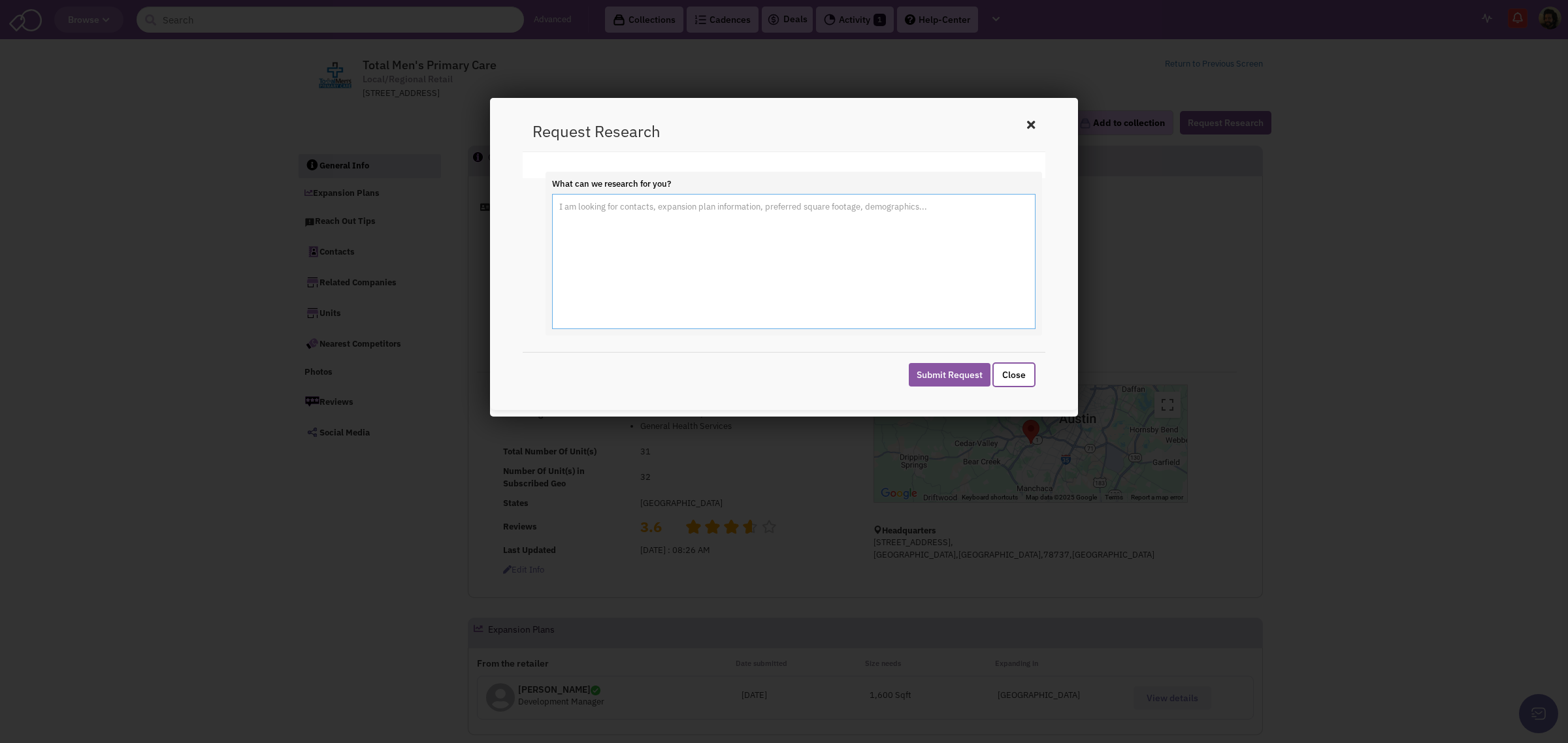
click at [602, 211] on textarea "What can we research for you?" at bounding box center [793, 262] width 483 height 136
type textarea "Hi, Vy Nguyen no longer works at Total Men's Primary Care. Could you please fin…"
click at [933, 371] on button "Submit Request" at bounding box center [950, 375] width 82 height 23
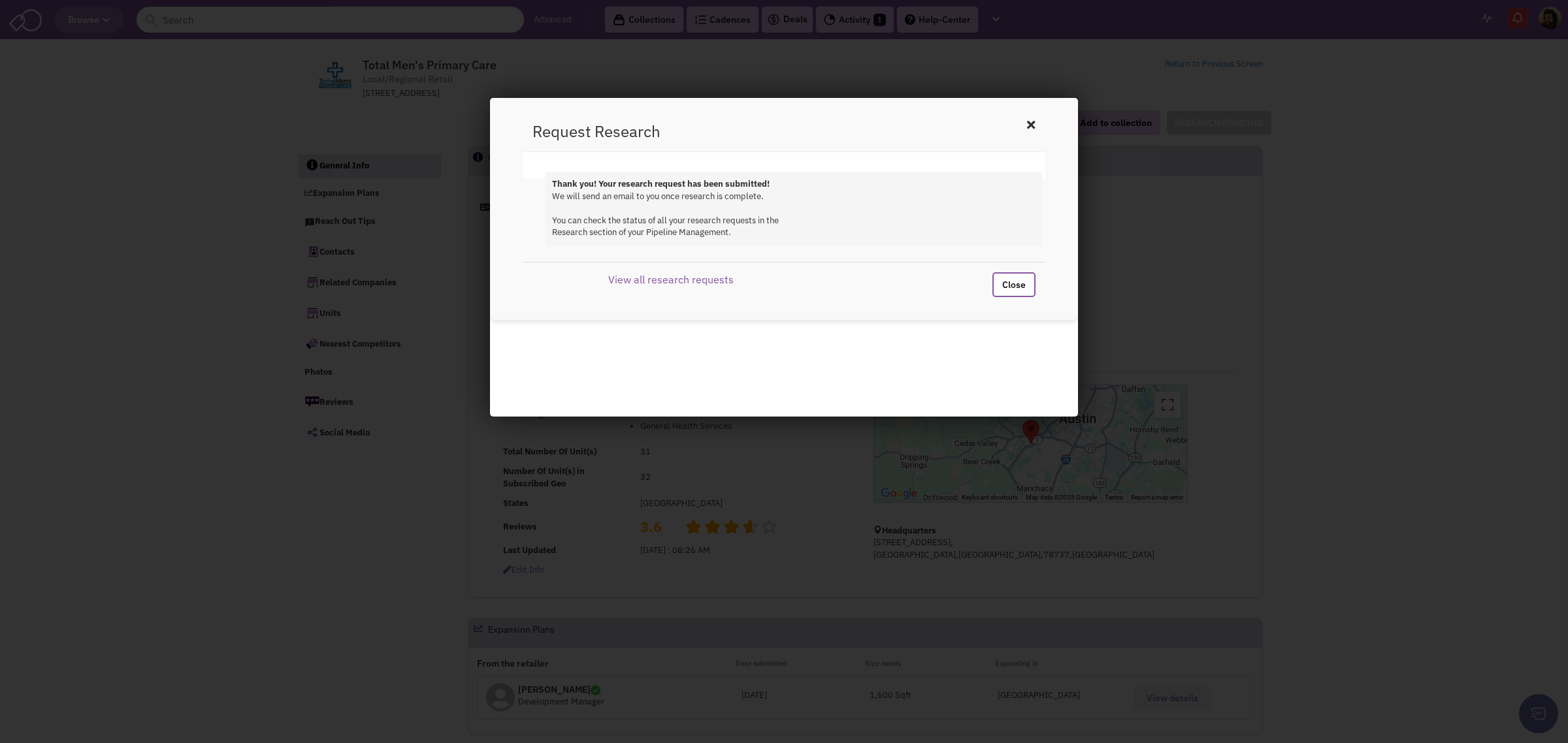
click at [1009, 282] on button "Close" at bounding box center [1014, 285] width 43 height 25
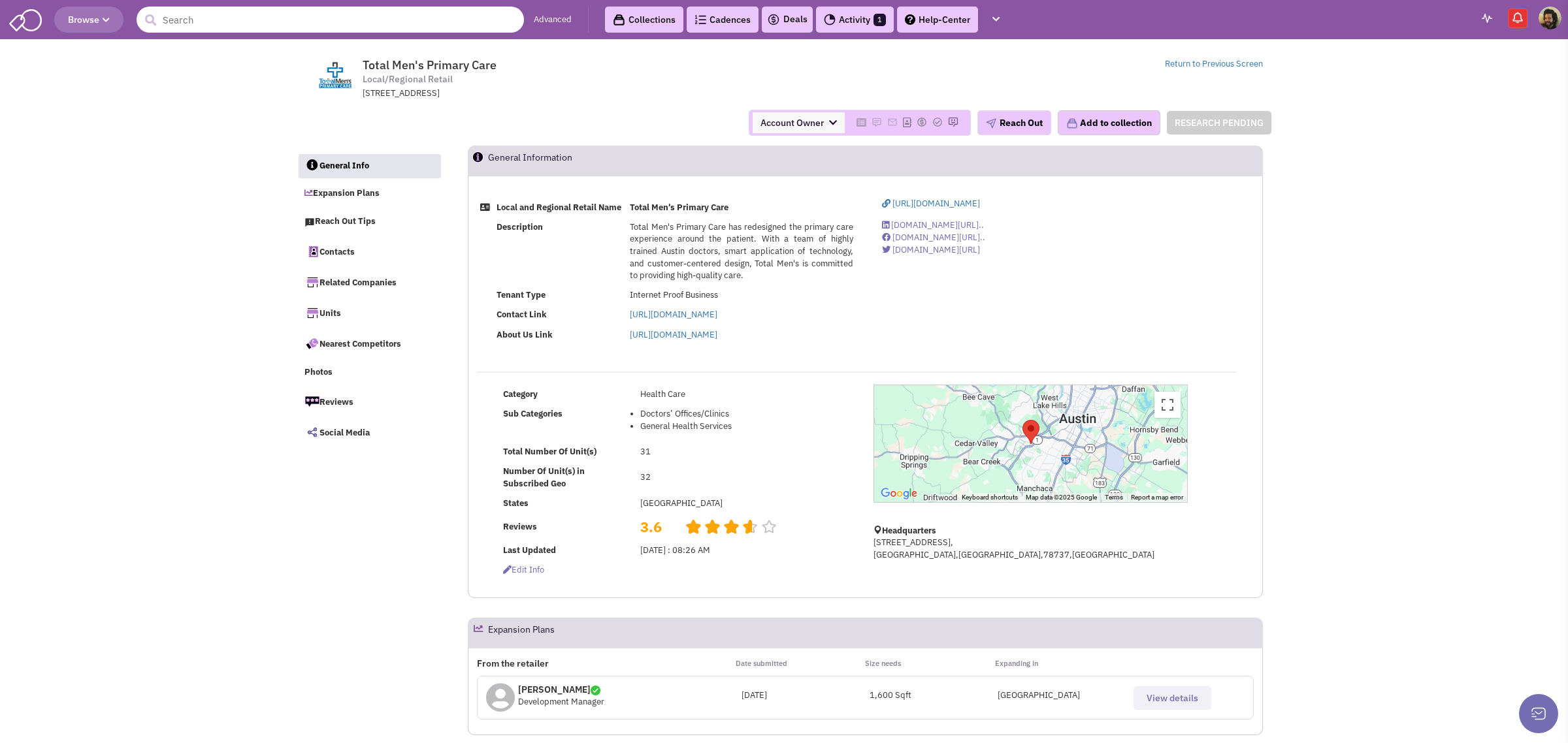
click at [191, 23] on input "text" at bounding box center [329, 20] width 387 height 26
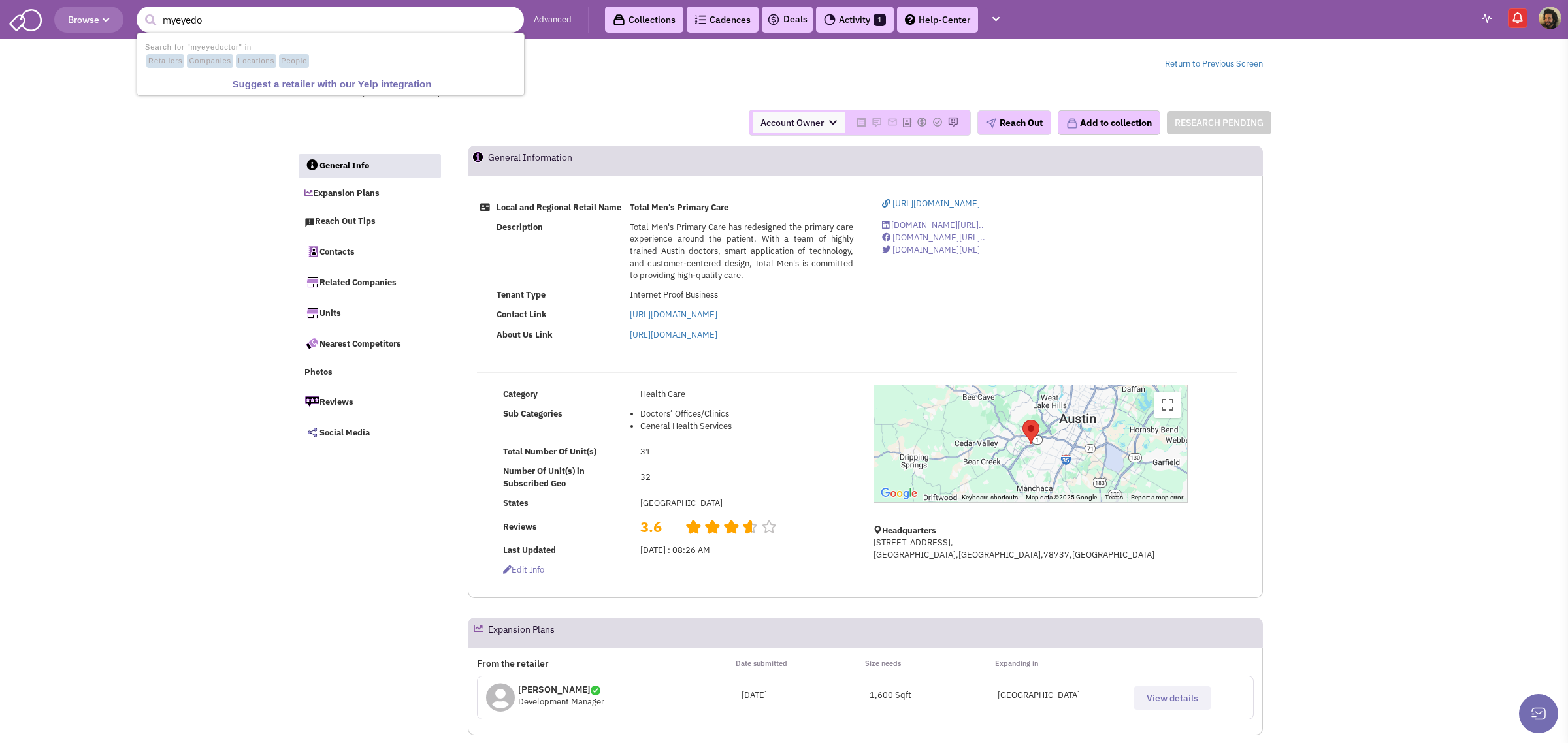
type input "myeyed"
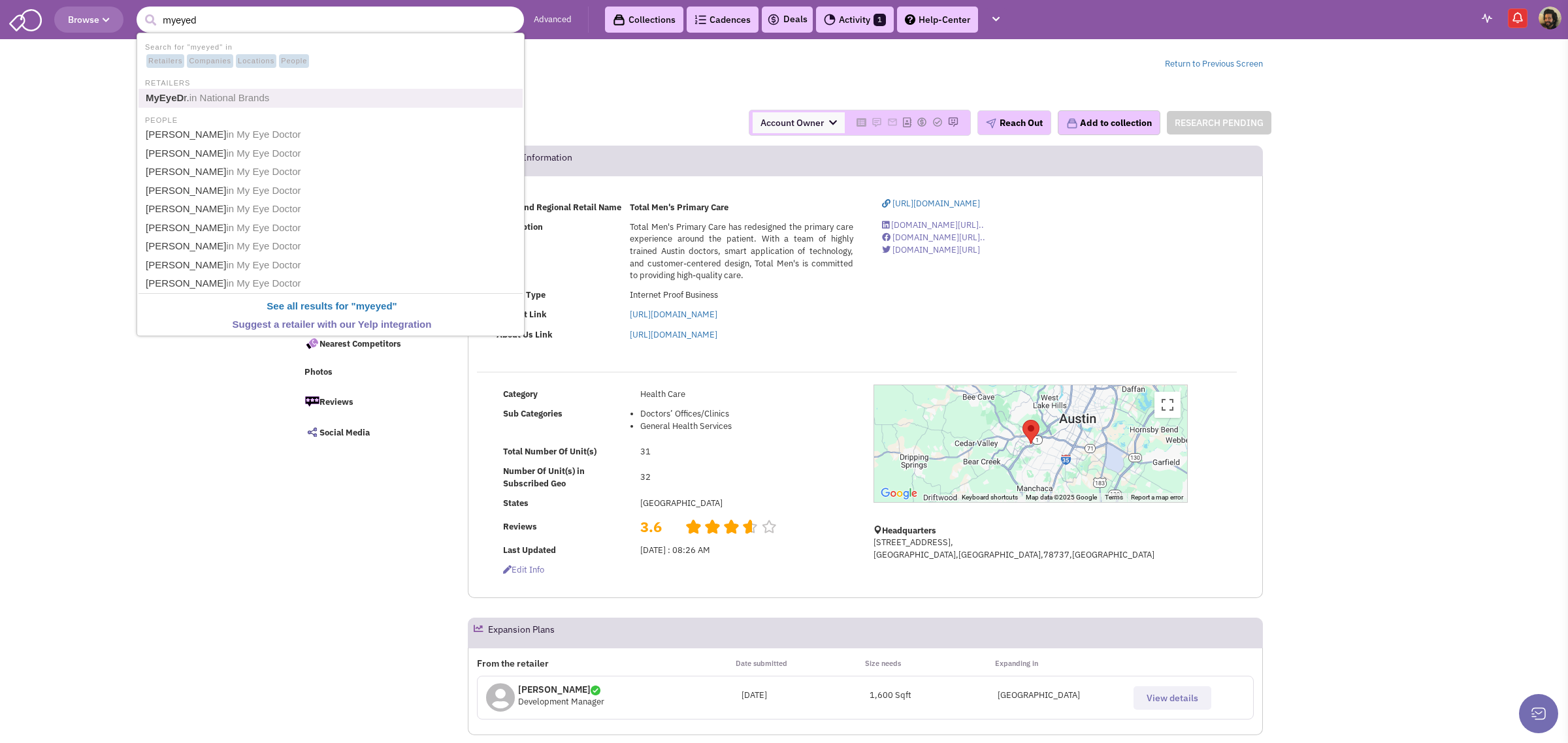
click at [170, 103] on b "MyEyeD" at bounding box center [164, 97] width 38 height 11
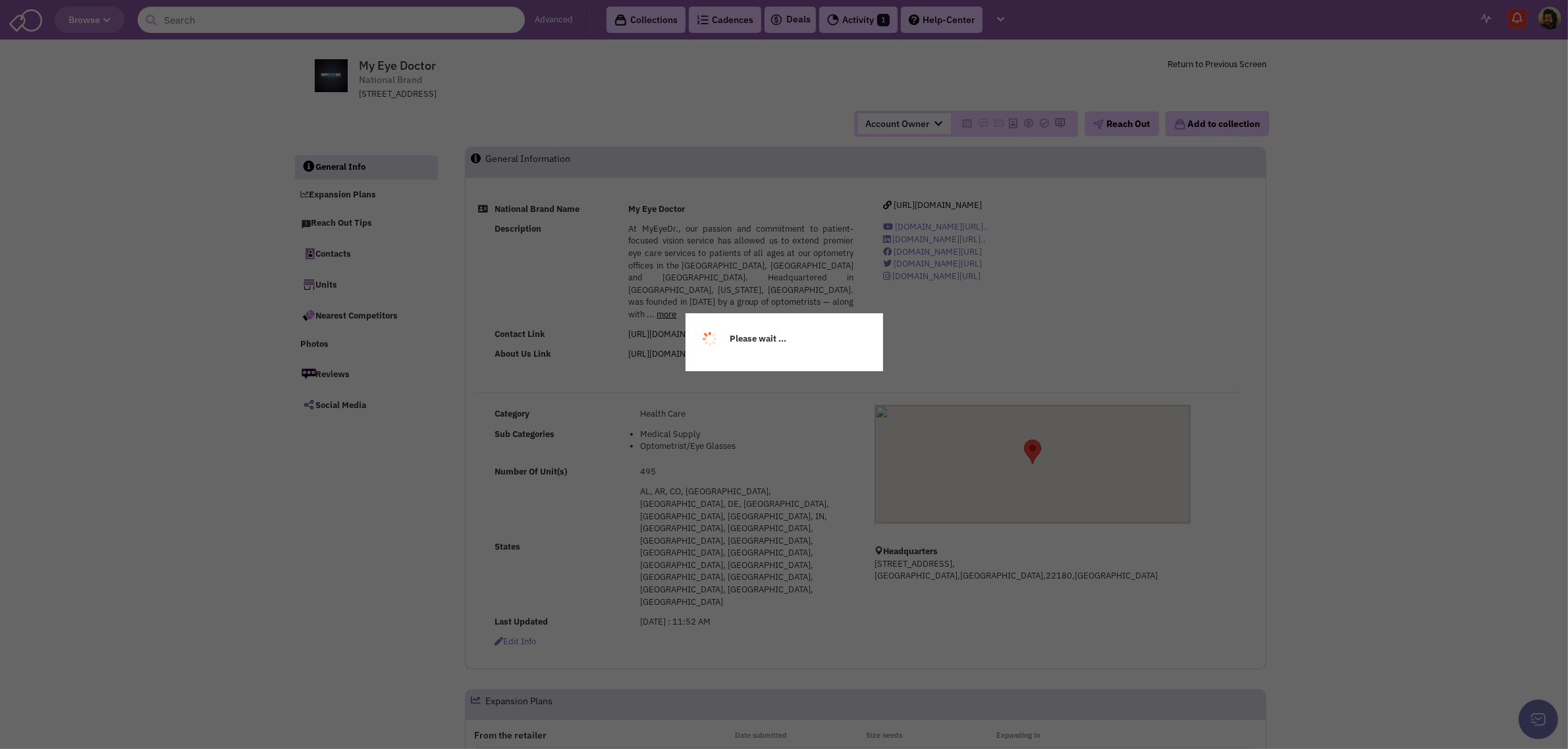
select select
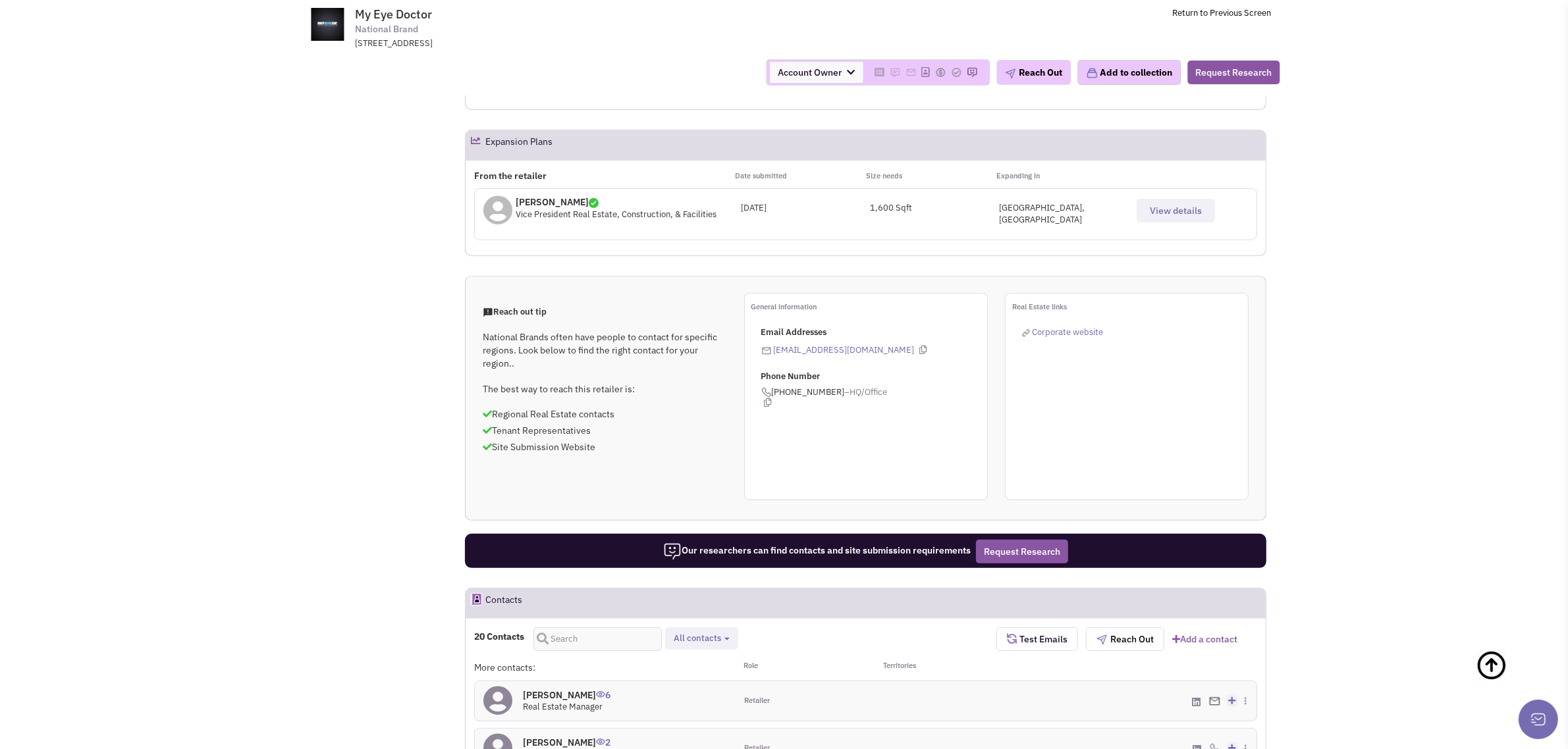
scroll to position [574, 0]
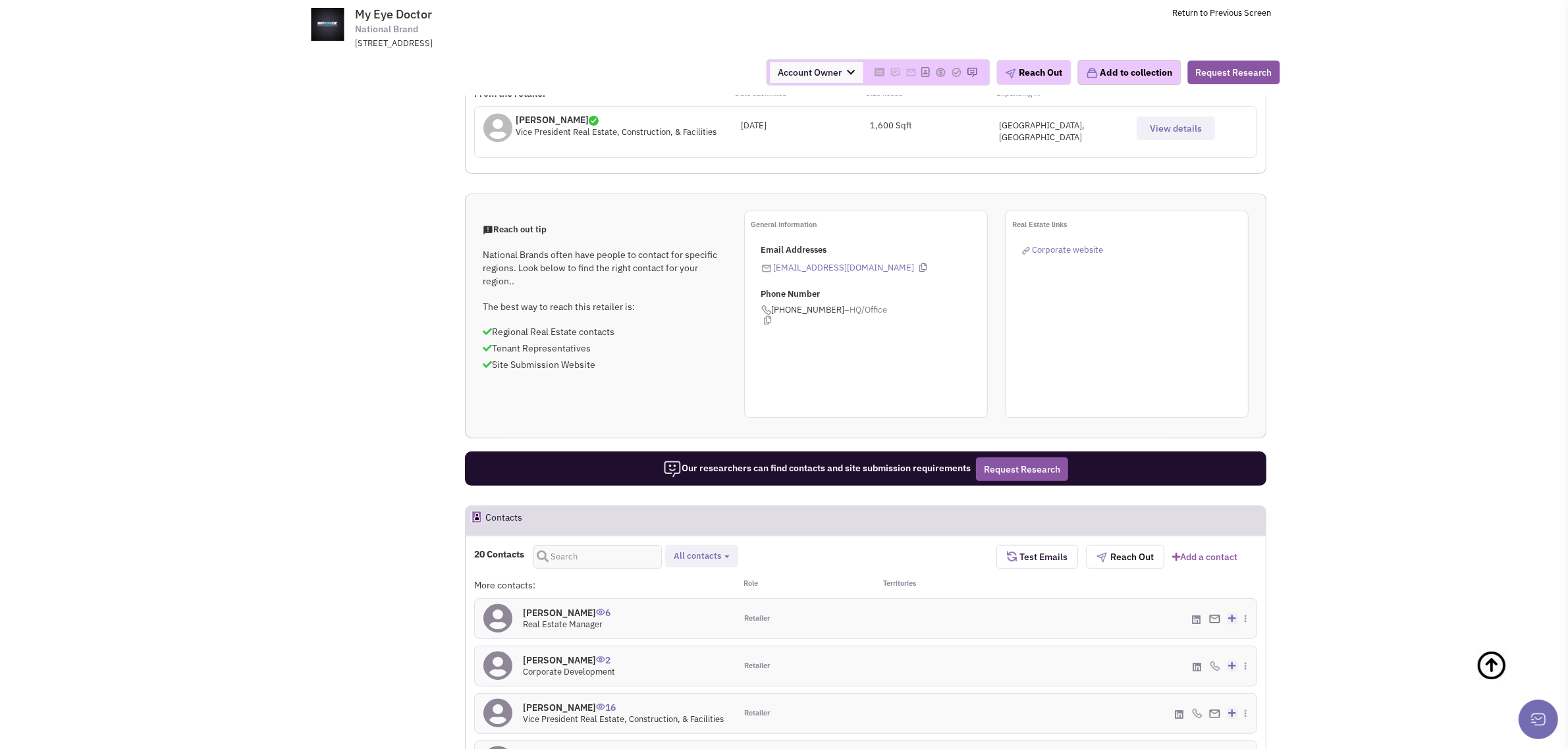
click at [705, 550] on span "All contacts" at bounding box center [697, 555] width 47 height 11
click at [686, 604] on span at bounding box center [684, 608] width 9 height 9
click at [683, 607] on input "Site selection decision makers" at bounding box center [683, 607] width 0 height 0
select select "4"
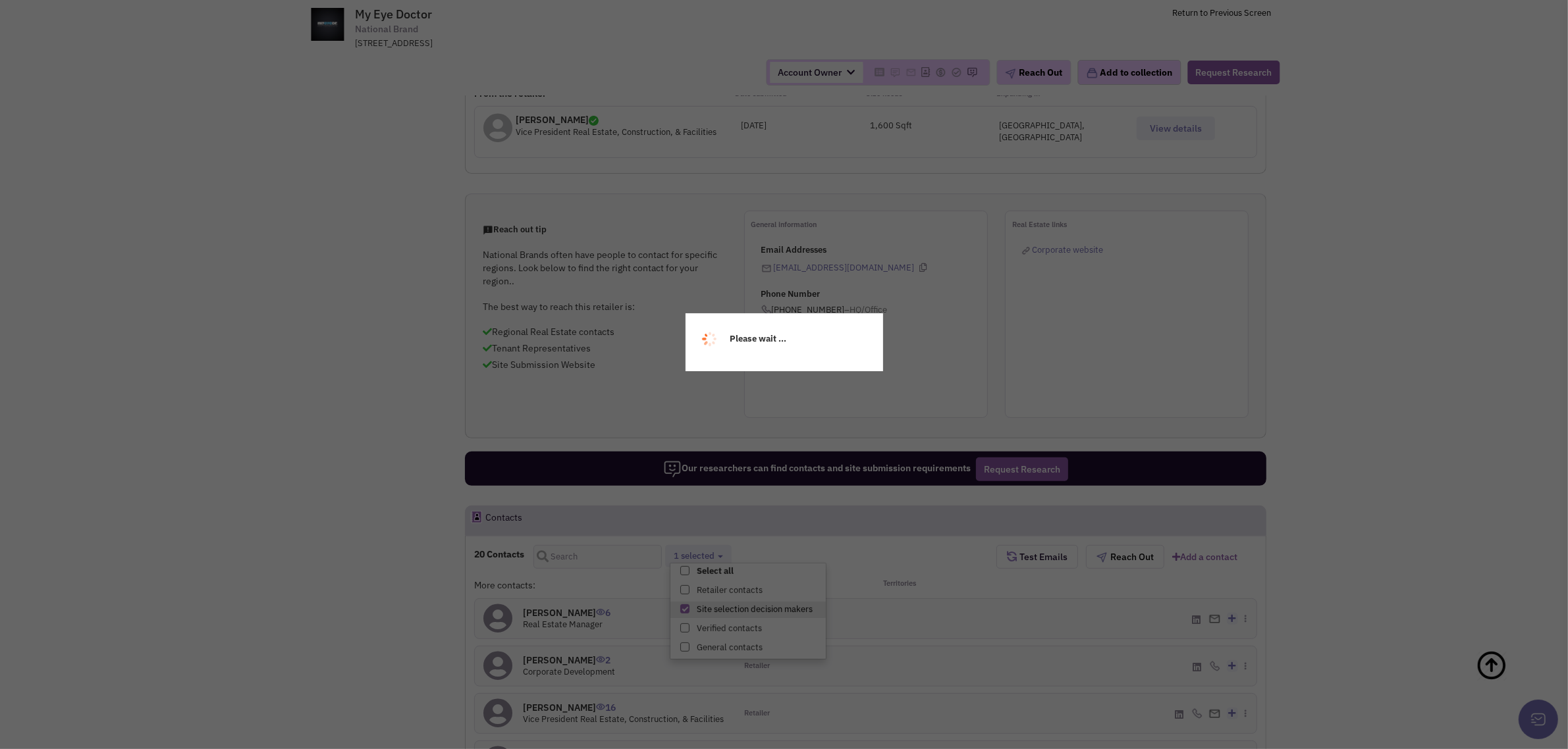
scroll to position [12, 0]
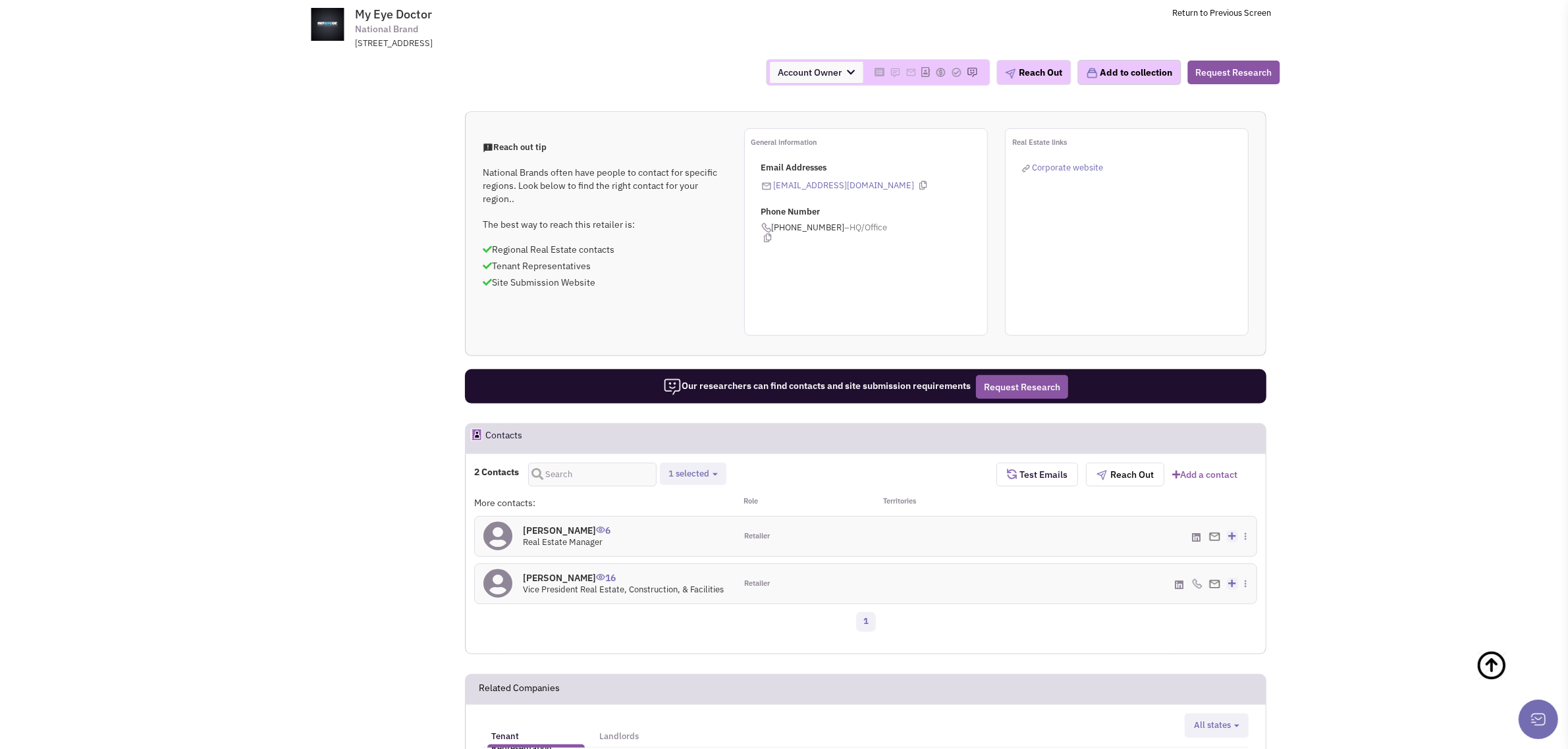
scroll to position [162, 0]
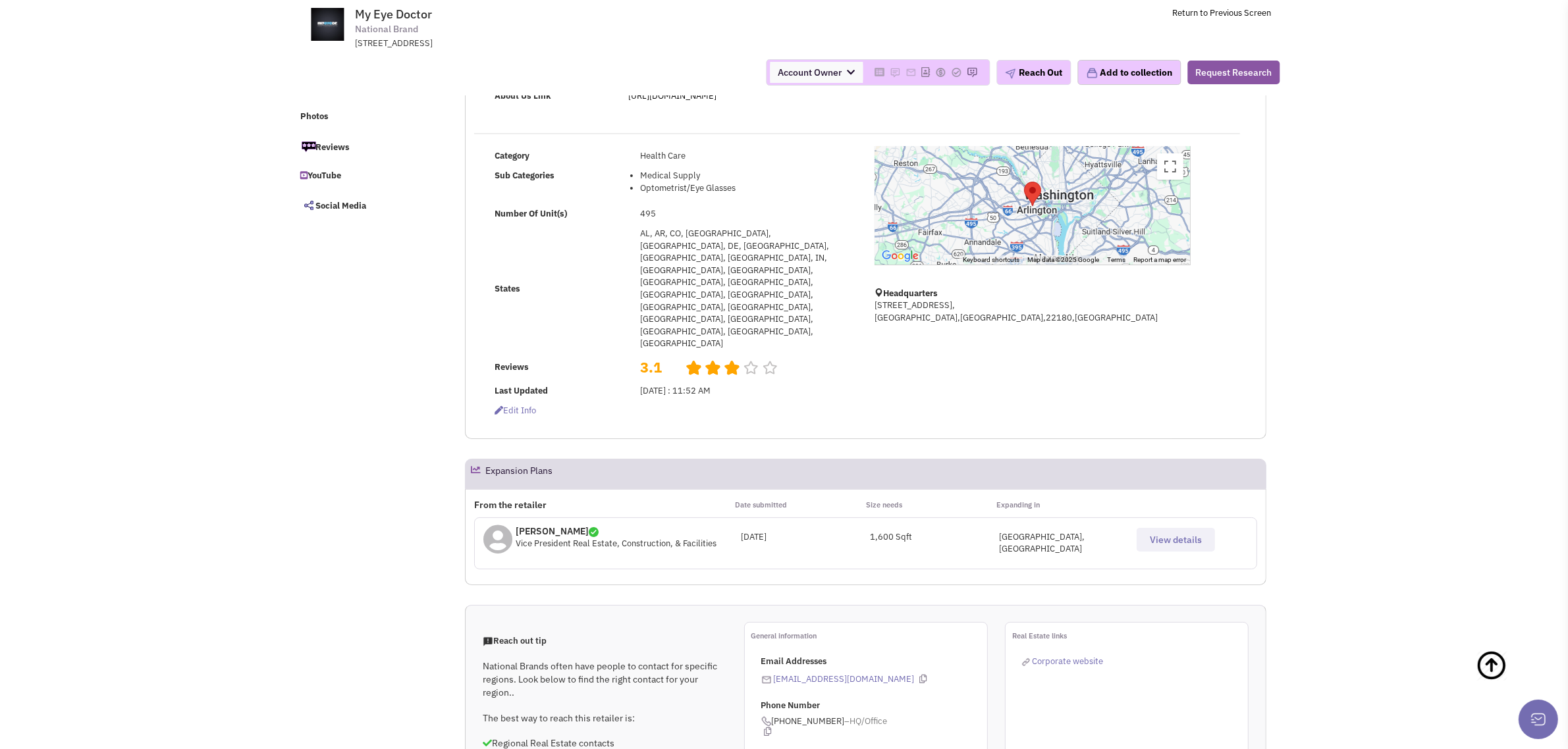
click at [1186, 534] on span "View details" at bounding box center [1175, 540] width 52 height 12
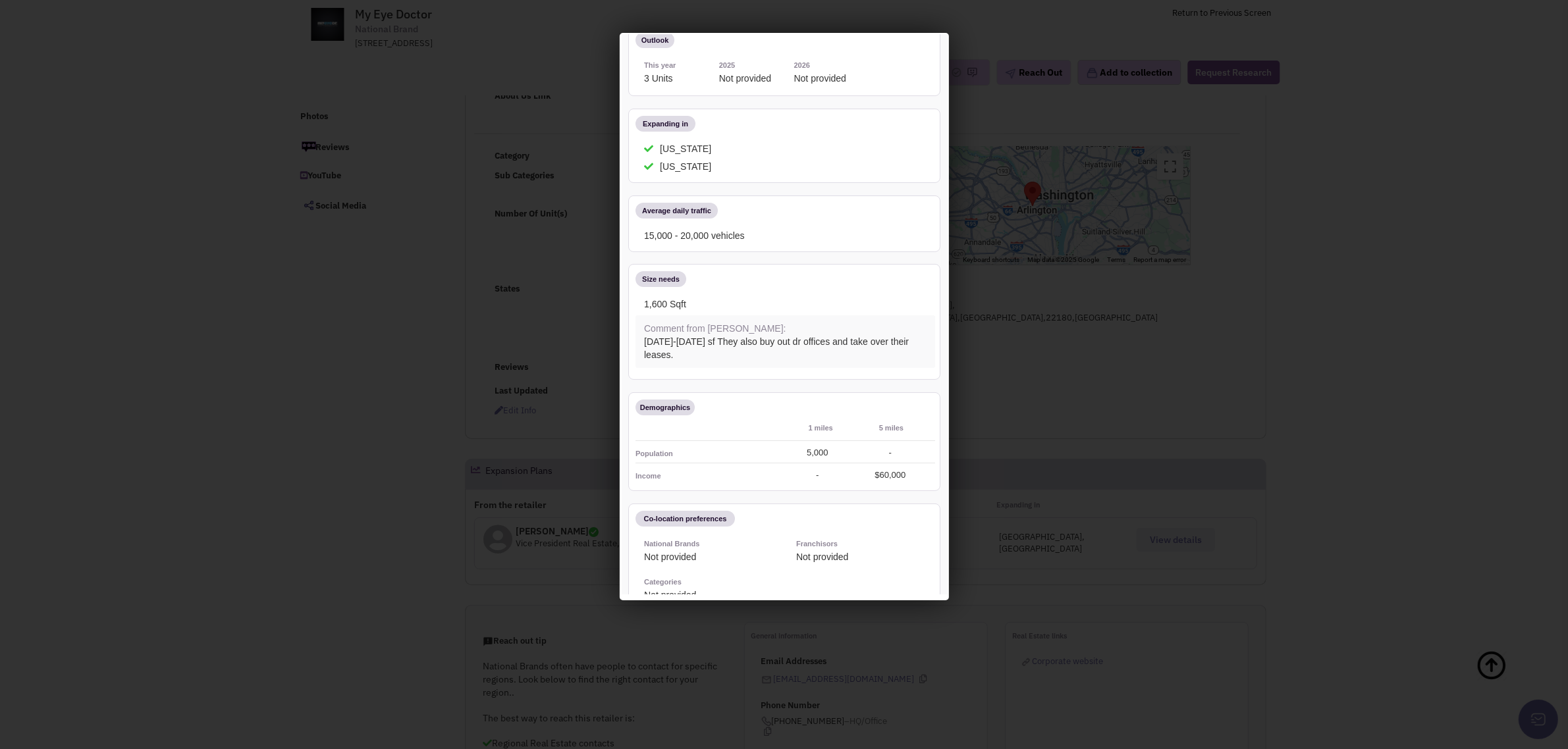
scroll to position [0, 0]
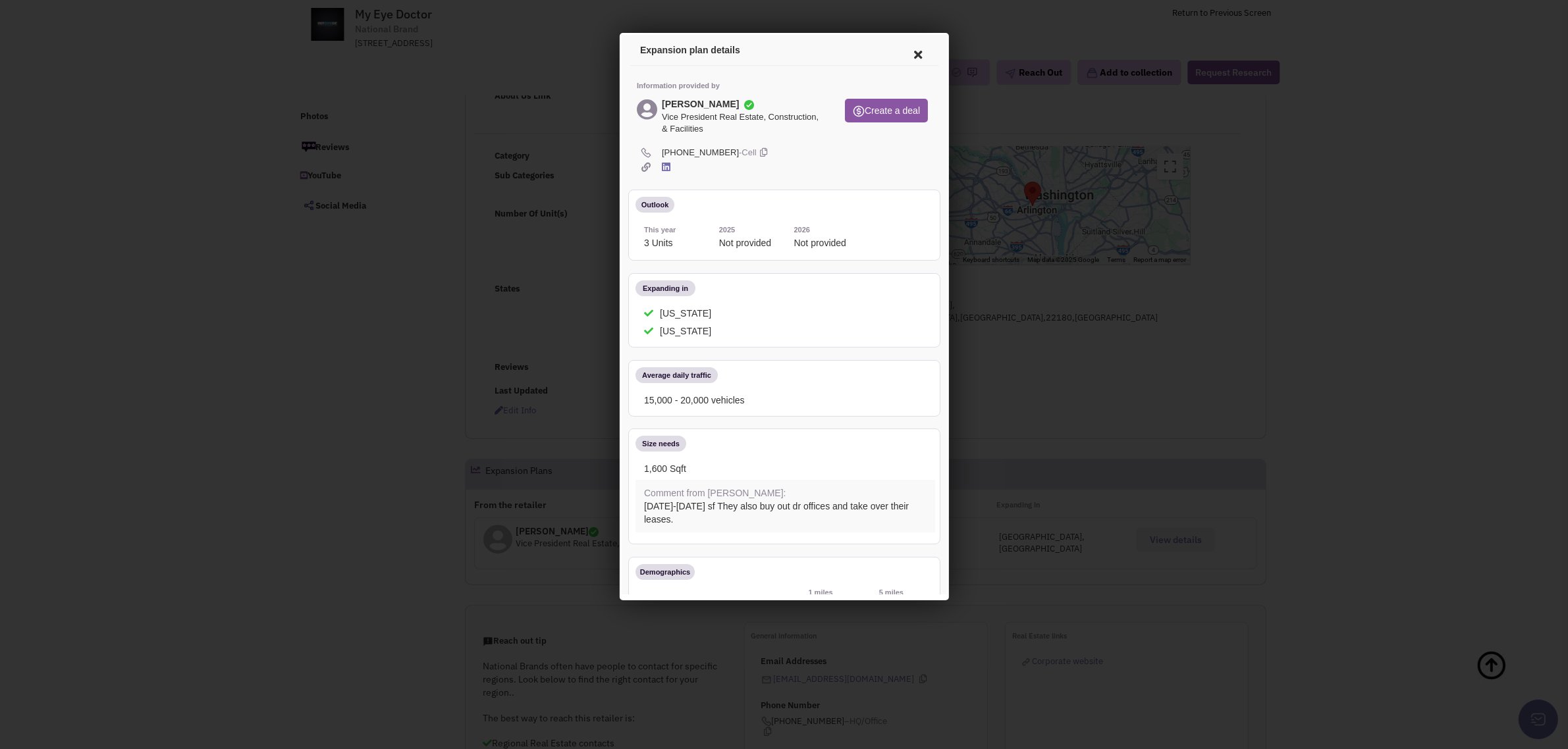
click at [265, 429] on div at bounding box center [784, 374] width 1568 height 749
click at [659, 163] on icon at bounding box center [663, 165] width 8 height 10
click at [757, 146] on icon at bounding box center [761, 151] width 7 height 12
drag, startPoint x: 901, startPoint y: 54, endPoint x: 930, endPoint y: 44, distance: 30.7
click at [901, 54] on icon at bounding box center [915, 52] width 27 height 32
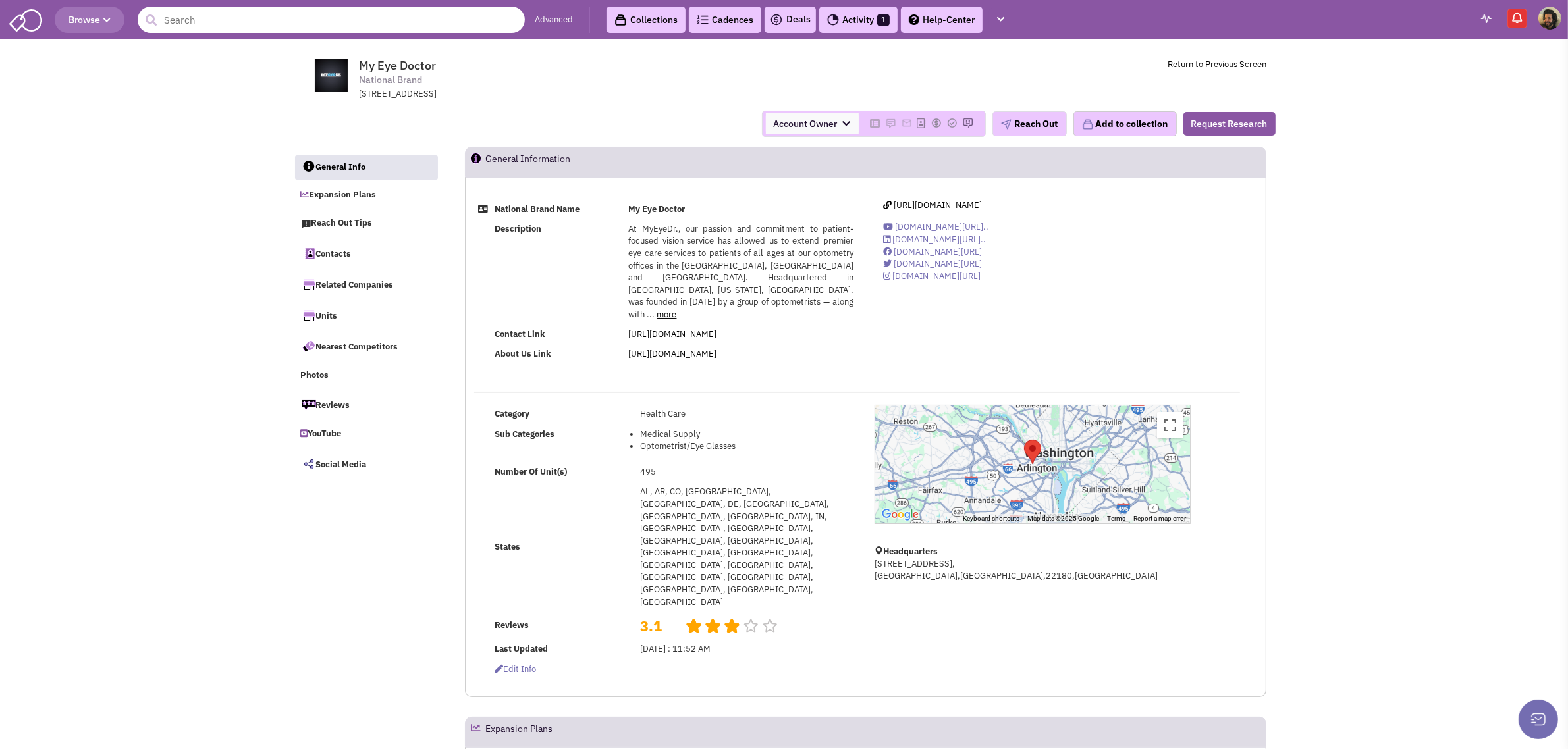
click at [305, 14] on input "text" at bounding box center [330, 20] width 387 height 27
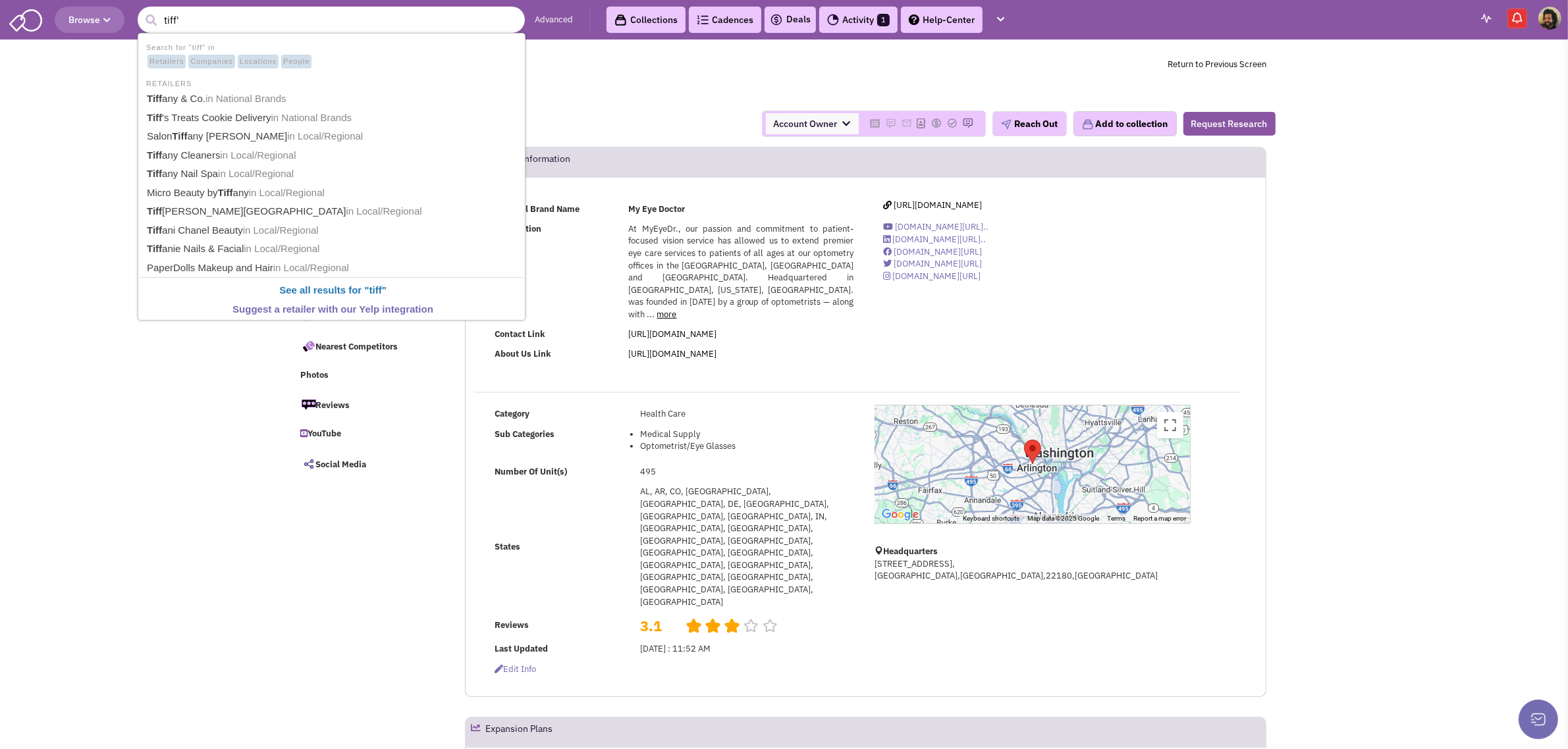
type input "tiff's"
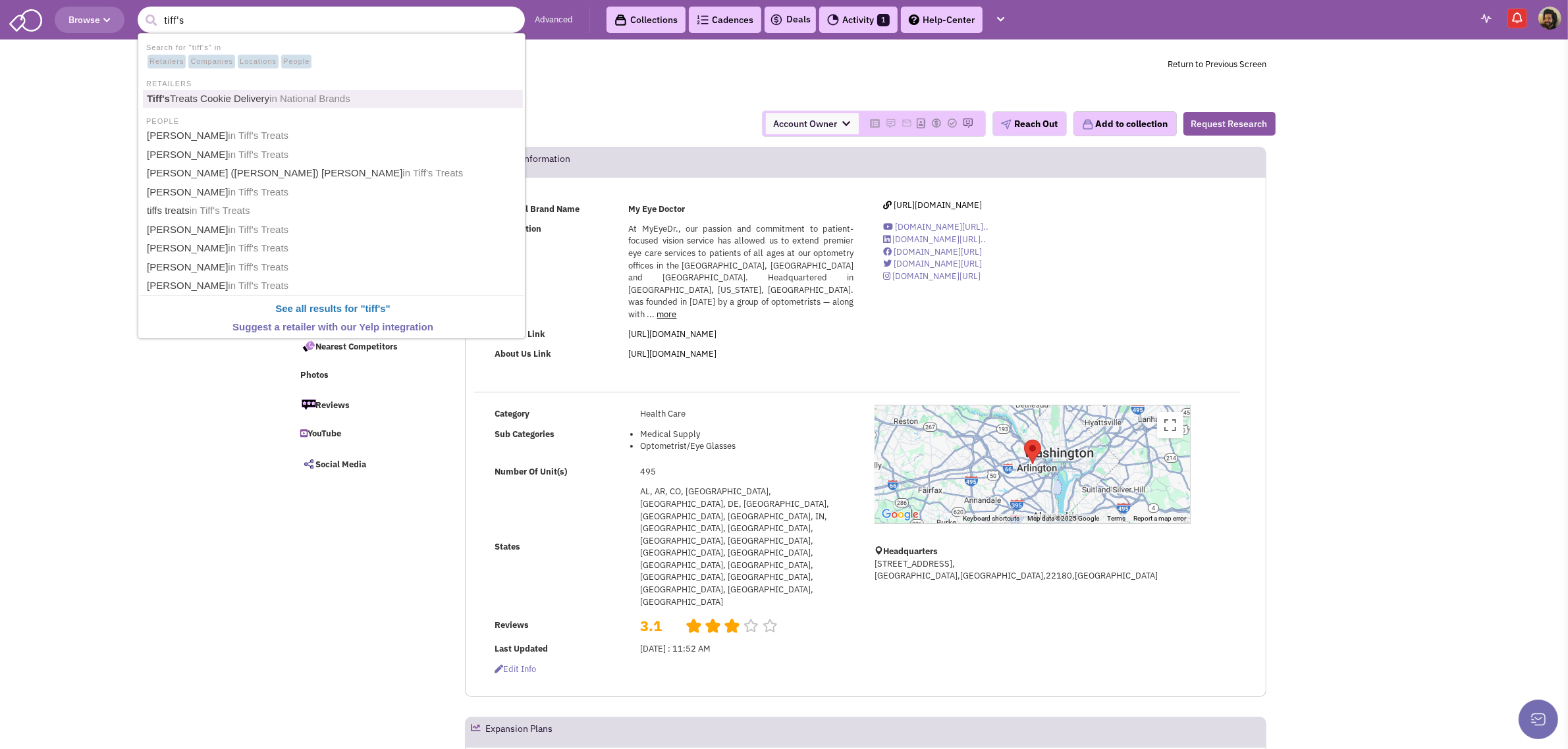
click at [252, 92] on link "Tiff's Treats Cookie Delivery in National Brands" at bounding box center [333, 98] width 380 height 17
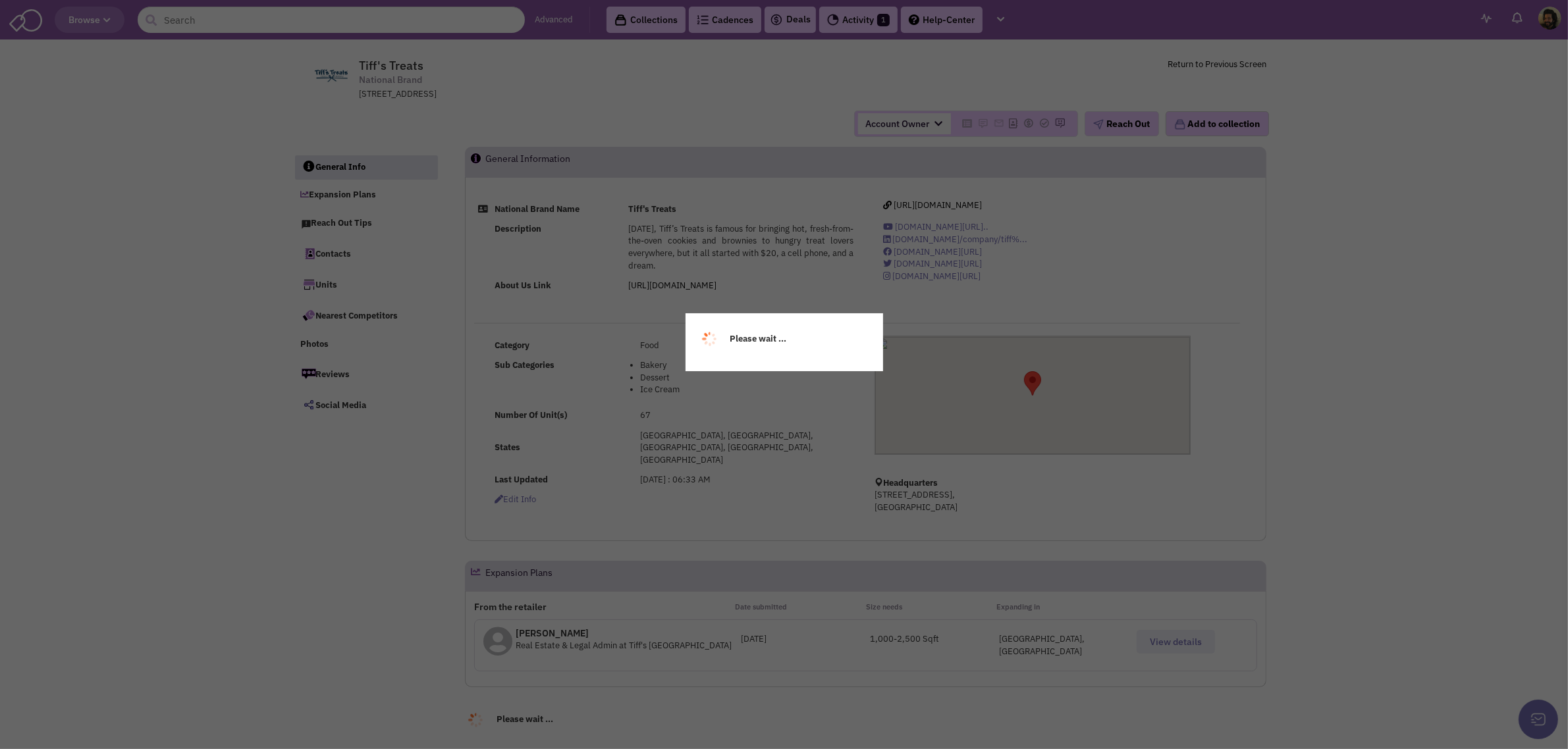
select select
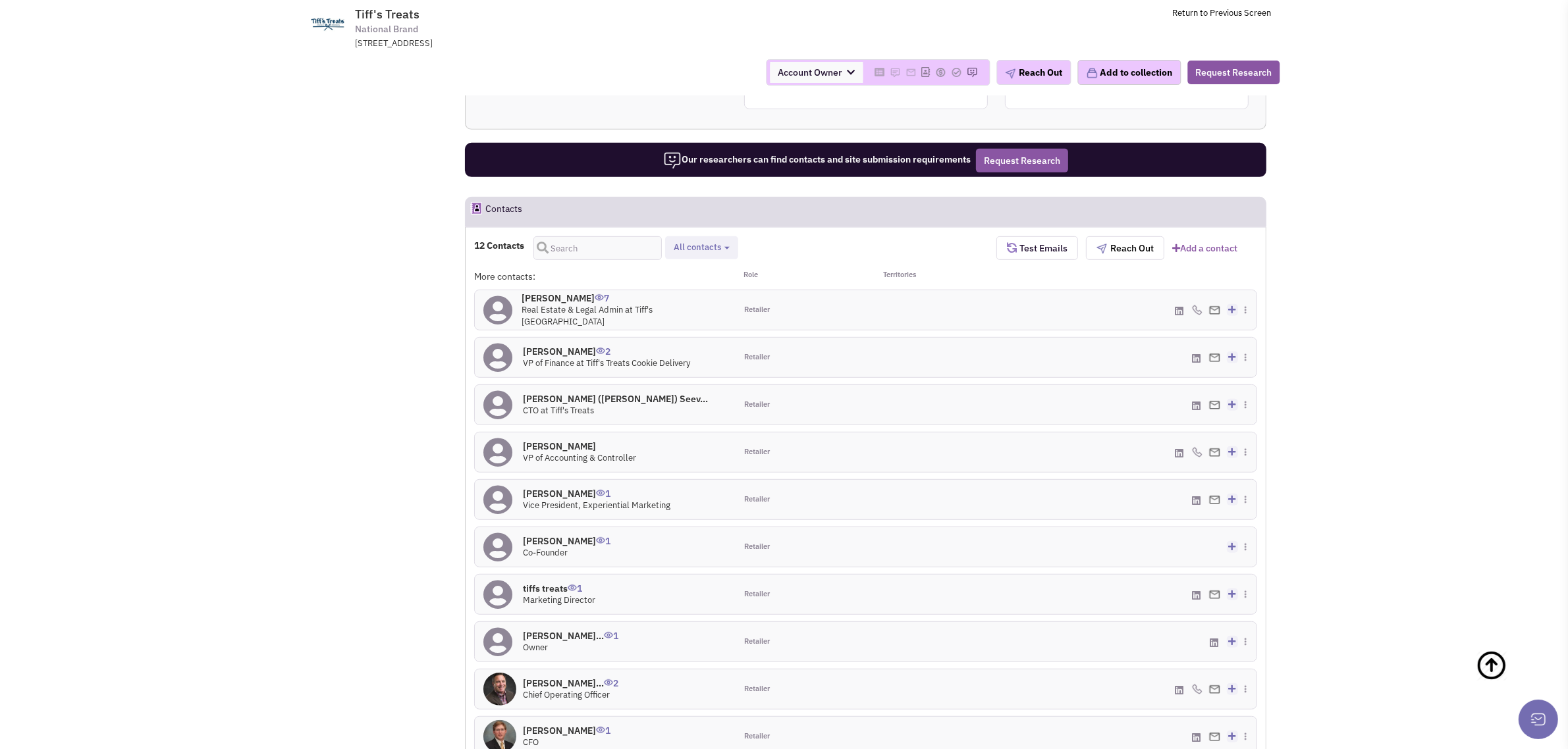
scroll to position [245, 0]
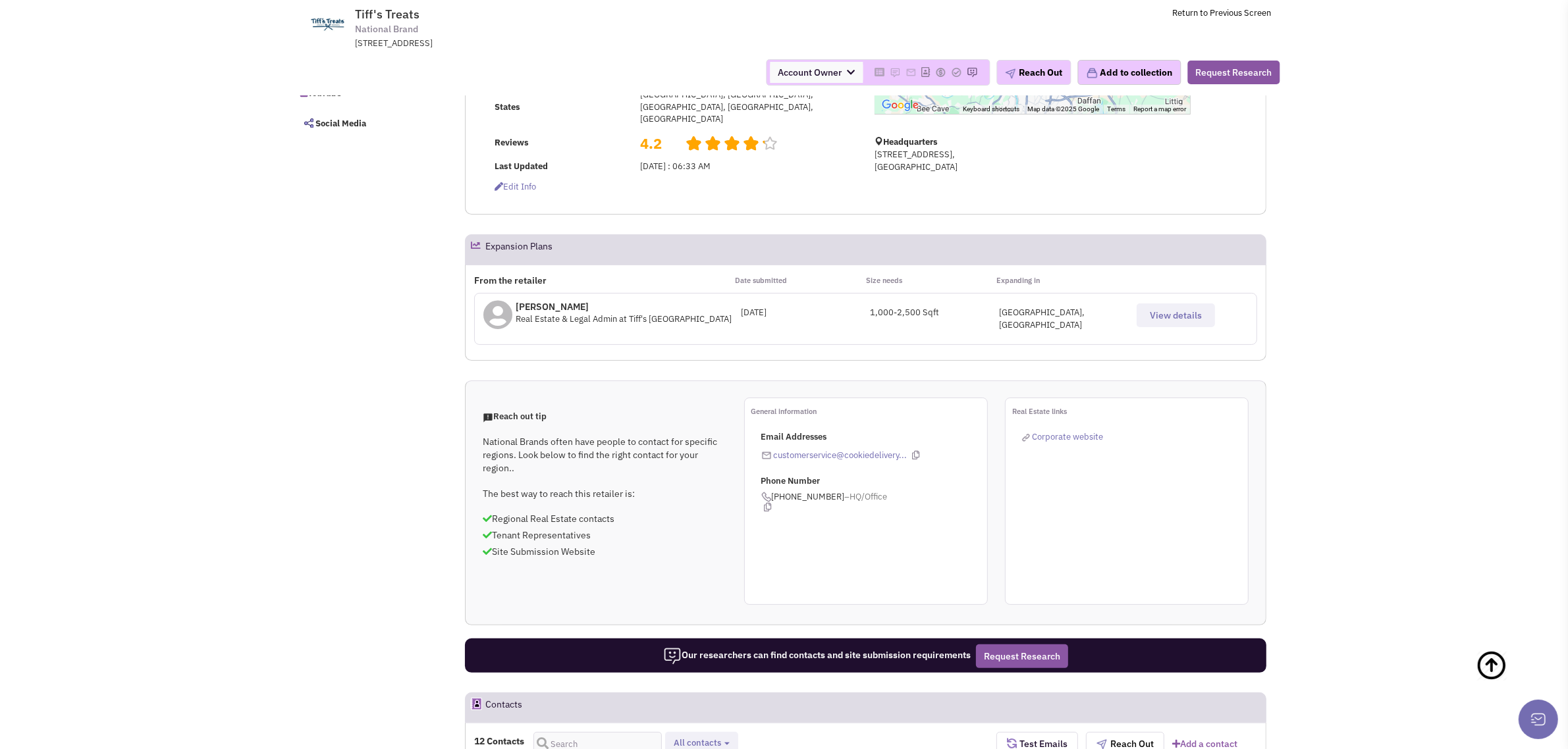
click at [1164, 310] on span "View details" at bounding box center [1175, 315] width 52 height 12
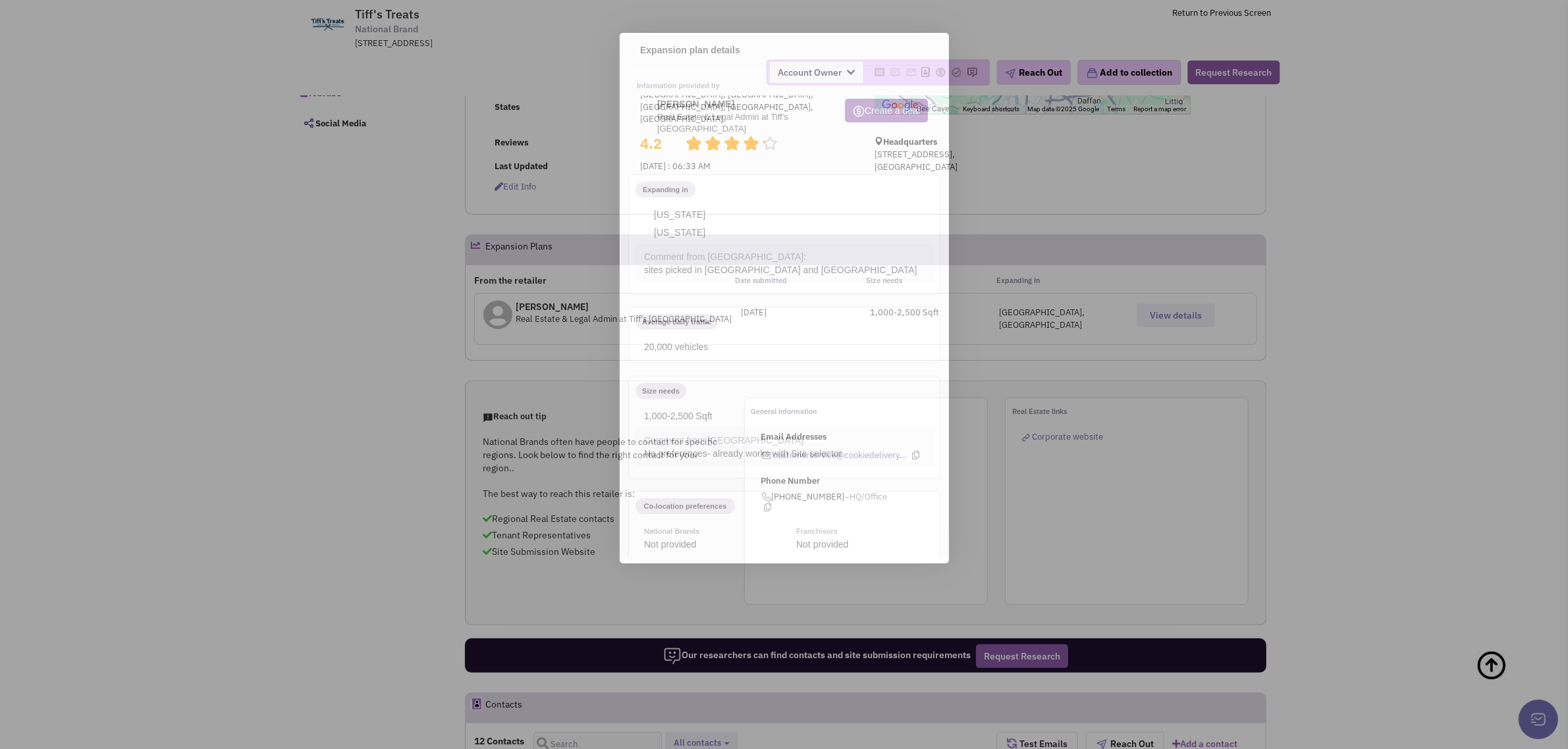
scroll to position [0, 0]
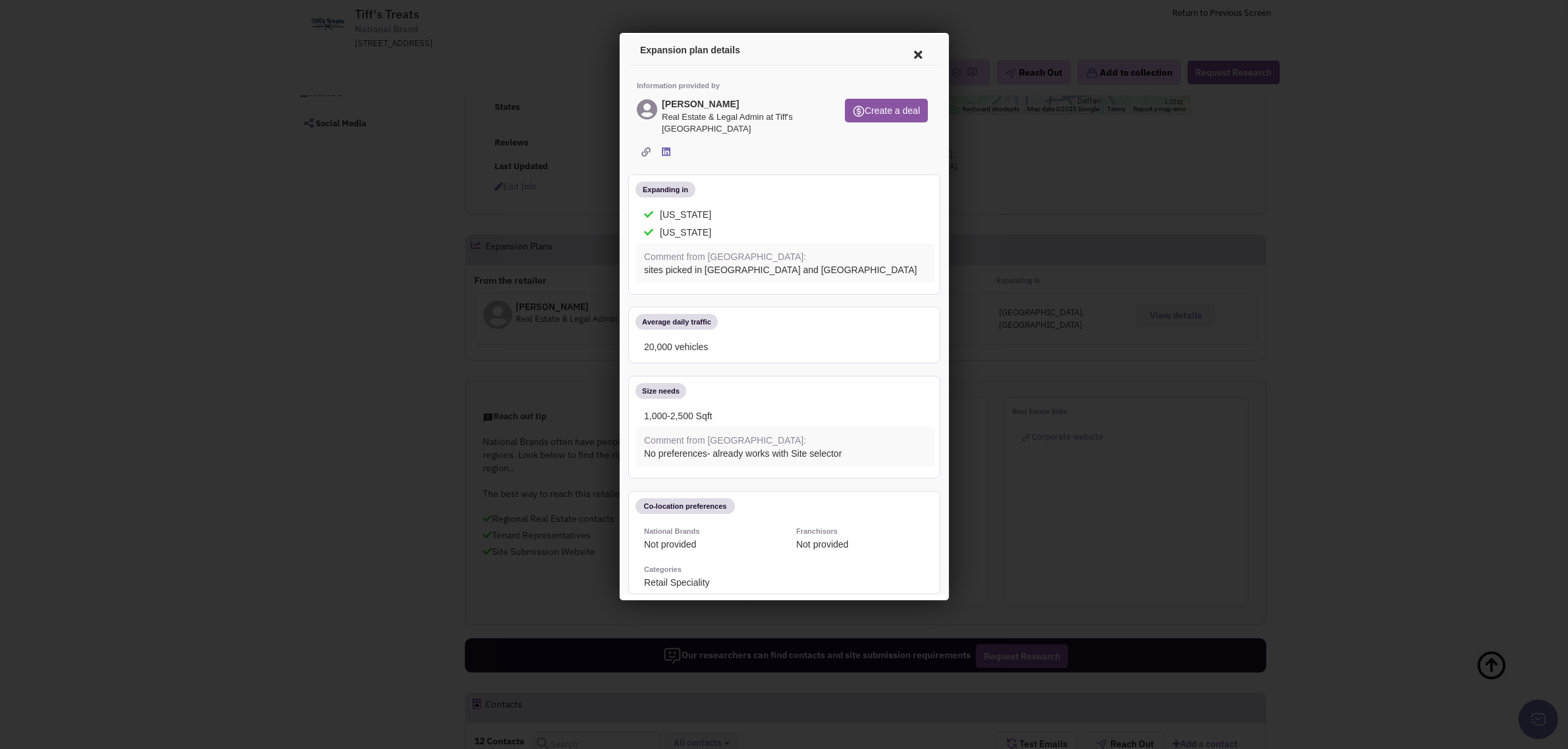
click at [347, 345] on div at bounding box center [784, 374] width 1568 height 749
click at [901, 52] on icon at bounding box center [915, 52] width 27 height 32
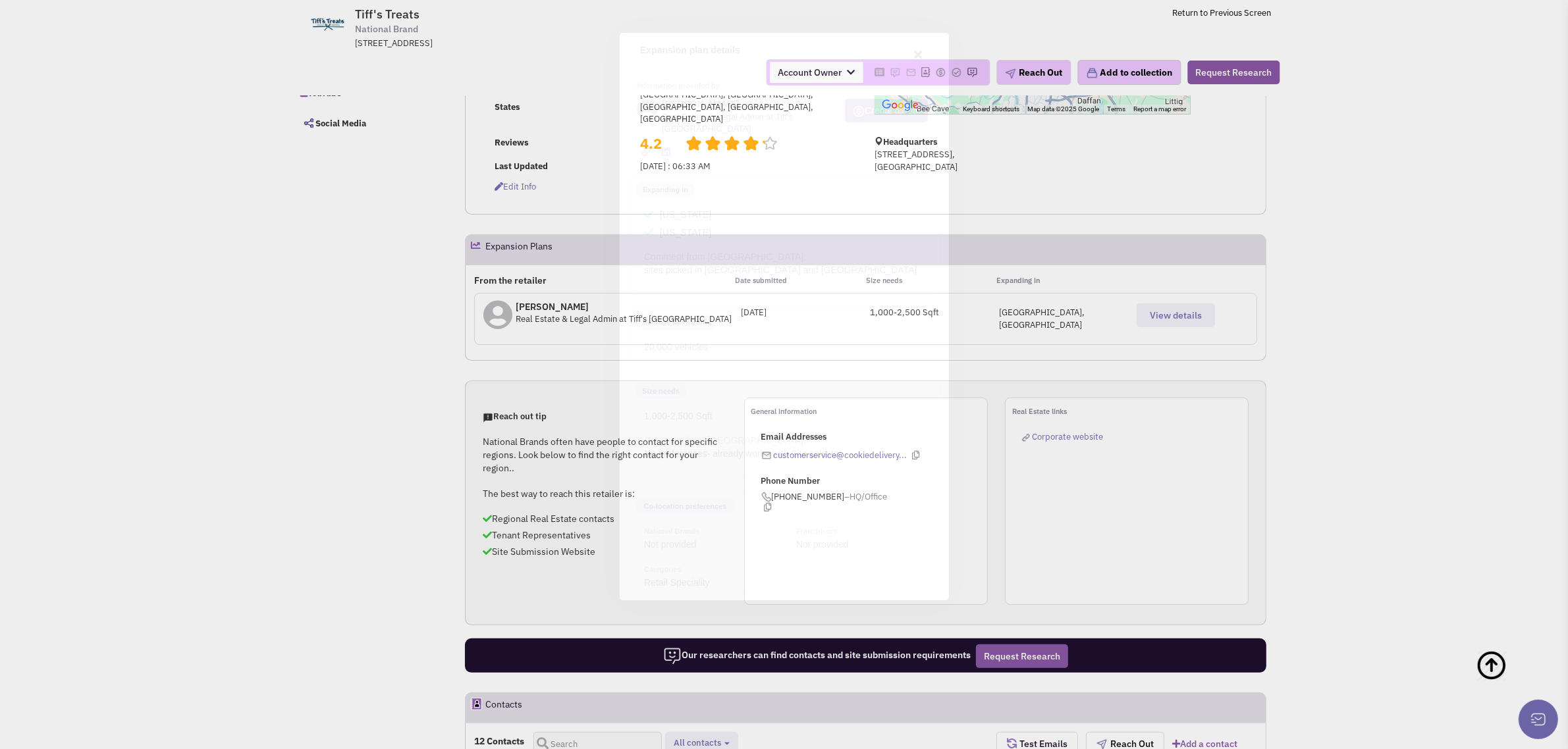
scroll to position [574, 0]
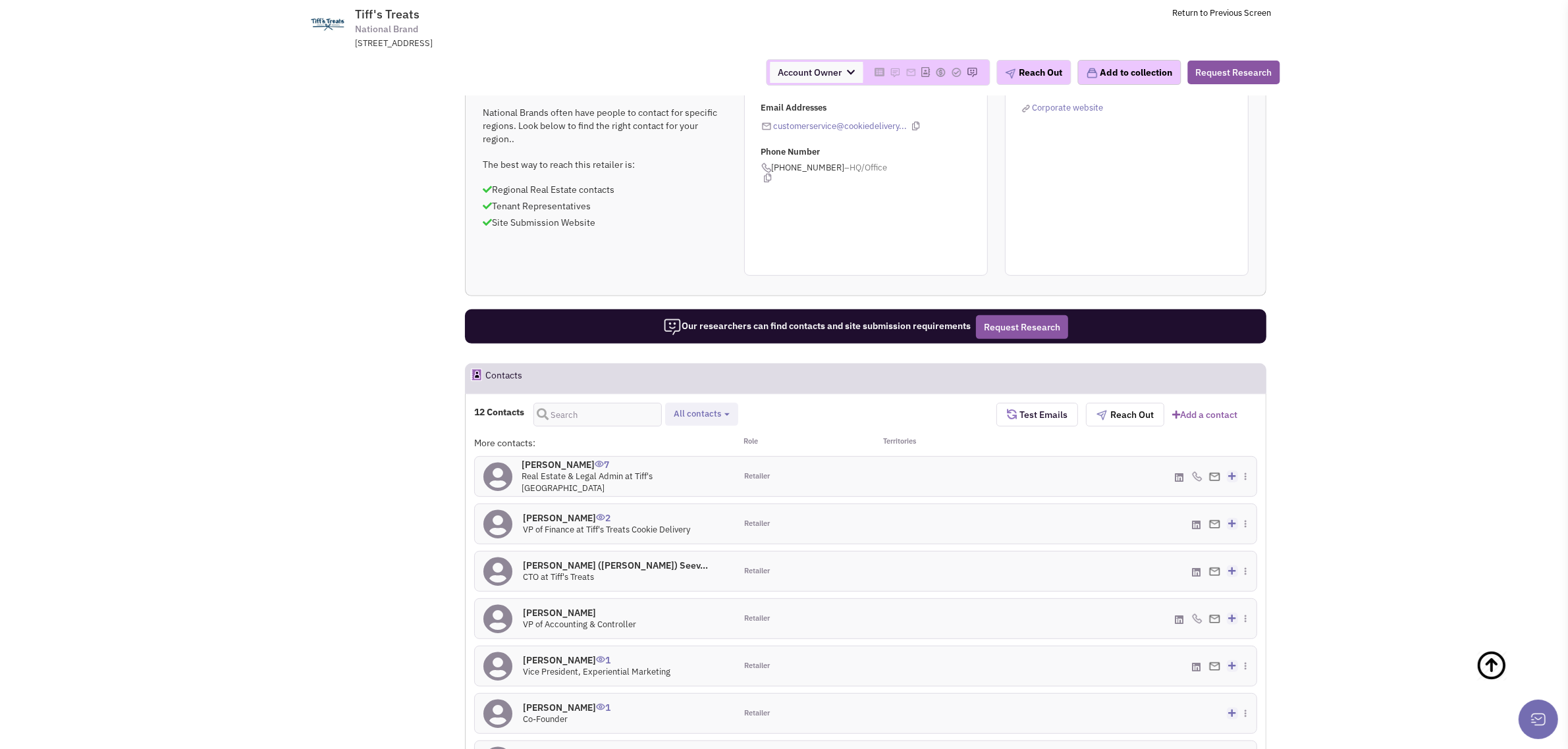
click at [707, 409] on span "All contacts" at bounding box center [697, 414] width 47 height 11
click at [688, 482] on span at bounding box center [684, 486] width 9 height 9
click at [683, 484] on input "Site selection decision makers" at bounding box center [683, 484] width 0 height 0
select select "4"
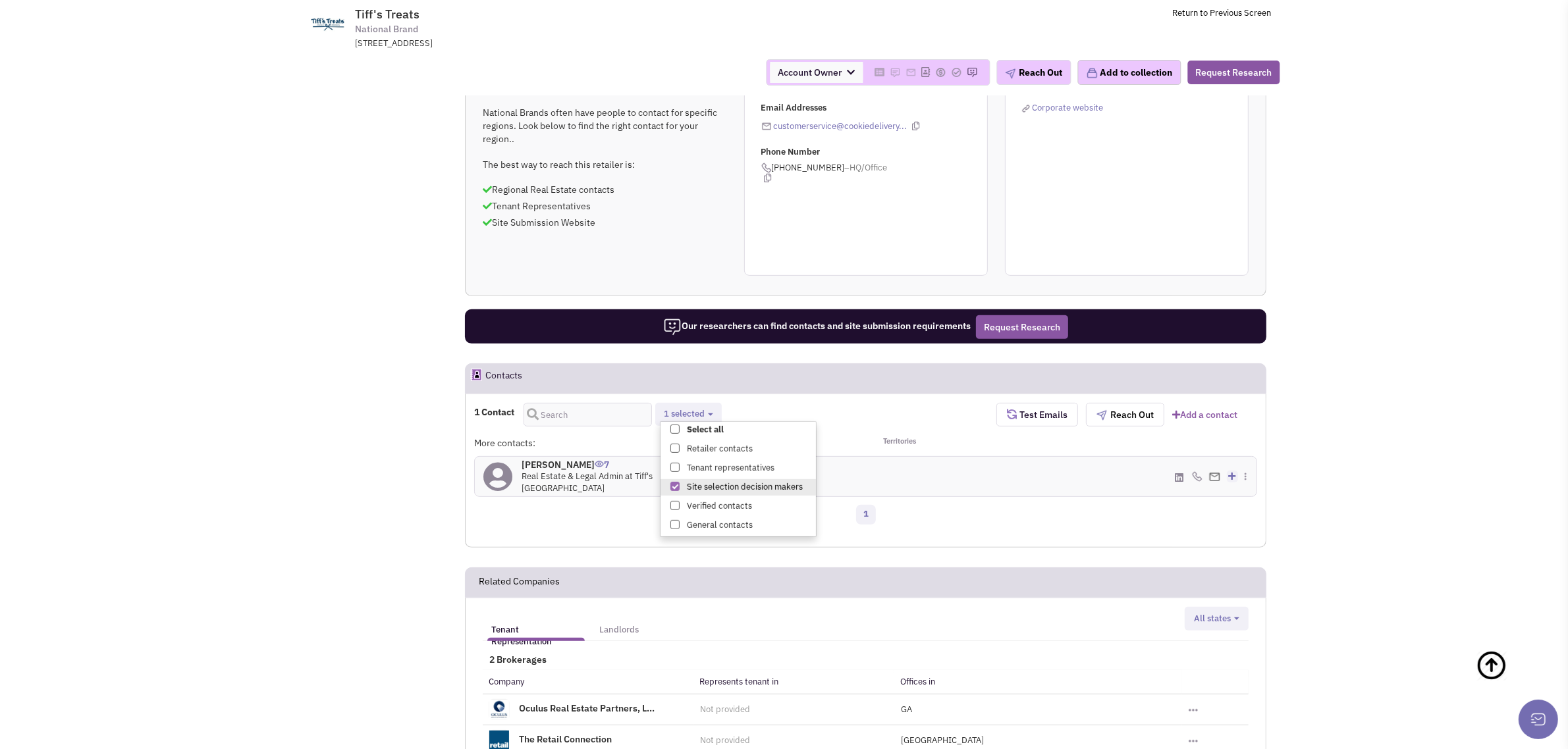
drag, startPoint x: 339, startPoint y: 376, endPoint x: 331, endPoint y: 376, distance: 8.0
click at [538, 459] on h4 "Elyse Kreczmer 7" at bounding box center [624, 464] width 206 height 12
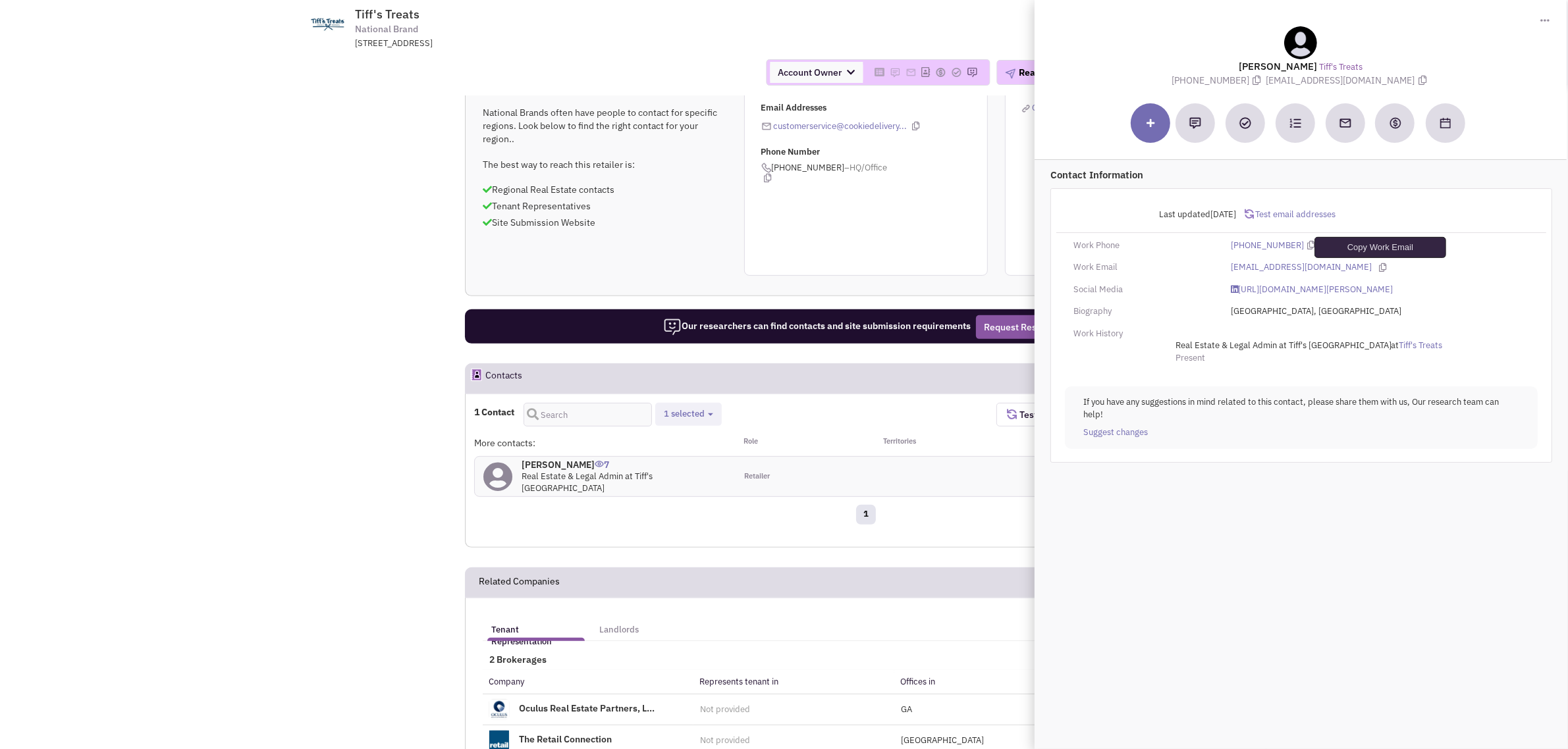
click at [1380, 266] on icon at bounding box center [1382, 267] width 7 height 8
click at [1307, 245] on icon at bounding box center [1311, 246] width 7 height 8
drag, startPoint x: 97, startPoint y: 289, endPoint x: 123, endPoint y: 282, distance: 26.9
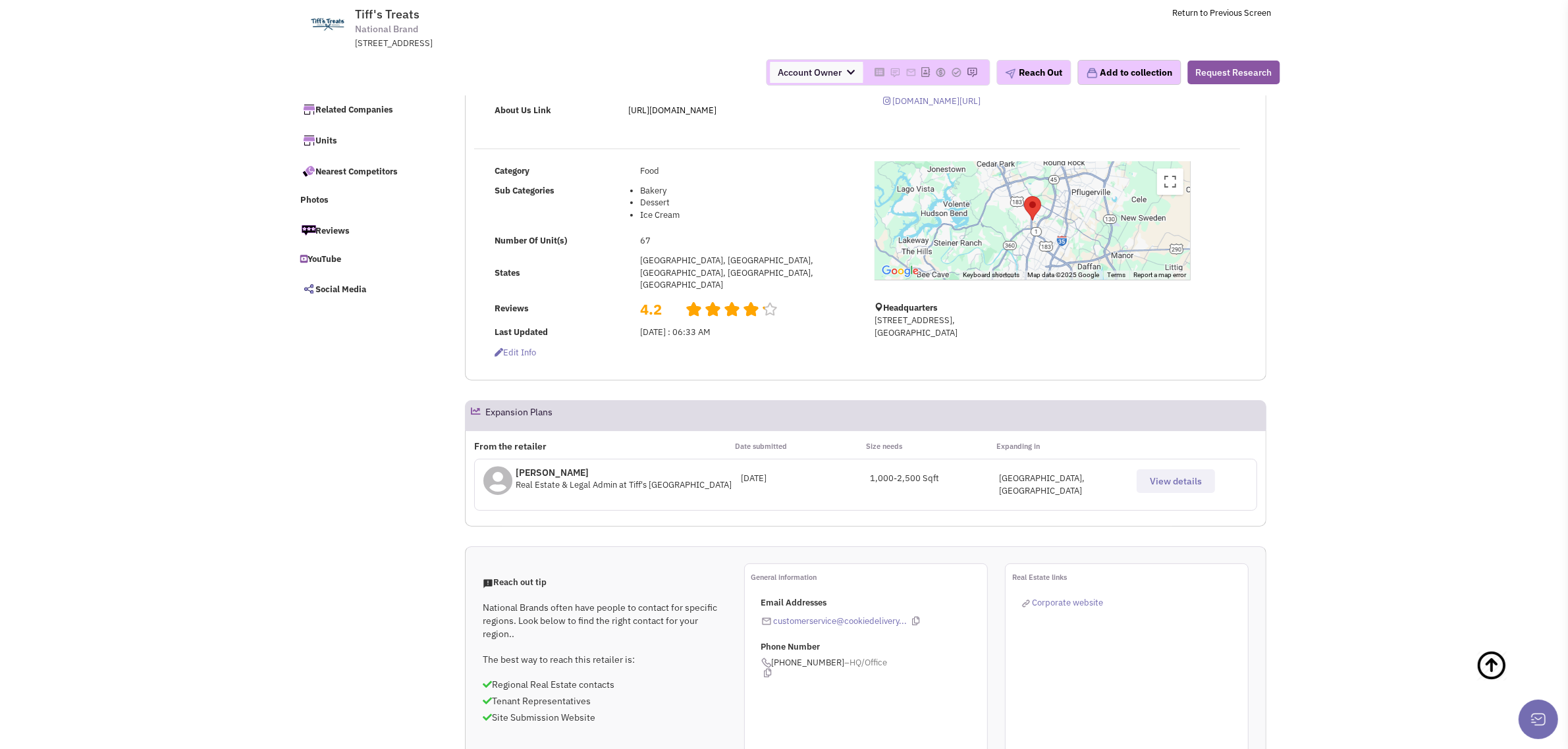
scroll to position [0, 0]
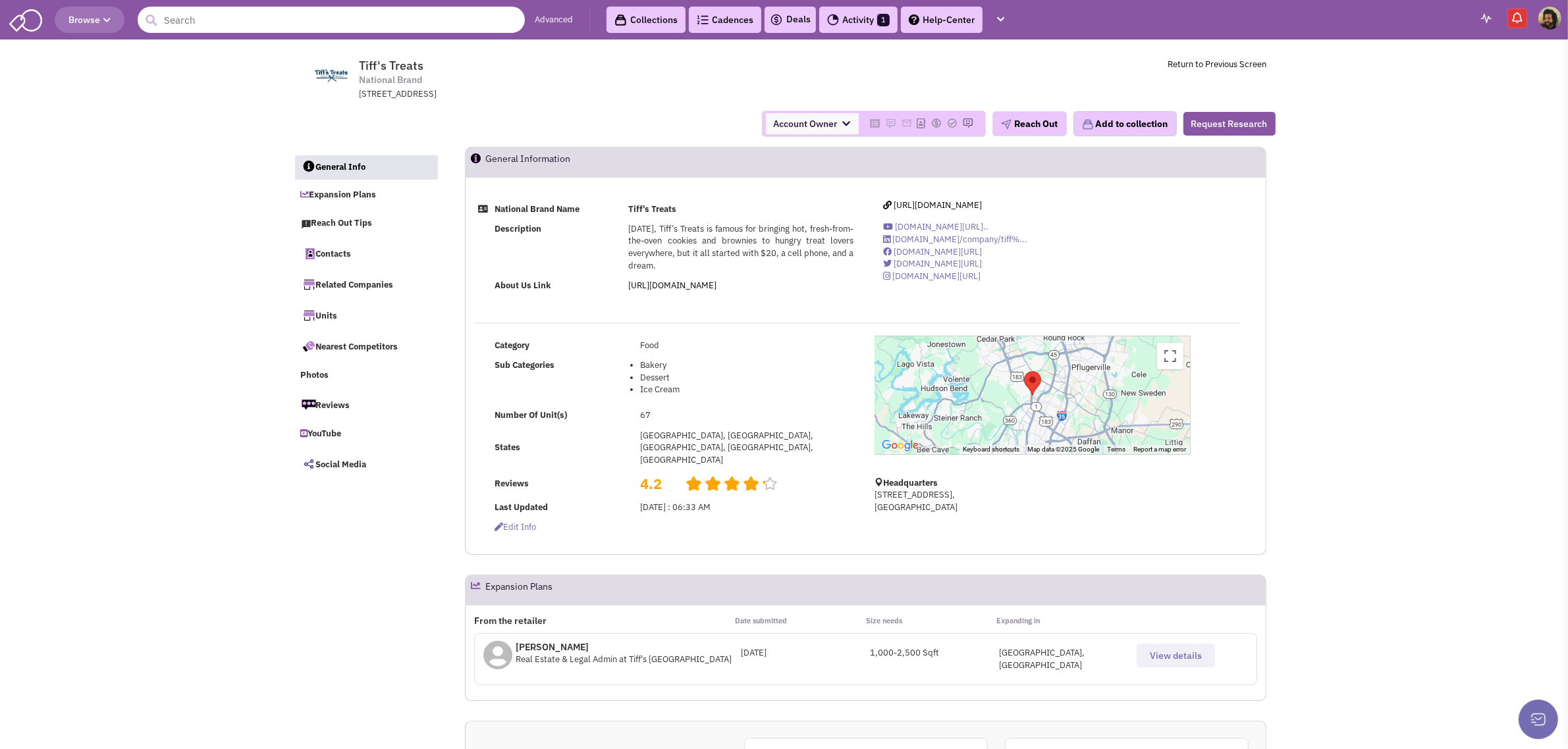
click at [236, 17] on input "text" at bounding box center [330, 20] width 387 height 27
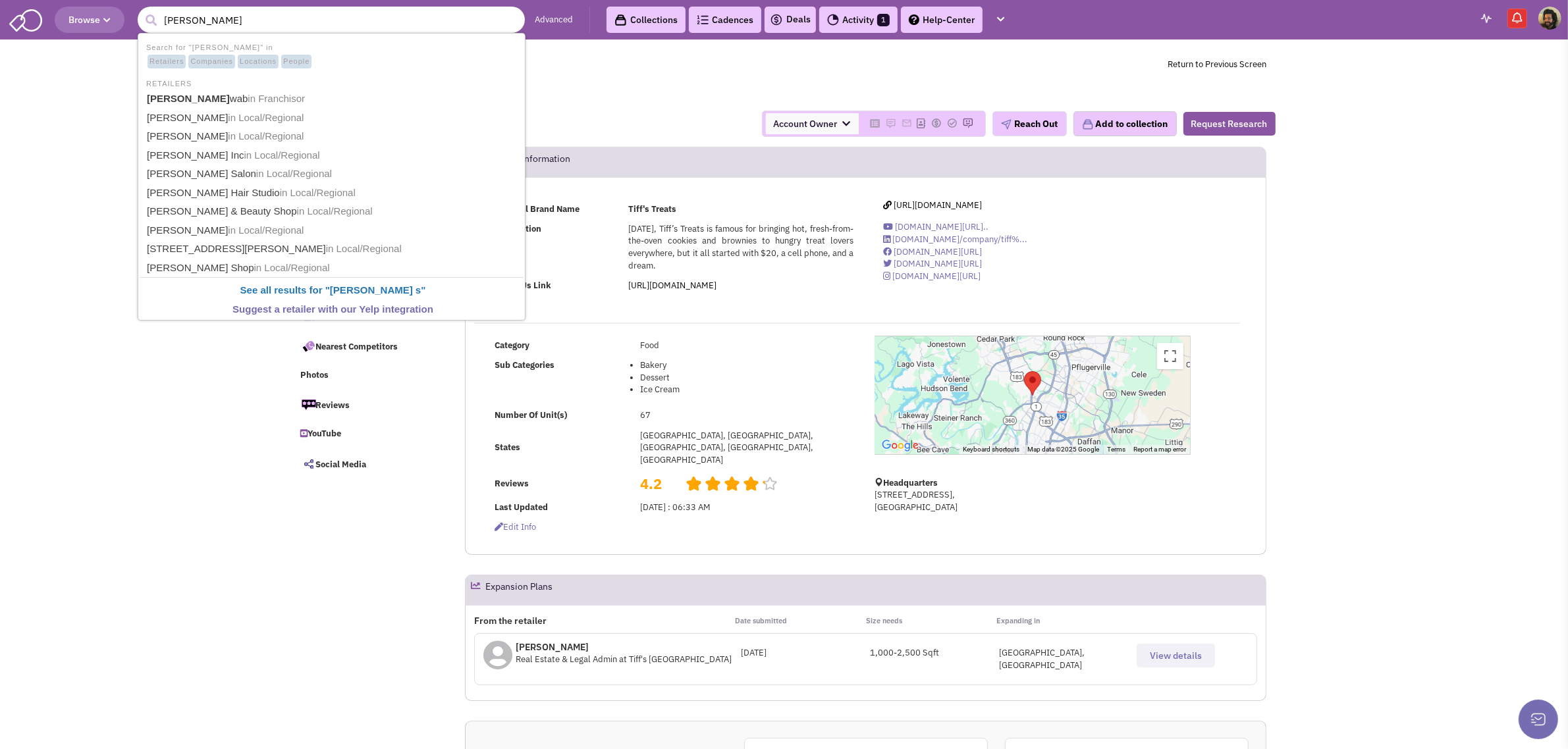
type input "charles schwab"
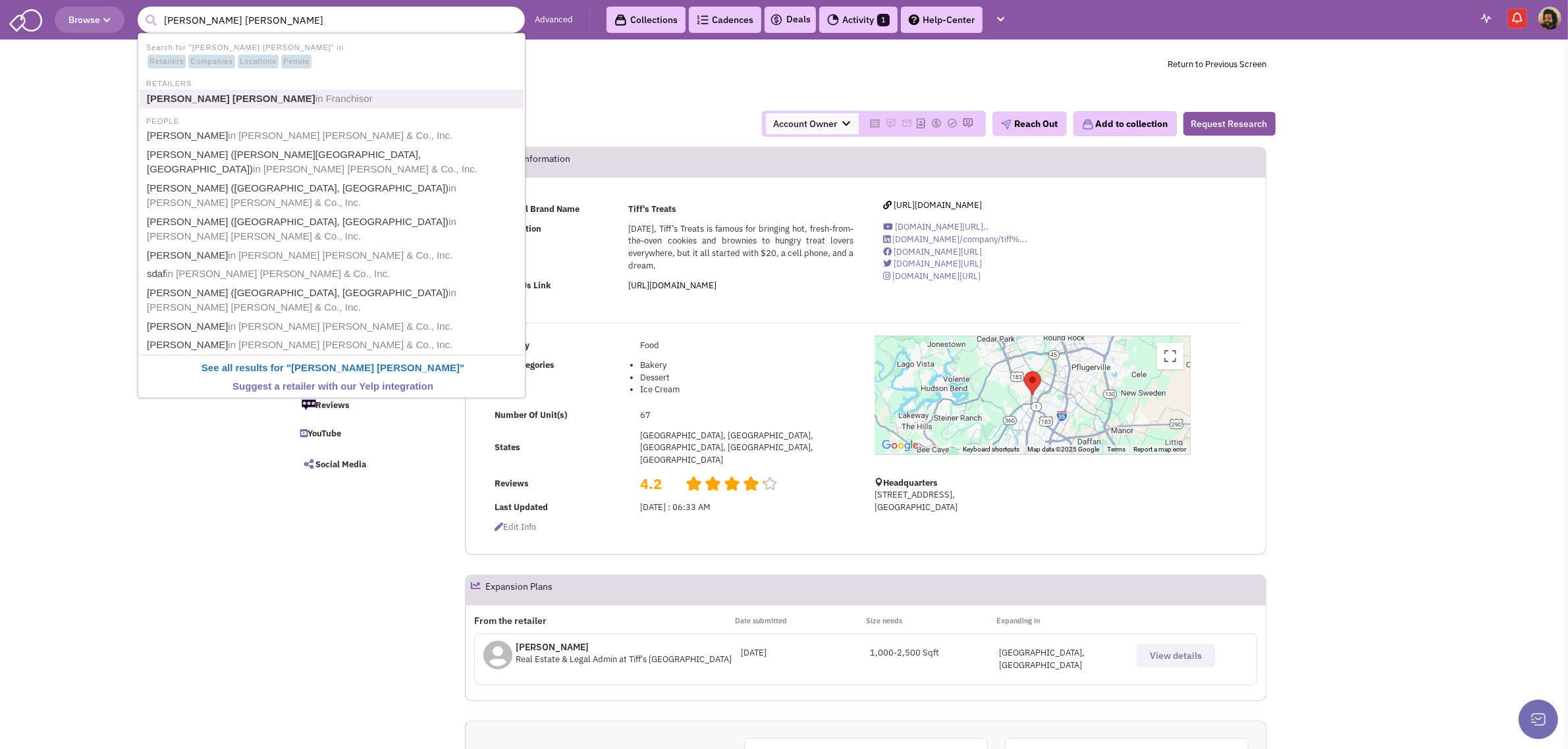
click at [206, 90] on link "Charles Schwab in Franchisor" at bounding box center [333, 98] width 380 height 17
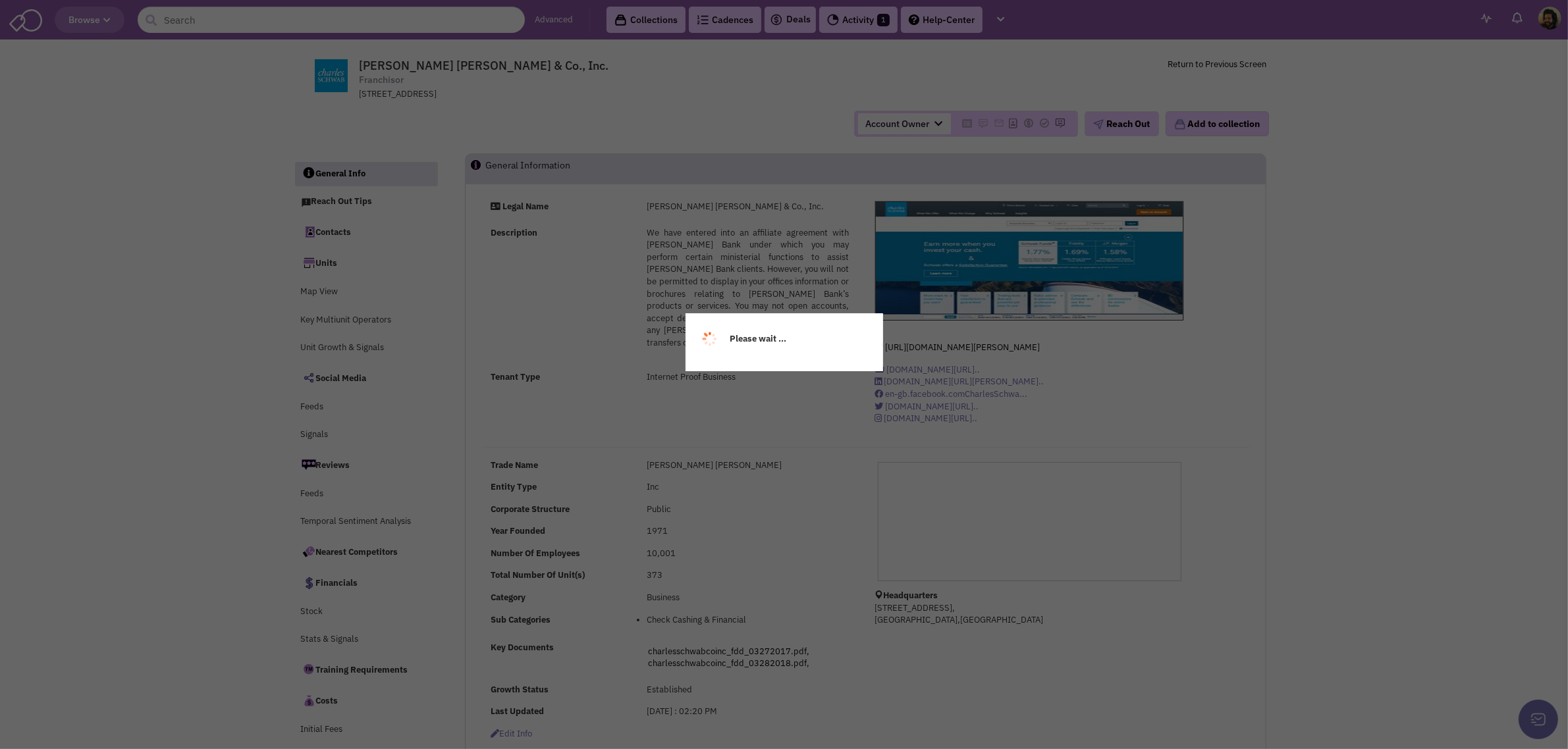
select select
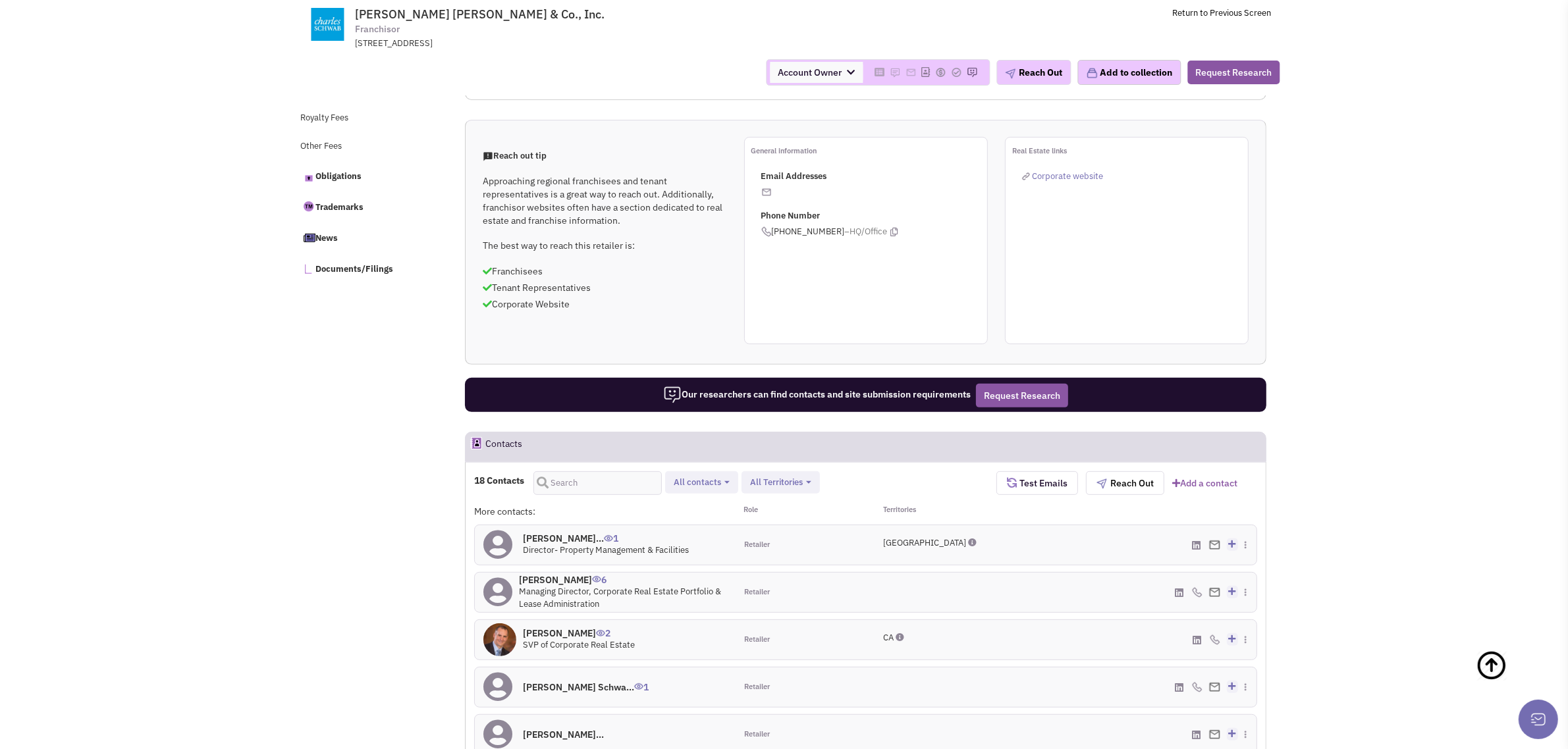
scroll to position [742, 0]
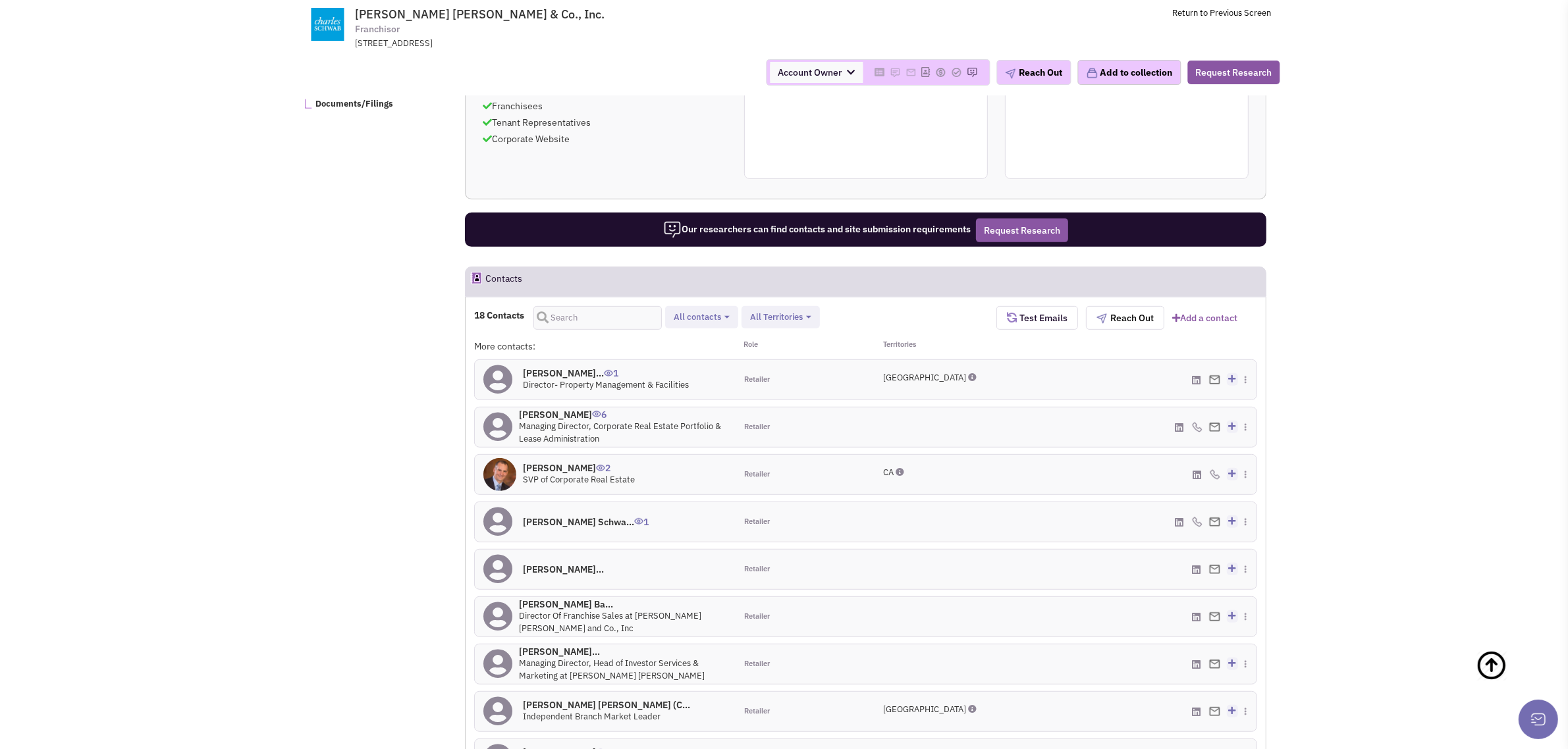
click at [705, 320] on span "All contacts" at bounding box center [697, 316] width 47 height 11
click at [683, 389] on span at bounding box center [684, 389] width 9 height 9
click at [683, 386] on input "Site selection decision makers" at bounding box center [683, 386] width 0 height 0
select select "4"
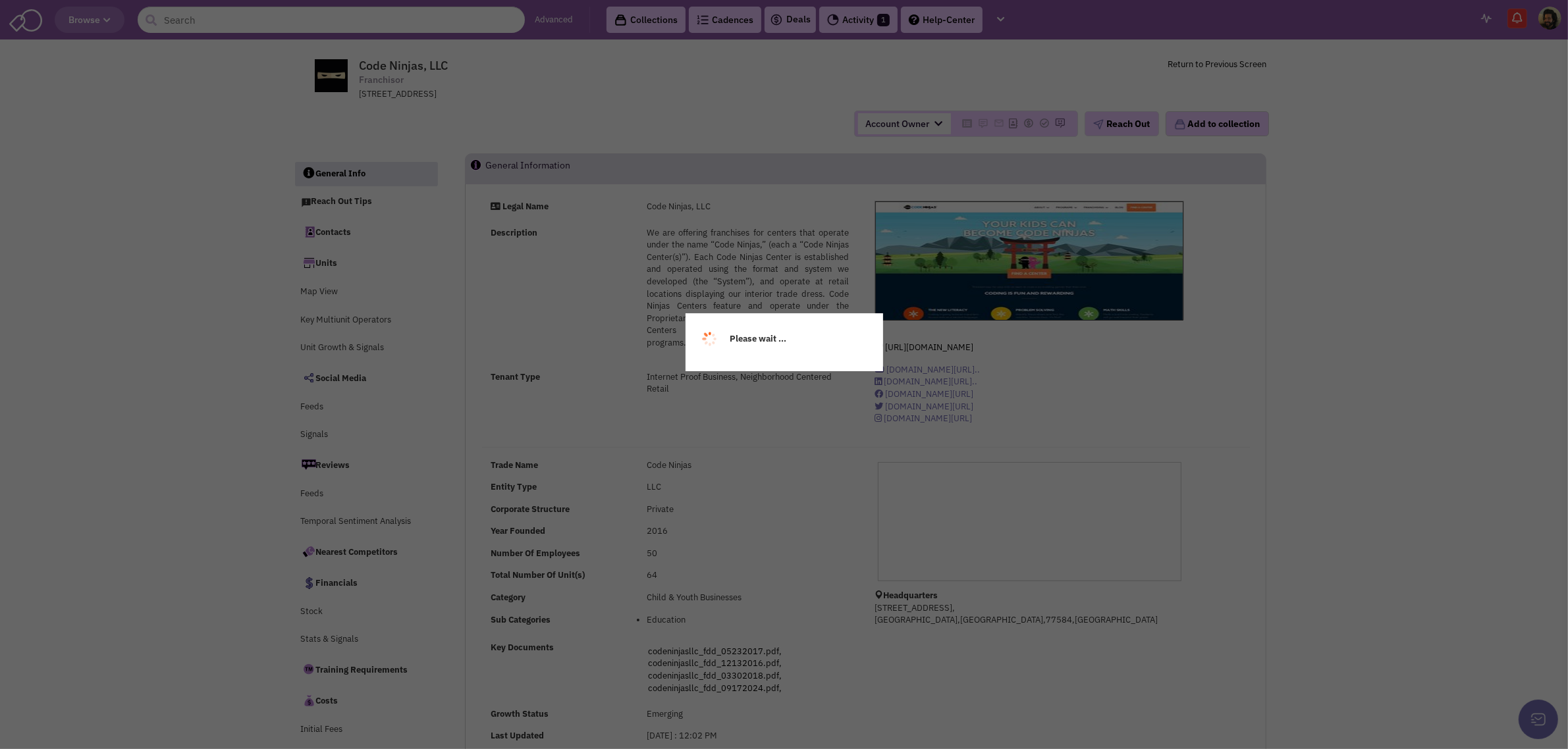
select select
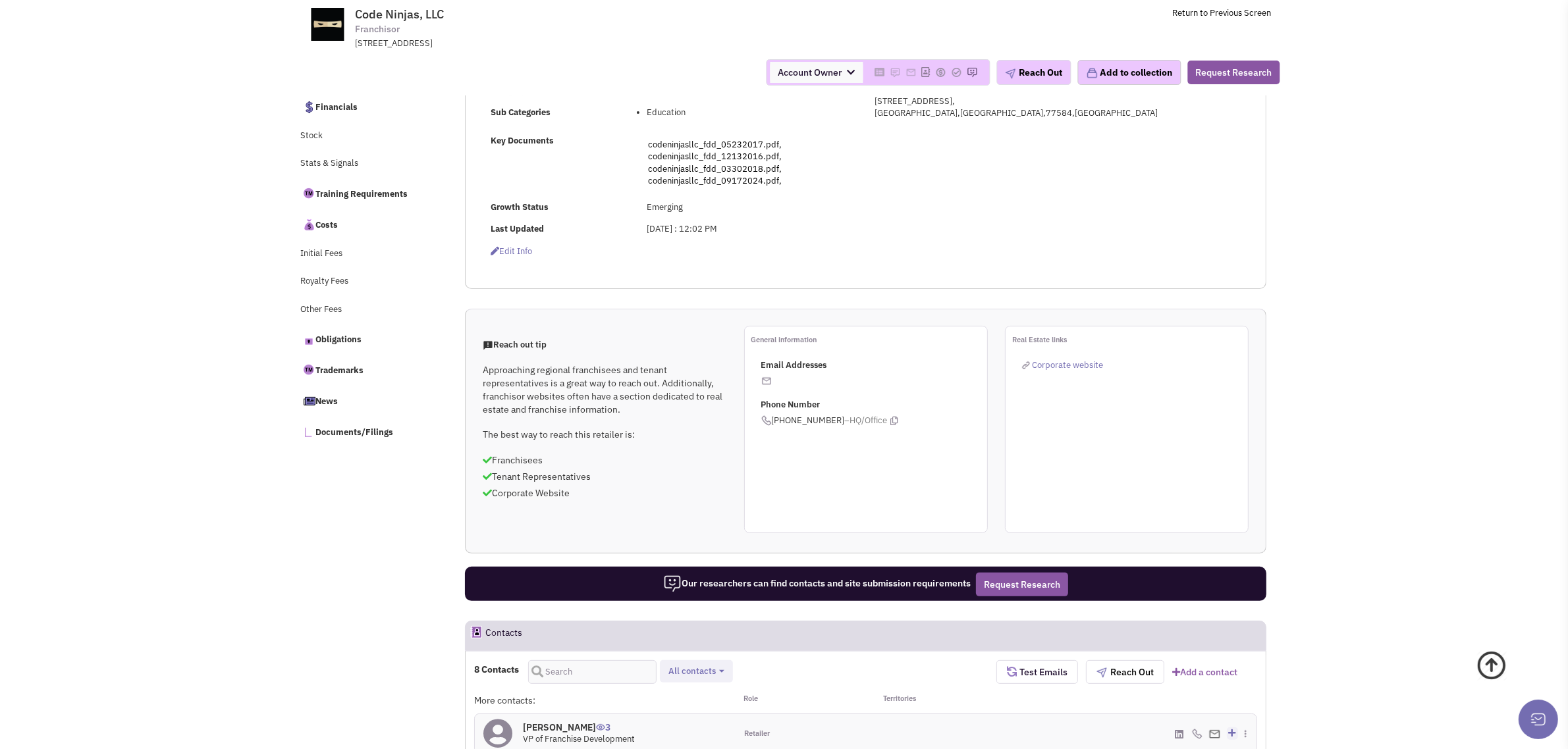
scroll to position [742, 0]
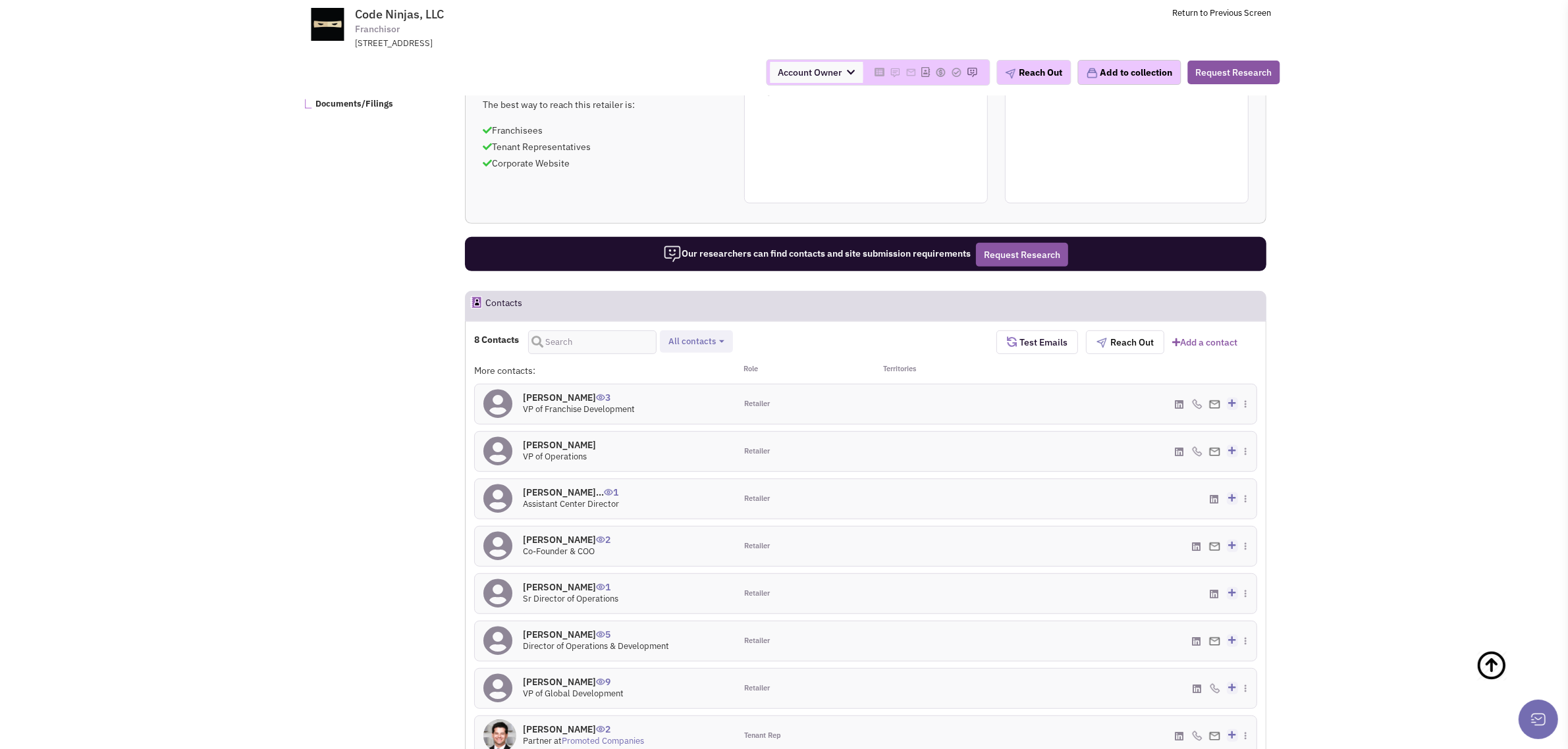
click at [697, 336] on span "All contacts" at bounding box center [692, 340] width 47 height 11
click at [679, 411] on span at bounding box center [679, 413] width 9 height 9
click at [678, 411] on input "Site selection decision makers" at bounding box center [678, 411] width 0 height 0
select select "4"
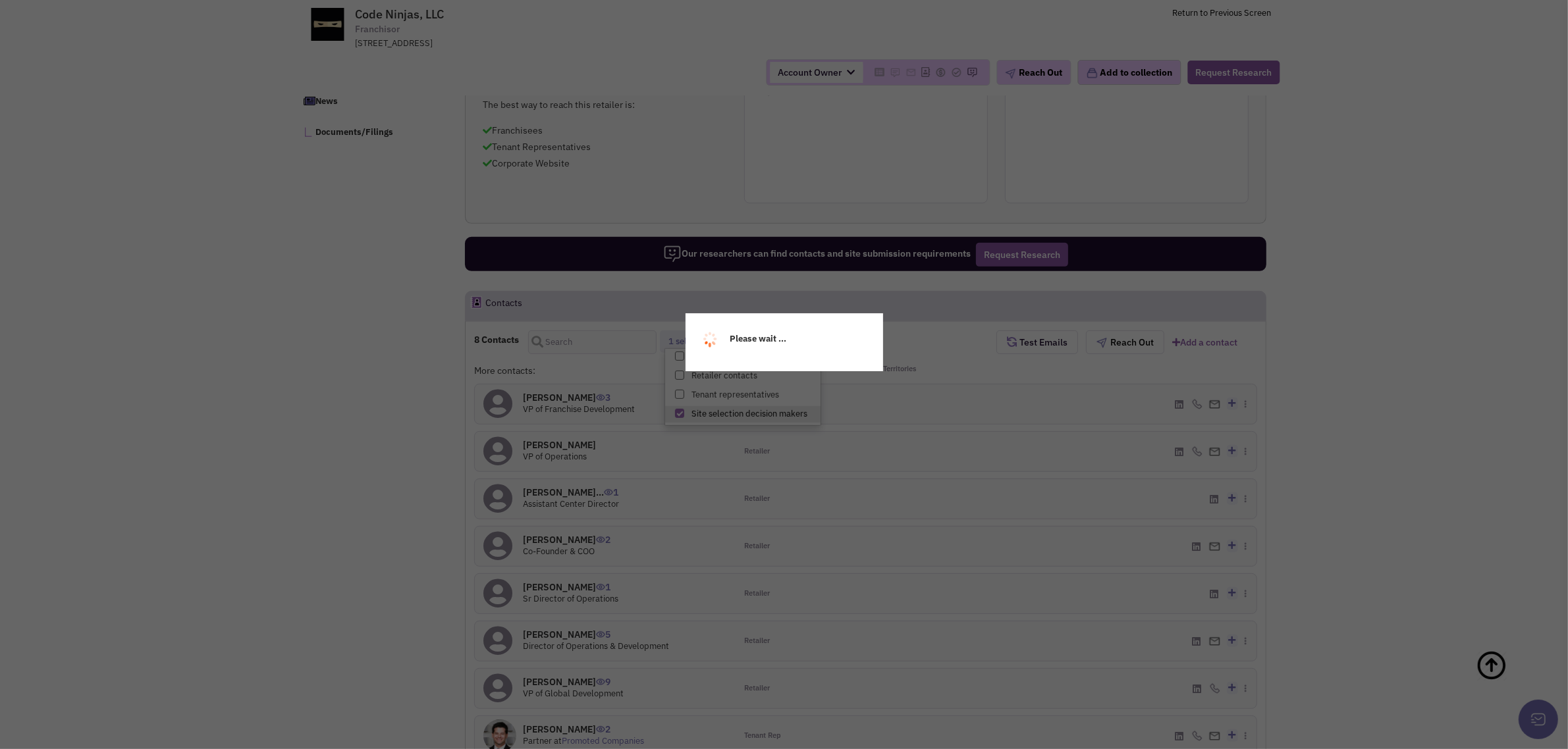
scroll to position [771, 0]
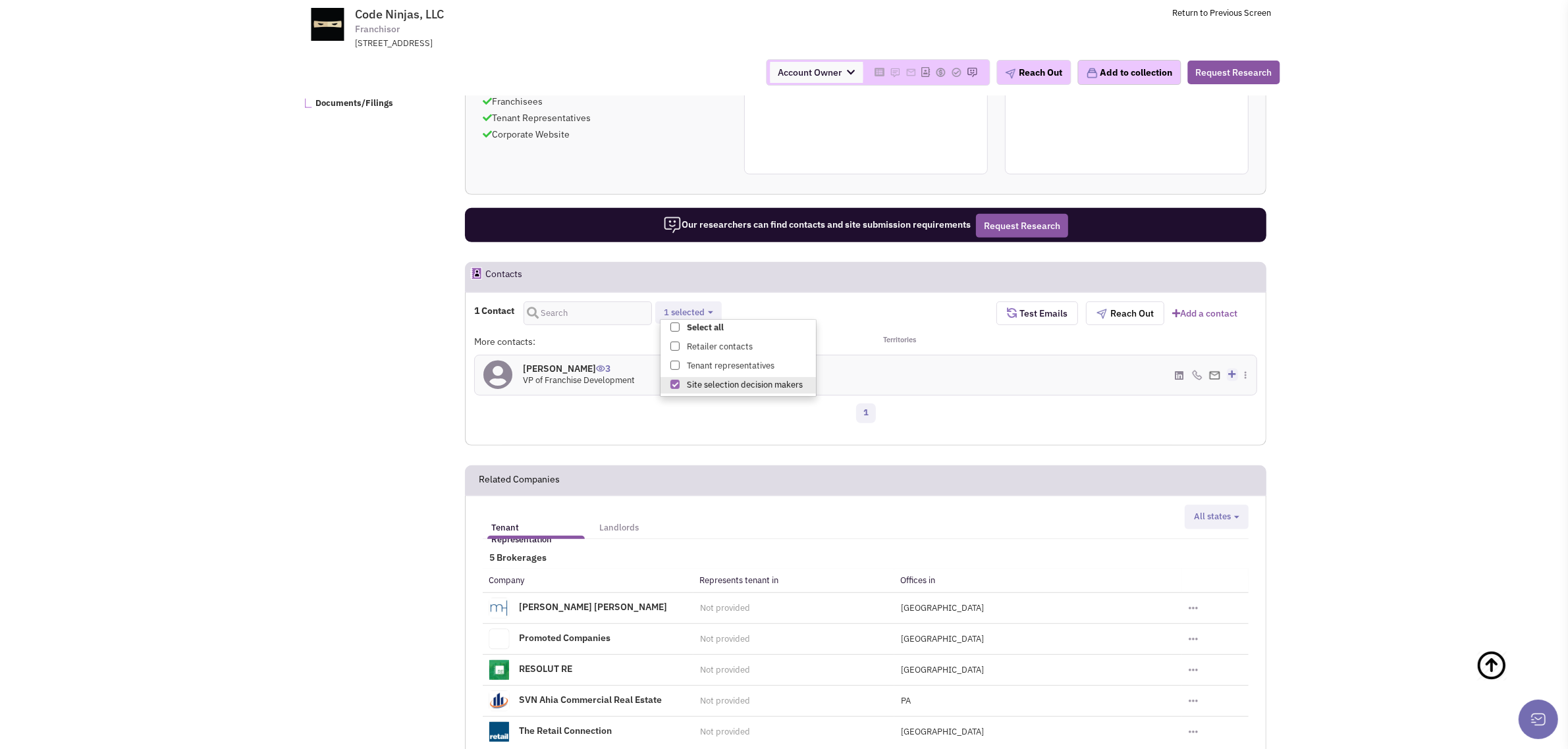
click at [577, 369] on h4 "[PERSON_NAME] 3" at bounding box center [578, 369] width 112 height 12
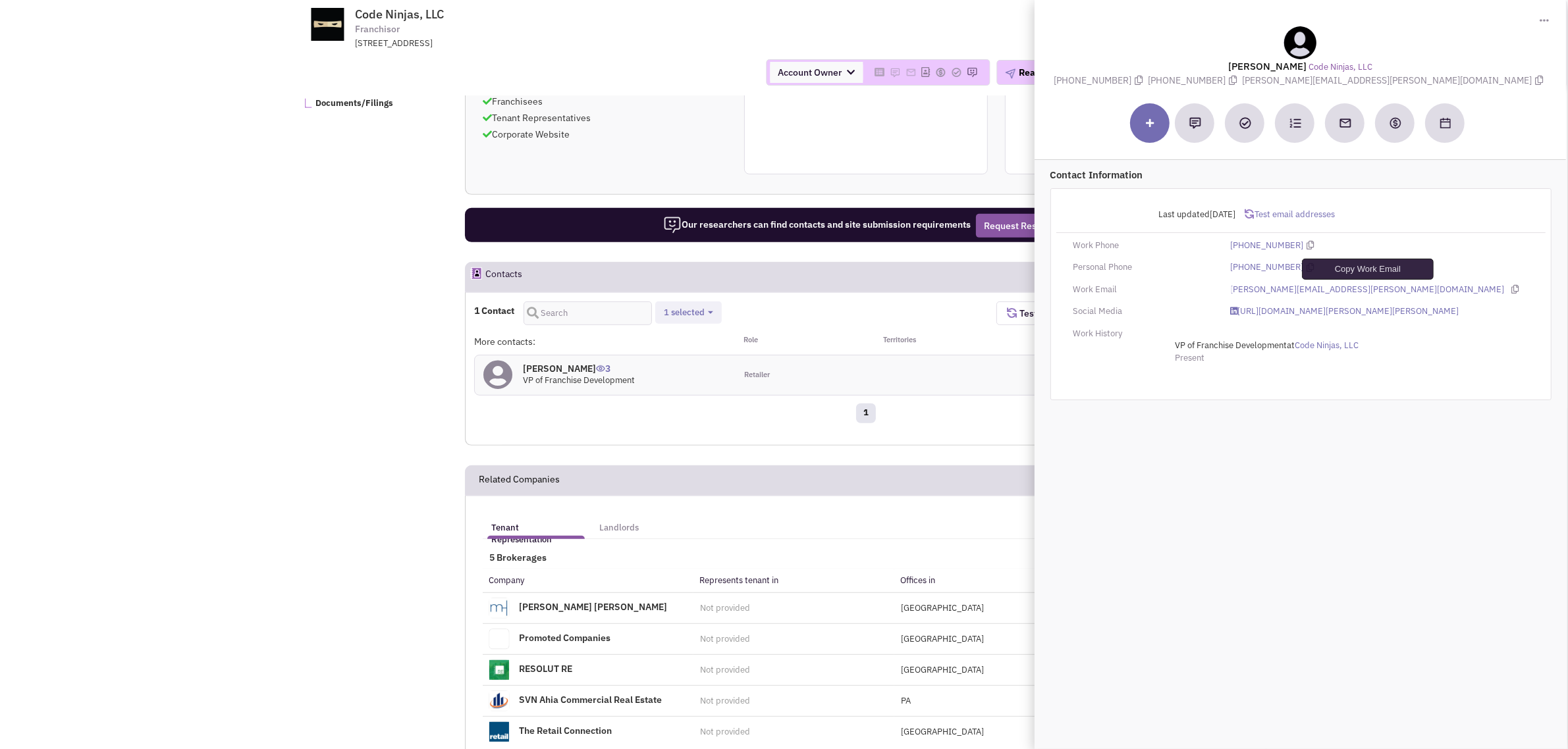
click at [1512, 290] on icon at bounding box center [1516, 290] width 7 height 8
click at [1307, 269] on icon at bounding box center [1311, 267] width 7 height 8
